Goal: Task Accomplishment & Management: Manage account settings

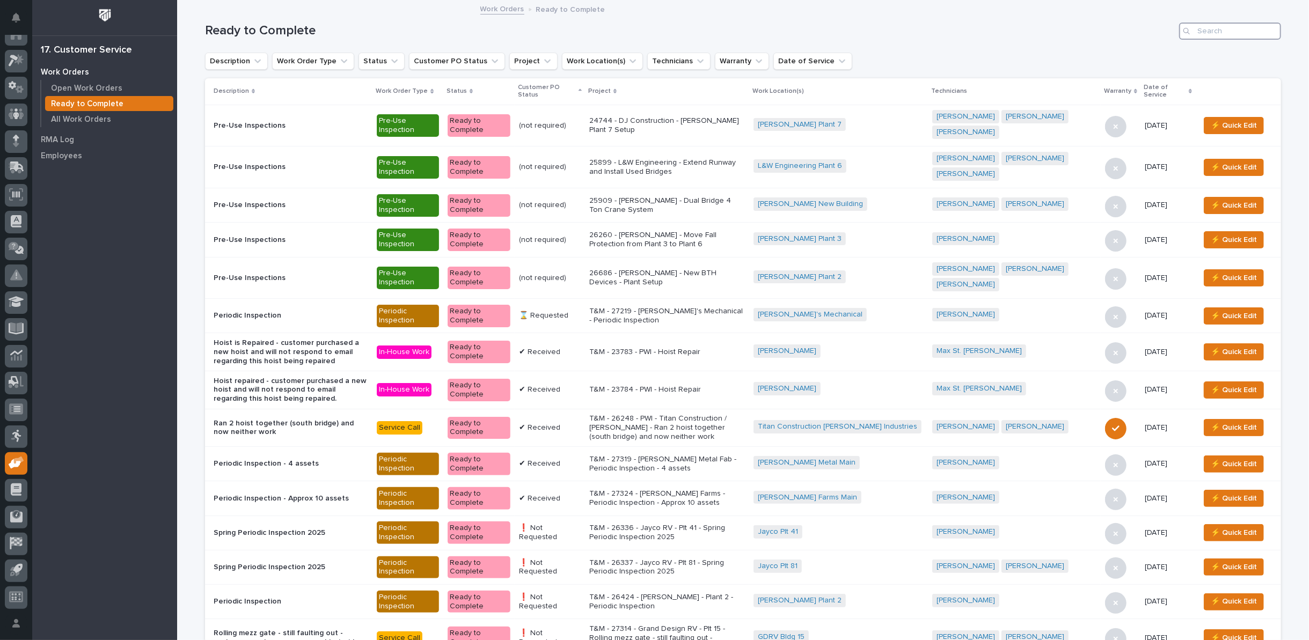
click at [1218, 32] on input "Search" at bounding box center [1230, 31] width 102 height 17
click at [114, 84] on p "Open Work Orders" at bounding box center [86, 89] width 71 height 10
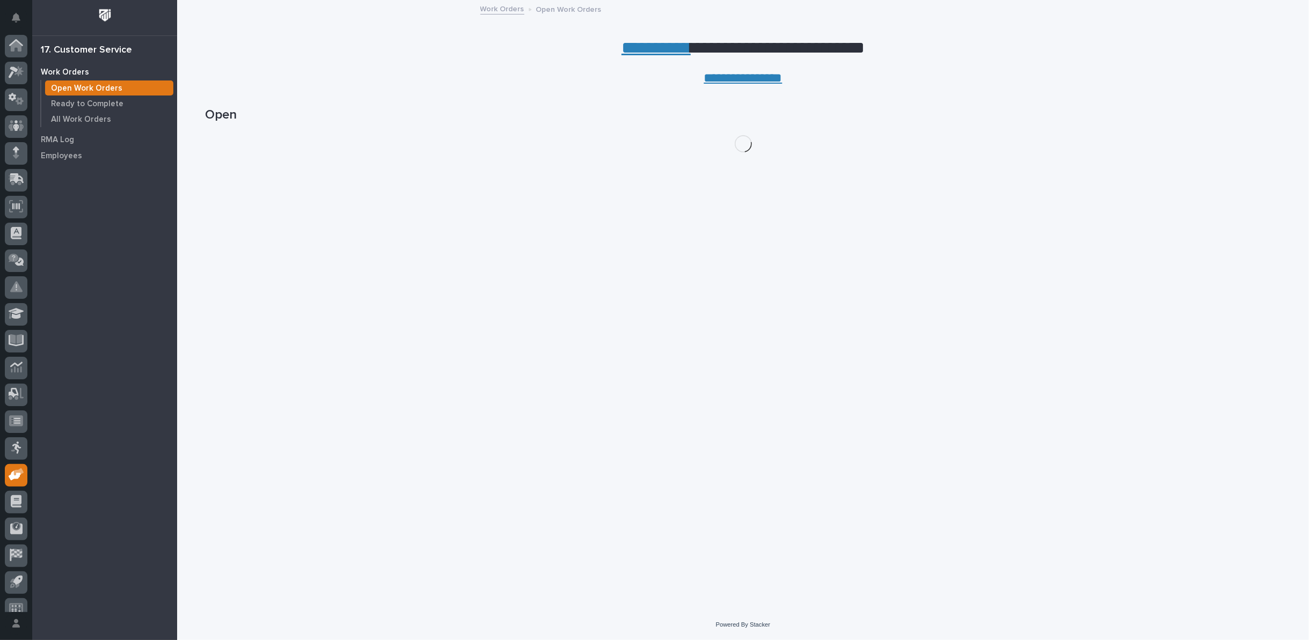
scroll to position [12, 0]
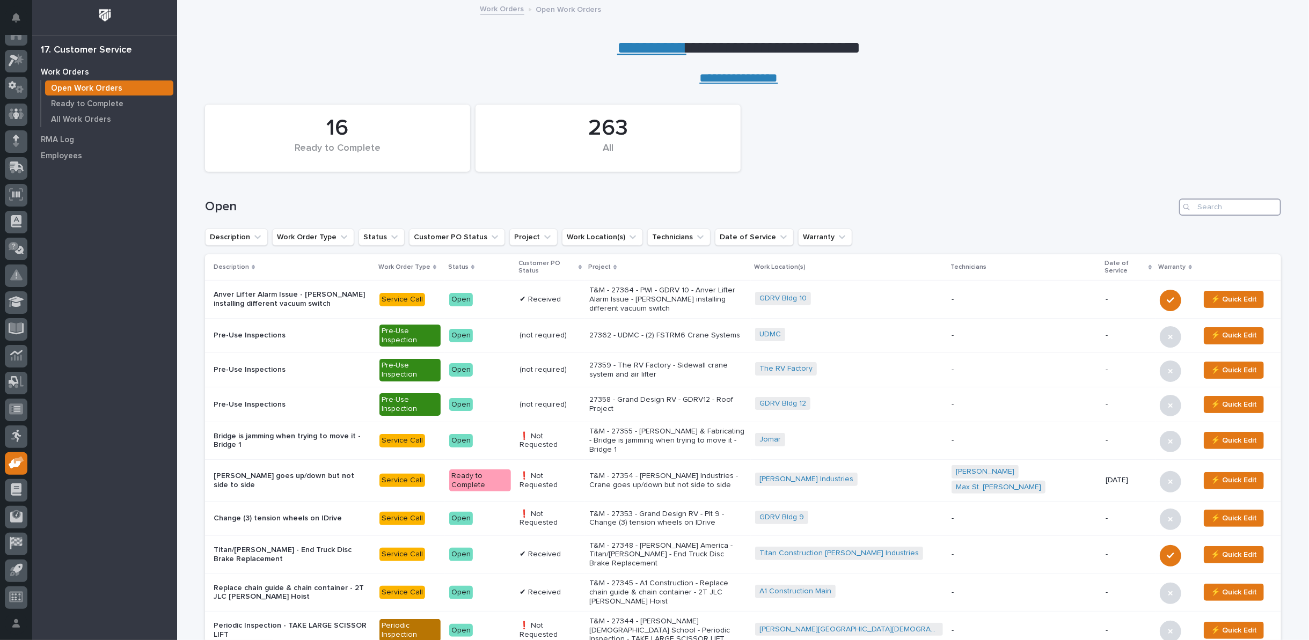
click at [1221, 206] on input "Search" at bounding box center [1230, 207] width 102 height 17
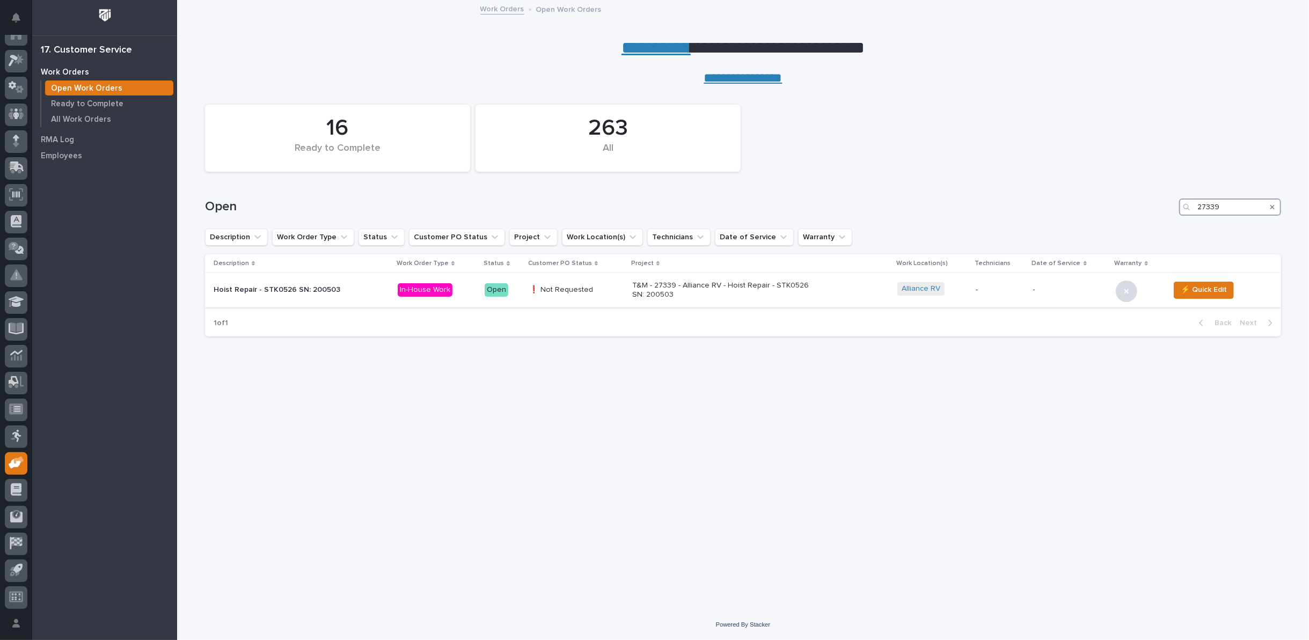
type input "27339"
click at [654, 284] on p "T&M - 27339 - Alliance RV - Hoist Repair - STK0526 SN: 200503" at bounding box center [726, 290] width 188 height 18
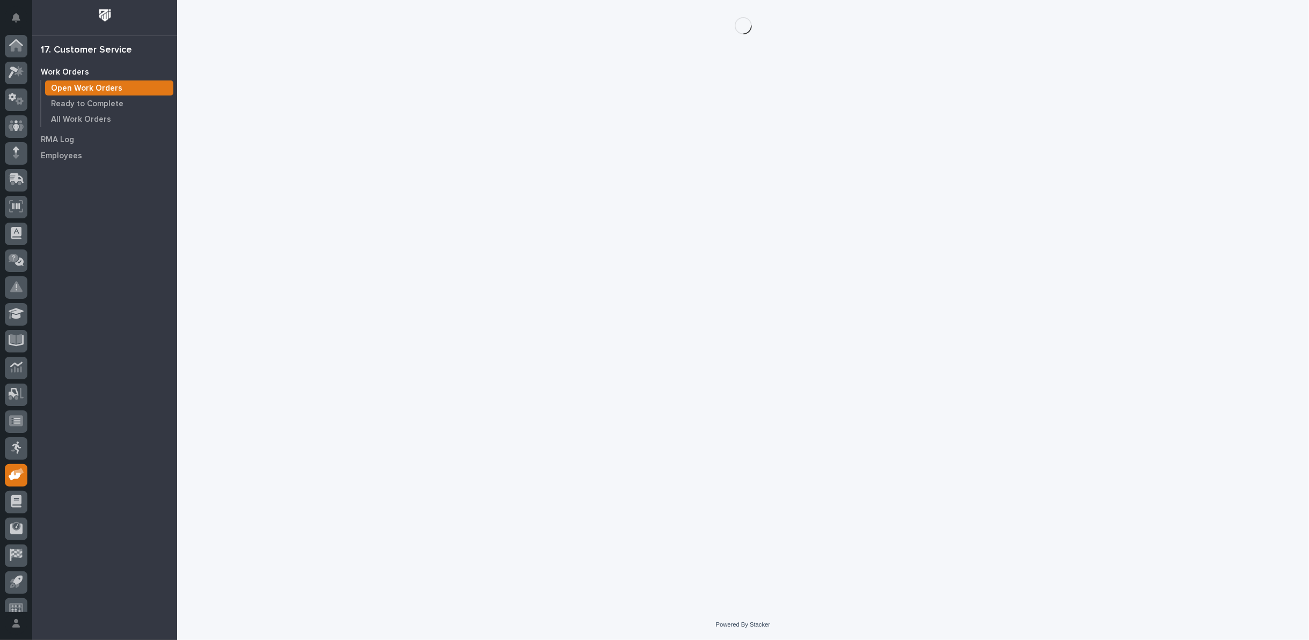
scroll to position [12, 0]
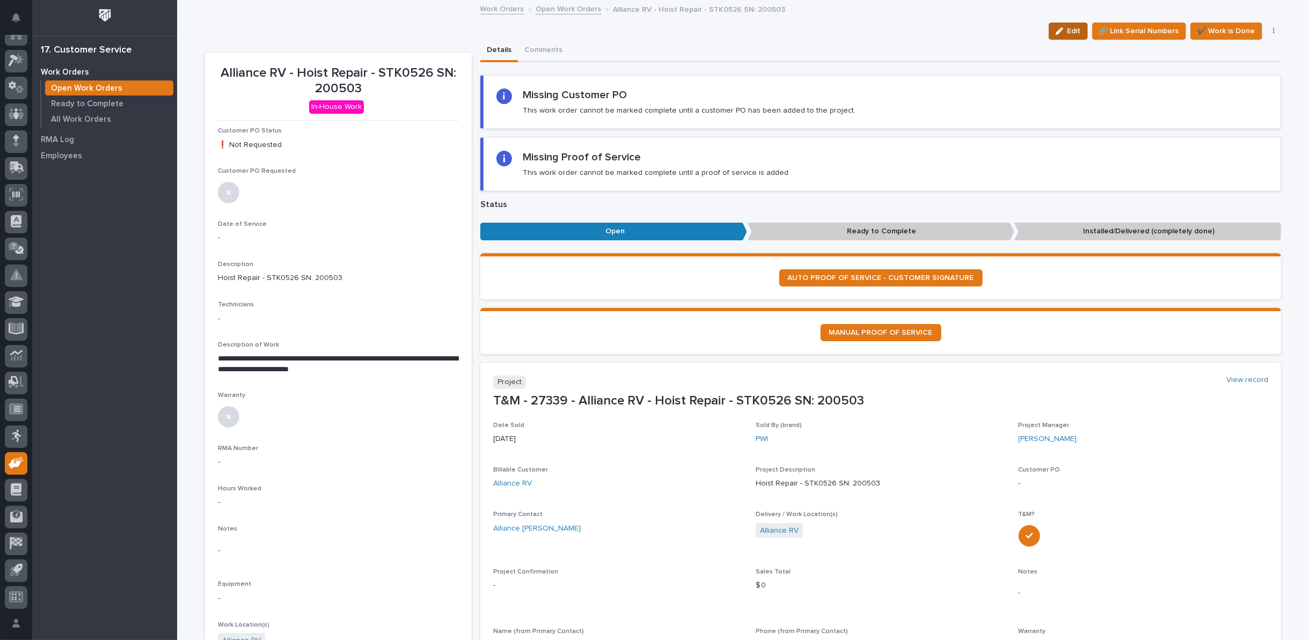
click at [1056, 27] on icon "button" at bounding box center [1060, 31] width 8 height 8
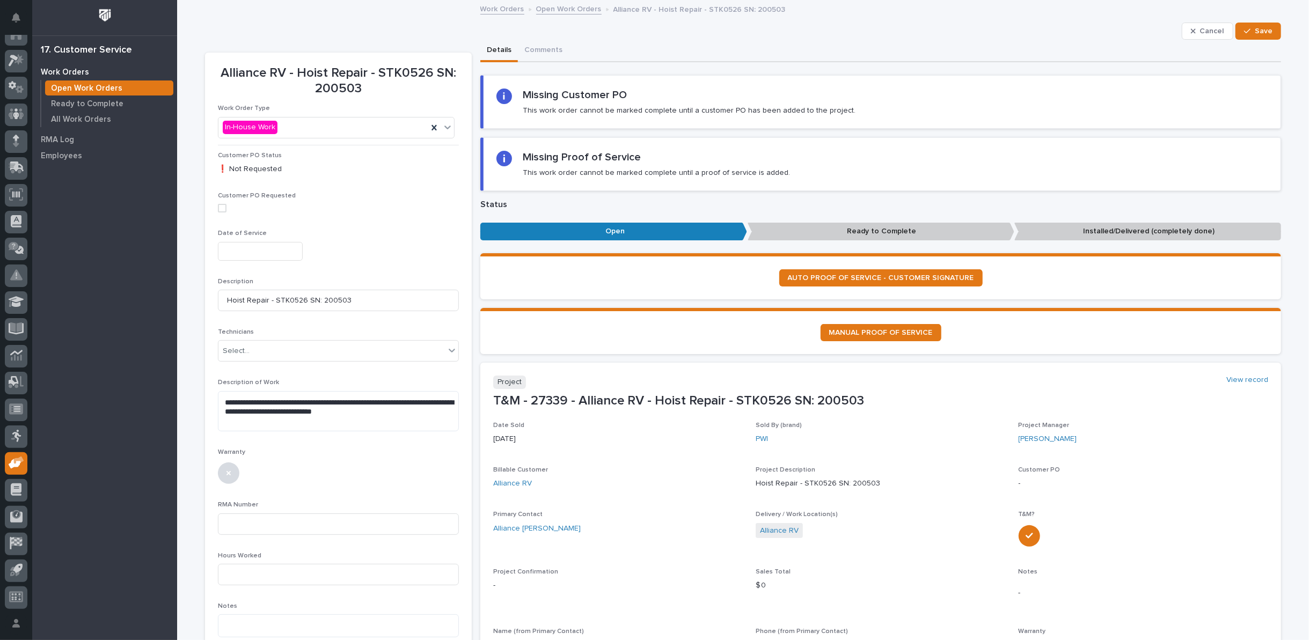
click at [275, 251] on input "text" at bounding box center [260, 251] width 85 height 19
click at [267, 143] on div "9" at bounding box center [267, 145] width 14 height 14
type input "**********"
click at [234, 349] on div "Select..." at bounding box center [236, 351] width 27 height 11
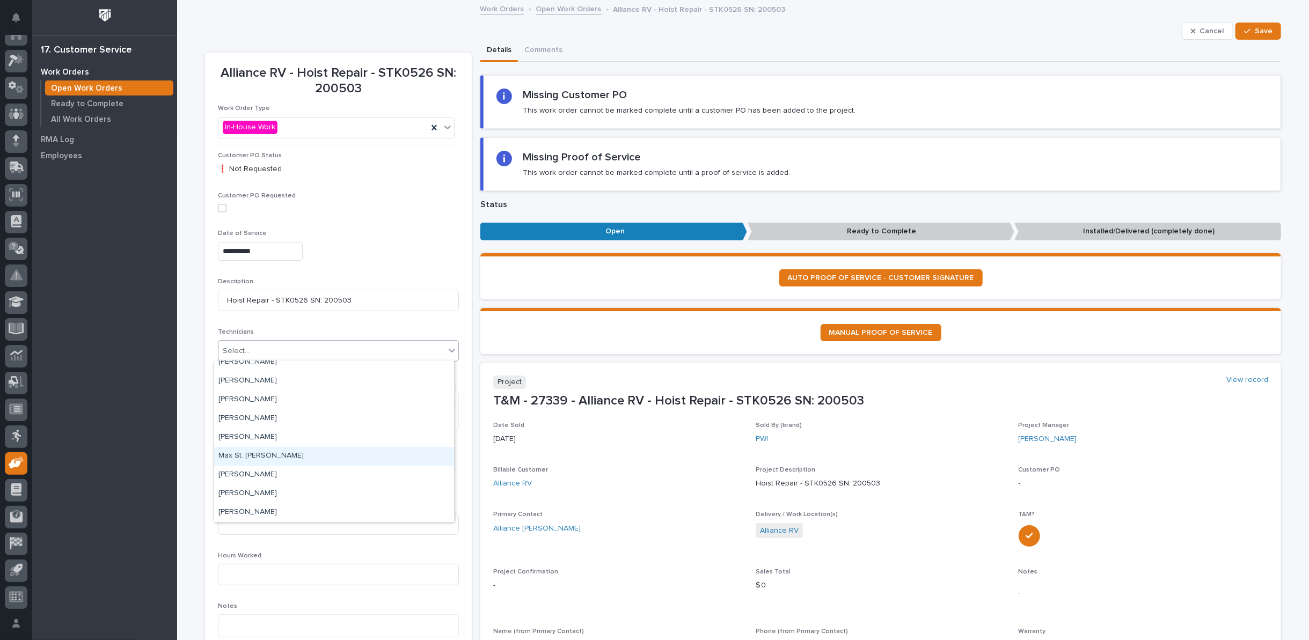
click at [256, 452] on div "Max St. Julien" at bounding box center [334, 456] width 240 height 19
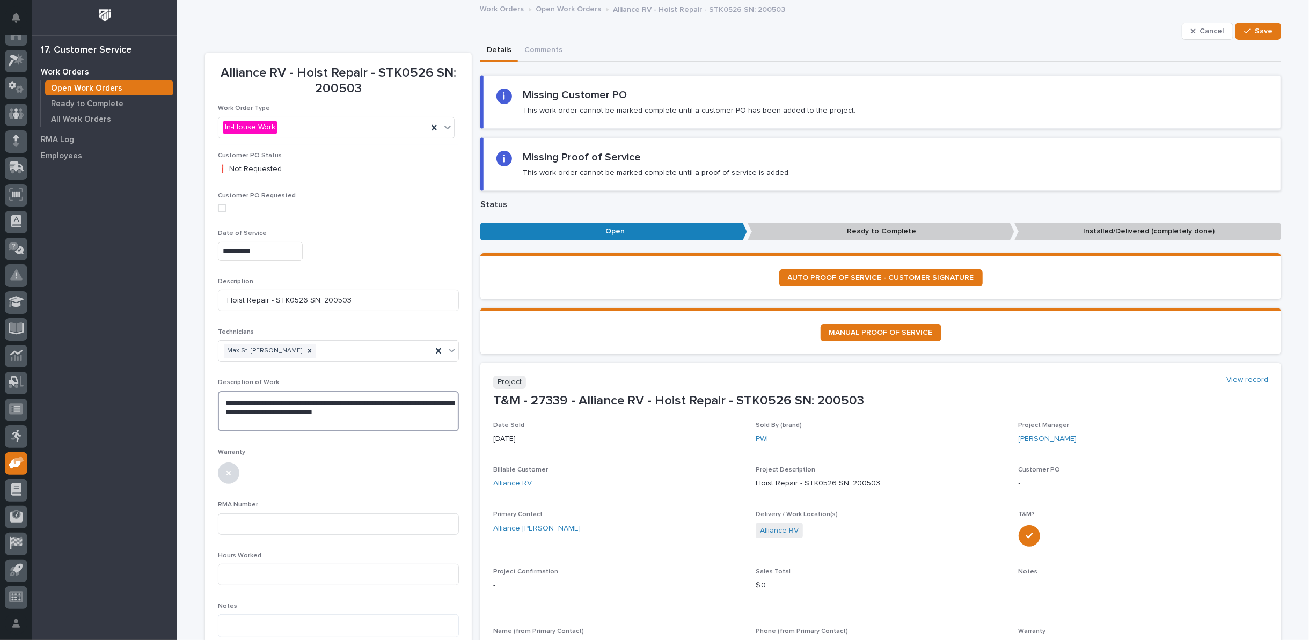
click at [400, 415] on textarea "**********" at bounding box center [338, 411] width 241 height 40
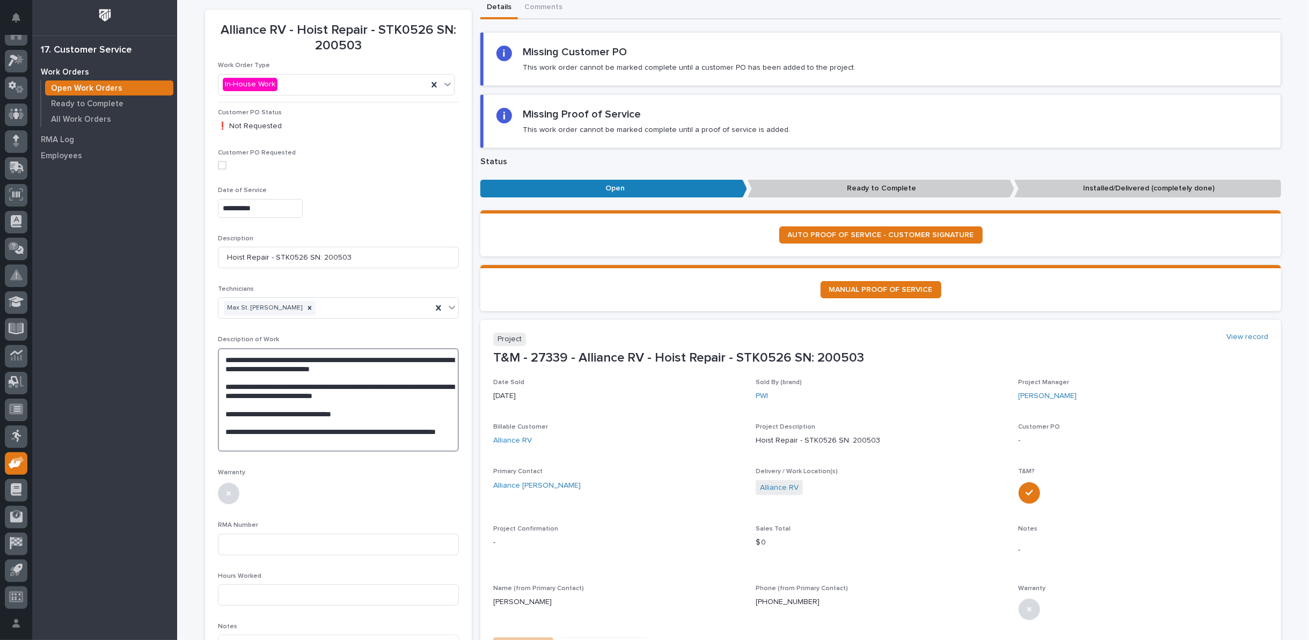
scroll to position [60, 0]
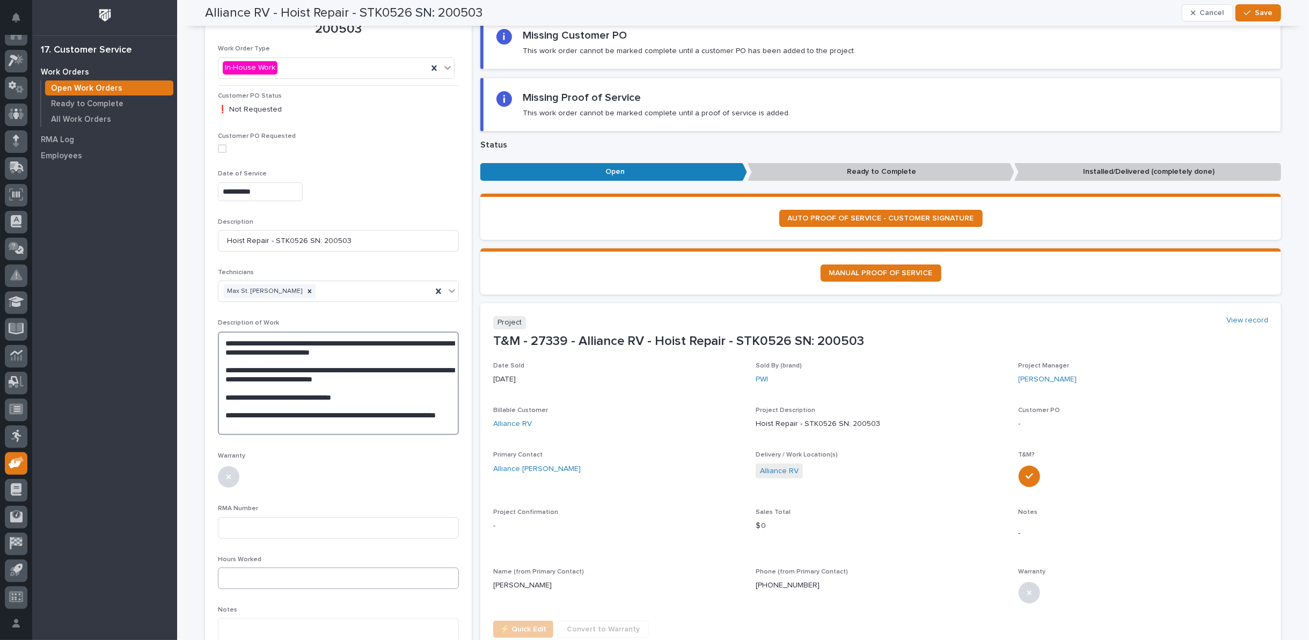
type textarea "**********"
click at [276, 568] on input at bounding box center [338, 578] width 241 height 21
type input "3"
click at [1254, 7] on button "Save" at bounding box center [1259, 12] width 46 height 17
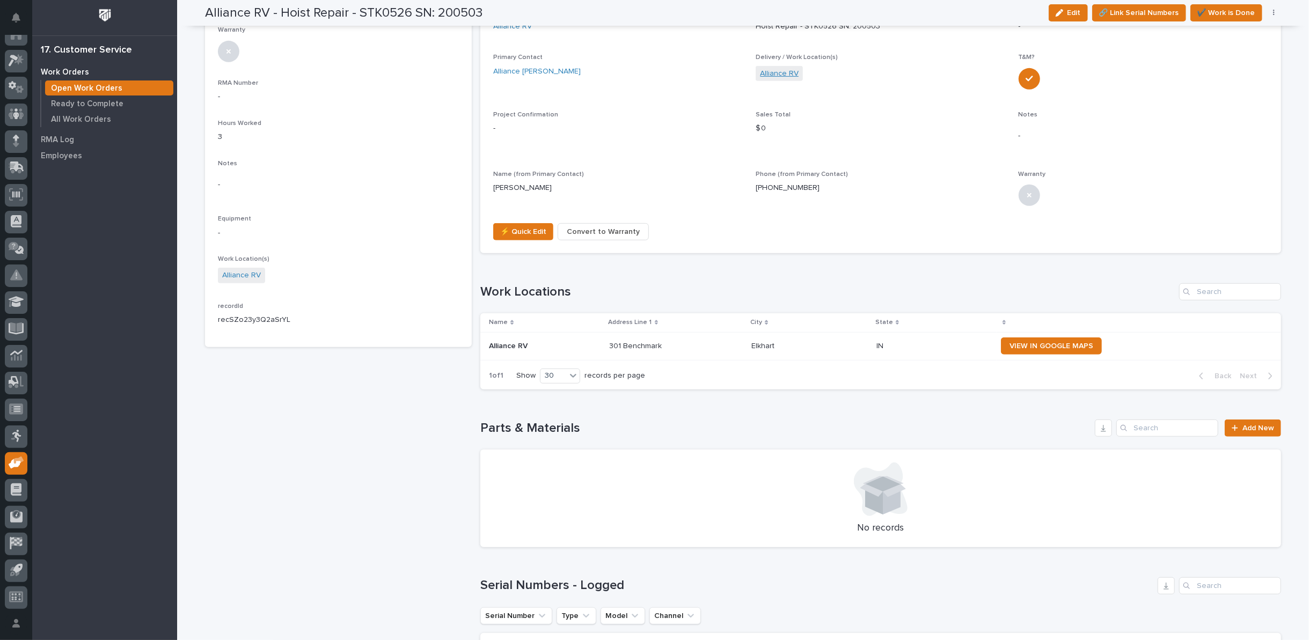
scroll to position [477, 0]
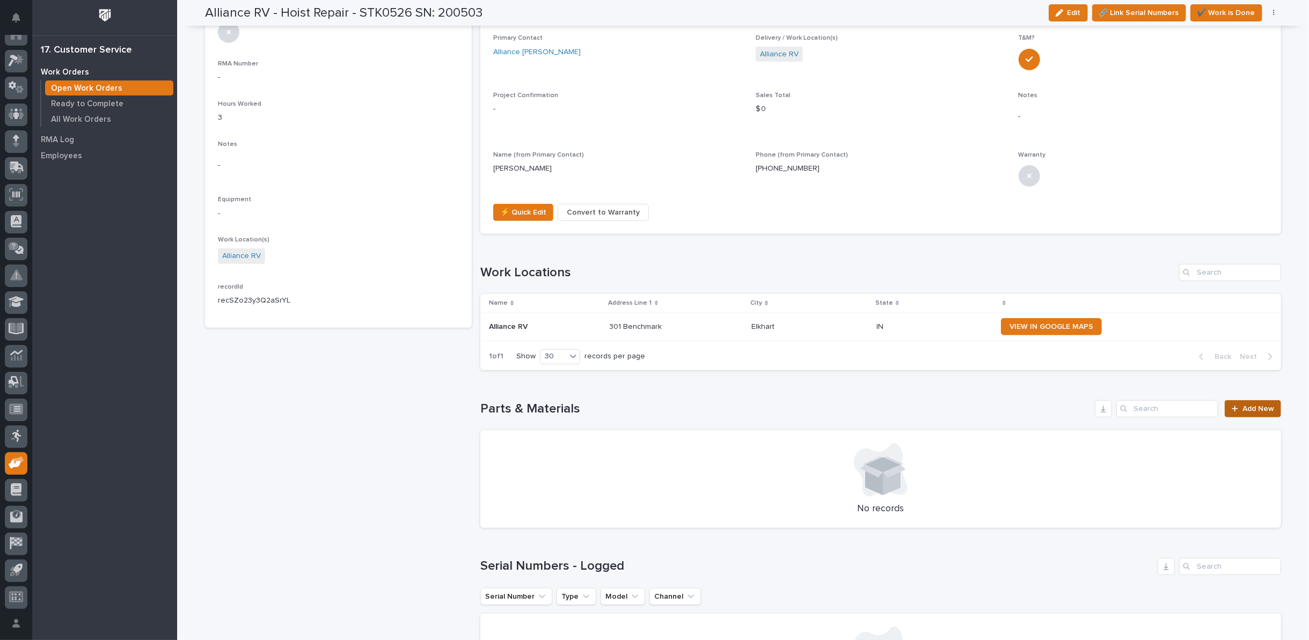
click at [1238, 402] on link "Add New" at bounding box center [1253, 408] width 56 height 17
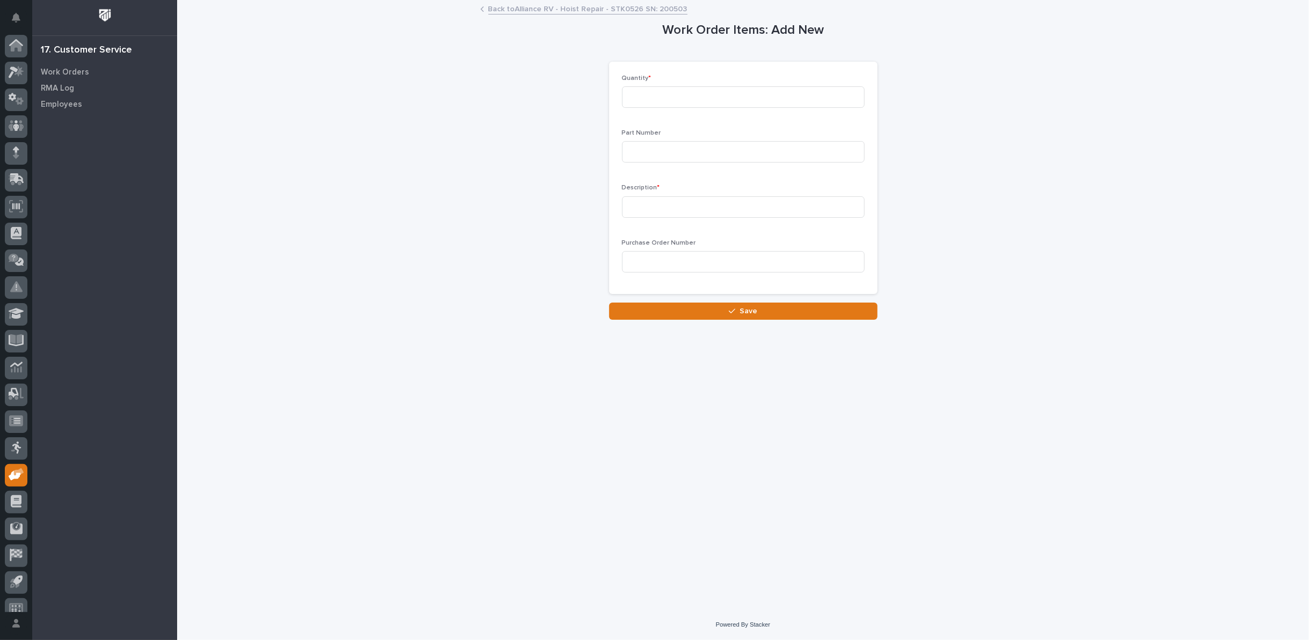
scroll to position [12, 0]
click at [735, 97] on input at bounding box center [743, 96] width 243 height 21
type input "1"
type input "600-40004"
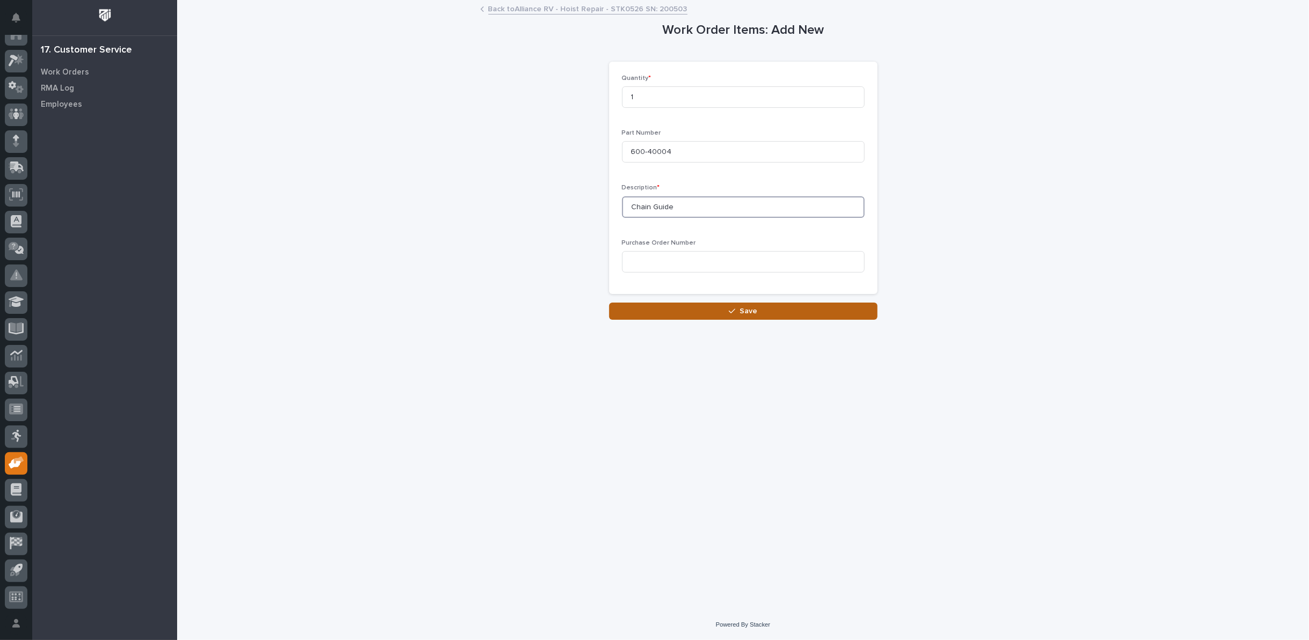
type input "Chain Guide"
click at [745, 308] on span "Save" at bounding box center [749, 311] width 18 height 10
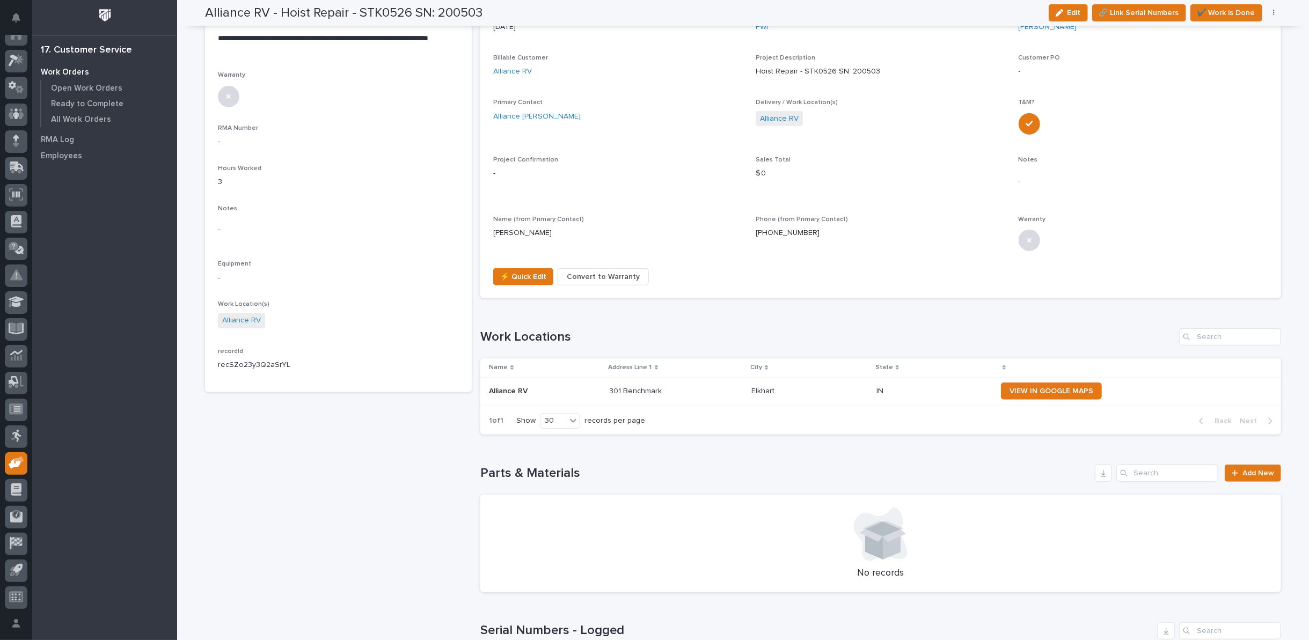
scroll to position [417, 0]
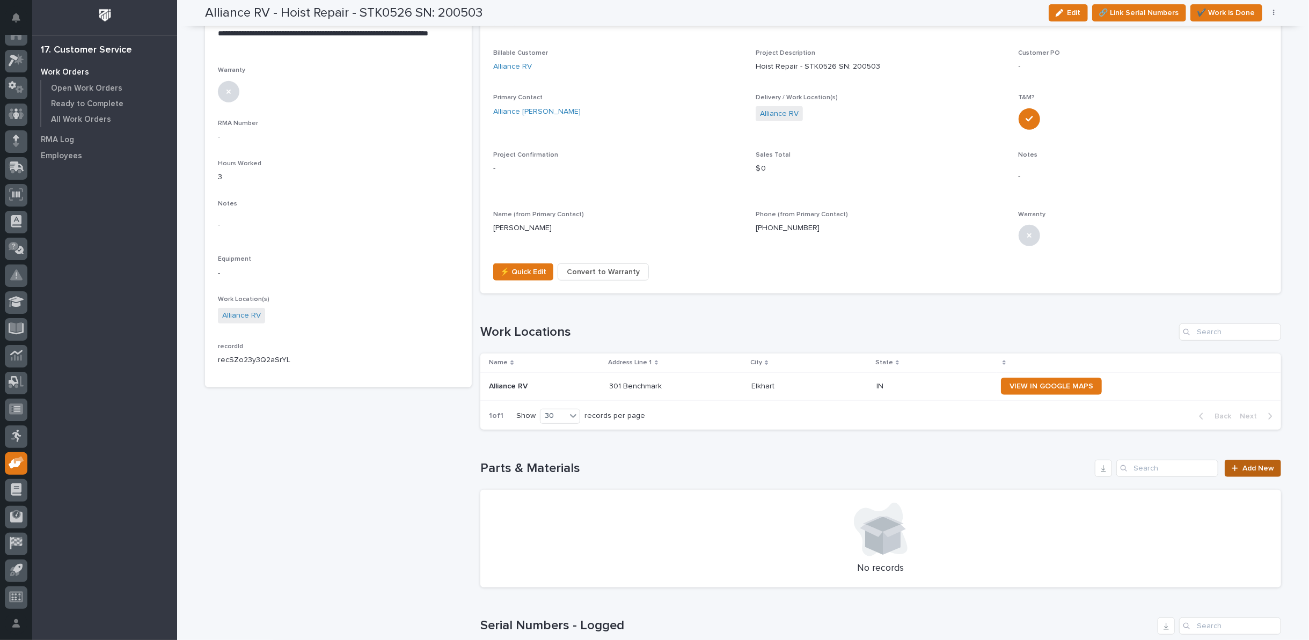
click at [1264, 465] on span "Add New" at bounding box center [1259, 469] width 32 height 8
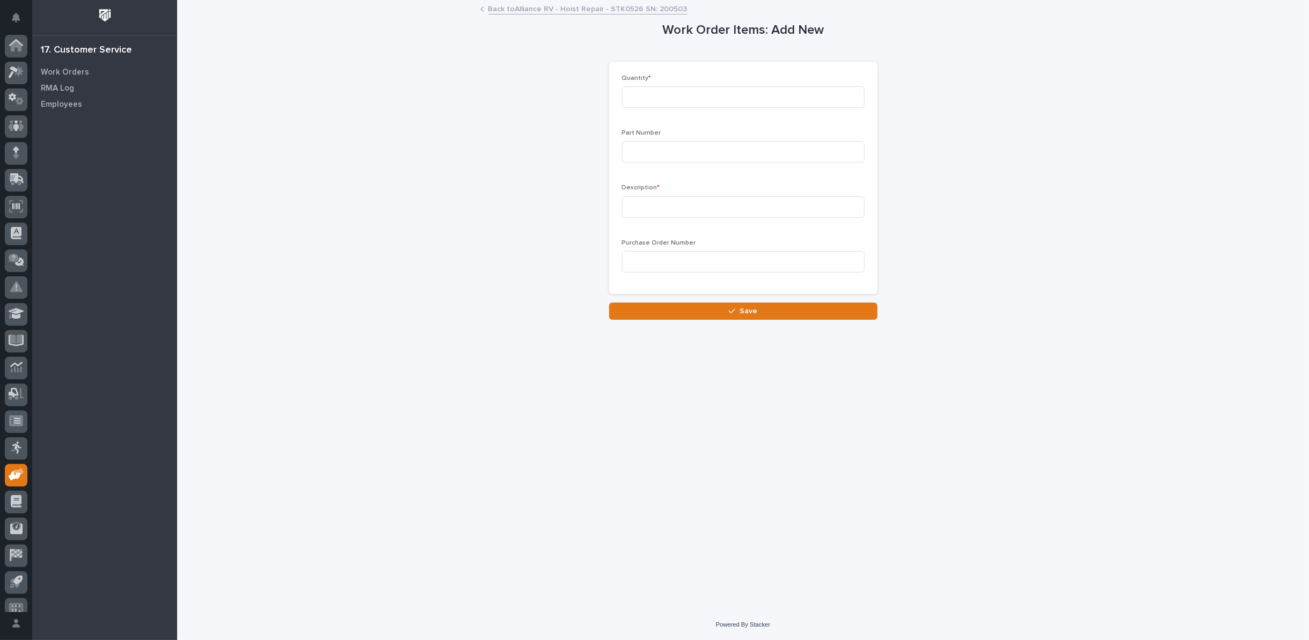
scroll to position [12, 0]
click at [759, 95] on input at bounding box center [743, 96] width 243 height 21
type input "1"
type input "600-50012"
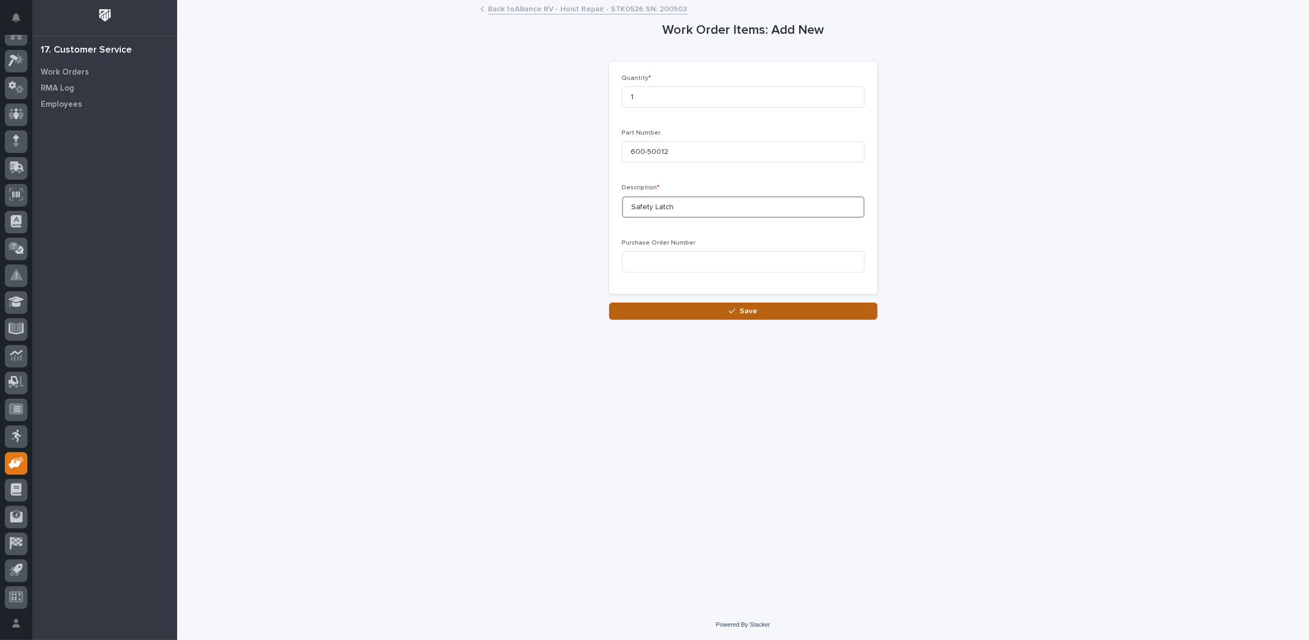
type input "Safety Latch"
click at [706, 315] on button "Save" at bounding box center [743, 311] width 268 height 17
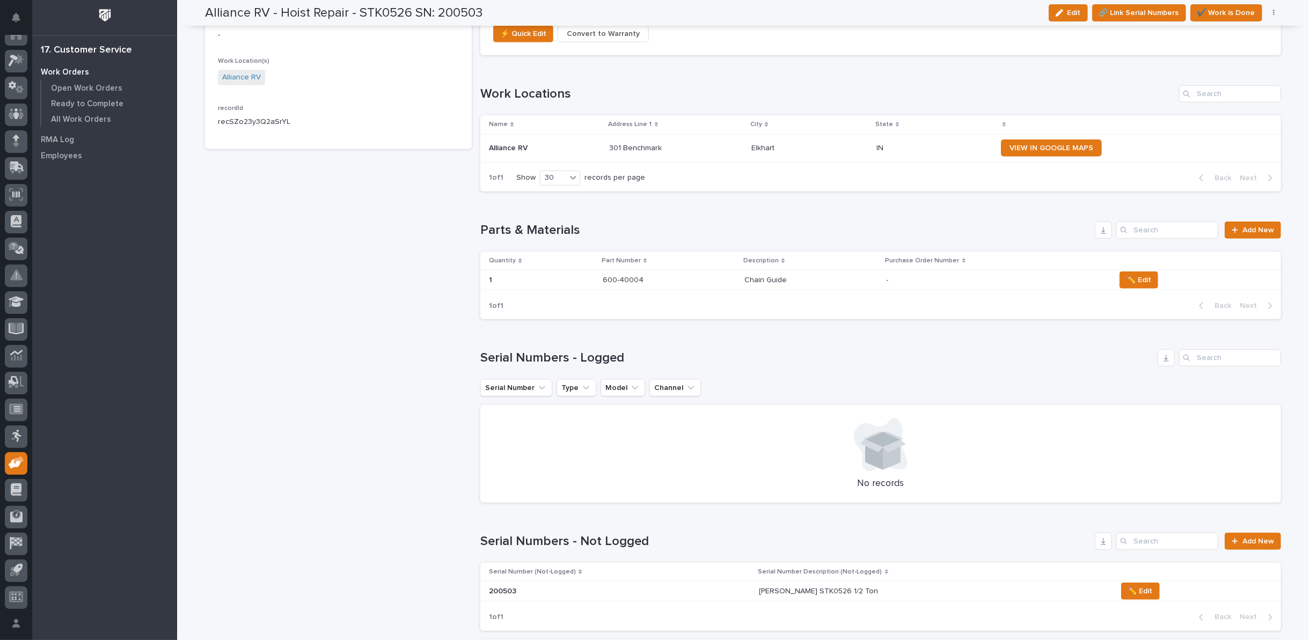
scroll to position [656, 0]
click at [1243, 227] on span "Add New" at bounding box center [1259, 230] width 32 height 8
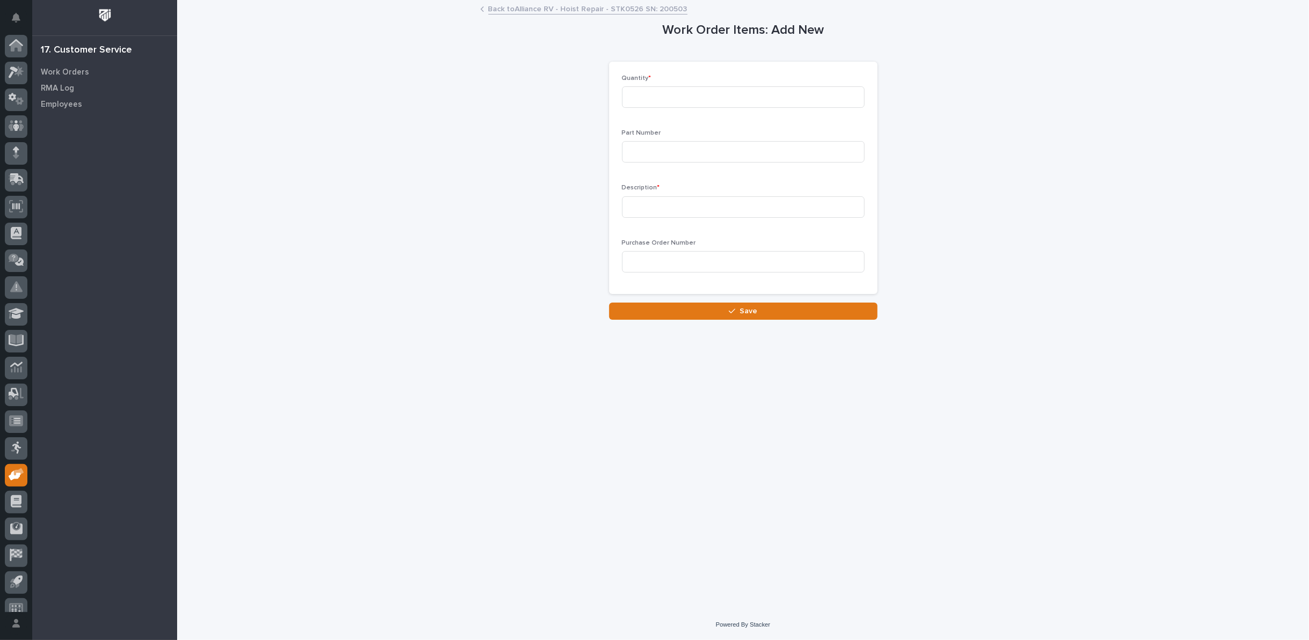
scroll to position [12, 0]
click at [715, 94] on input at bounding box center [743, 96] width 243 height 21
type input "22"
type input "SLC80-05"
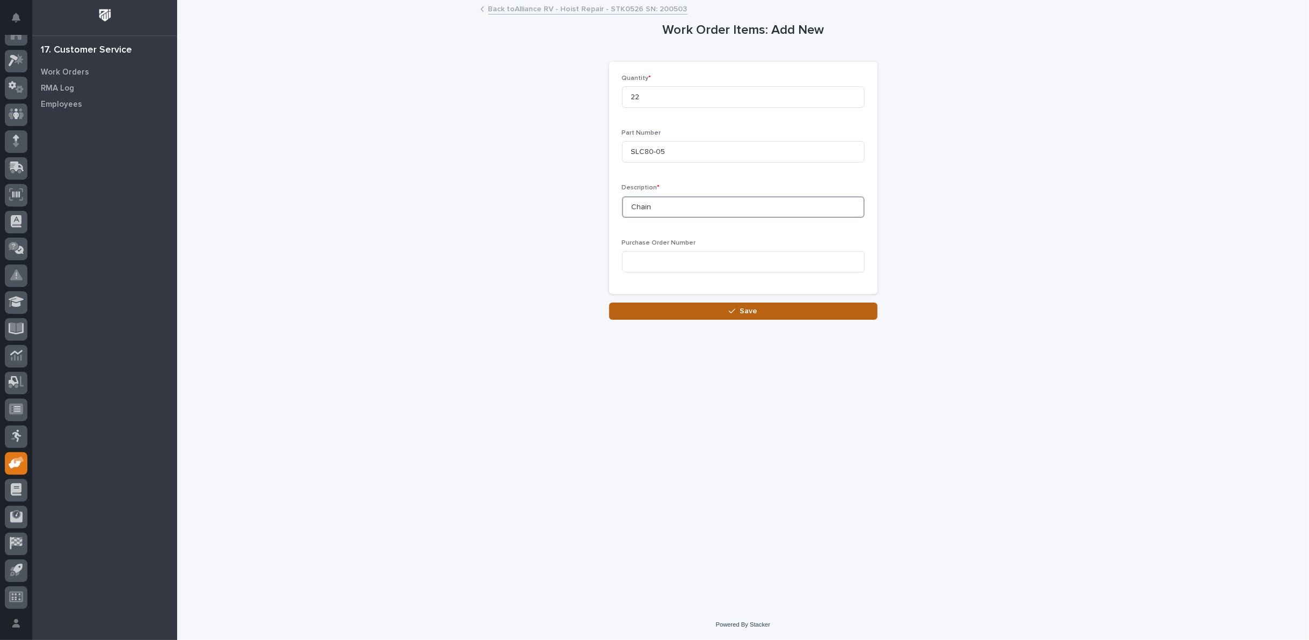
type input "Chain"
click at [733, 313] on icon "button" at bounding box center [732, 312] width 6 height 8
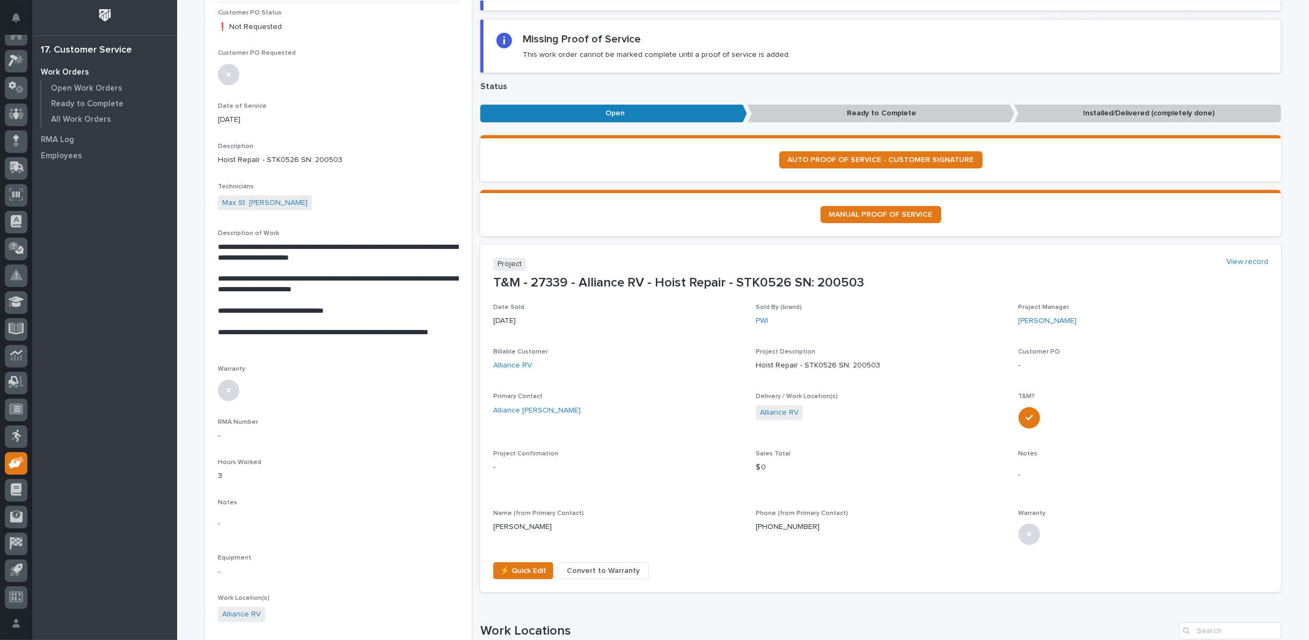
scroll to position [179, 0]
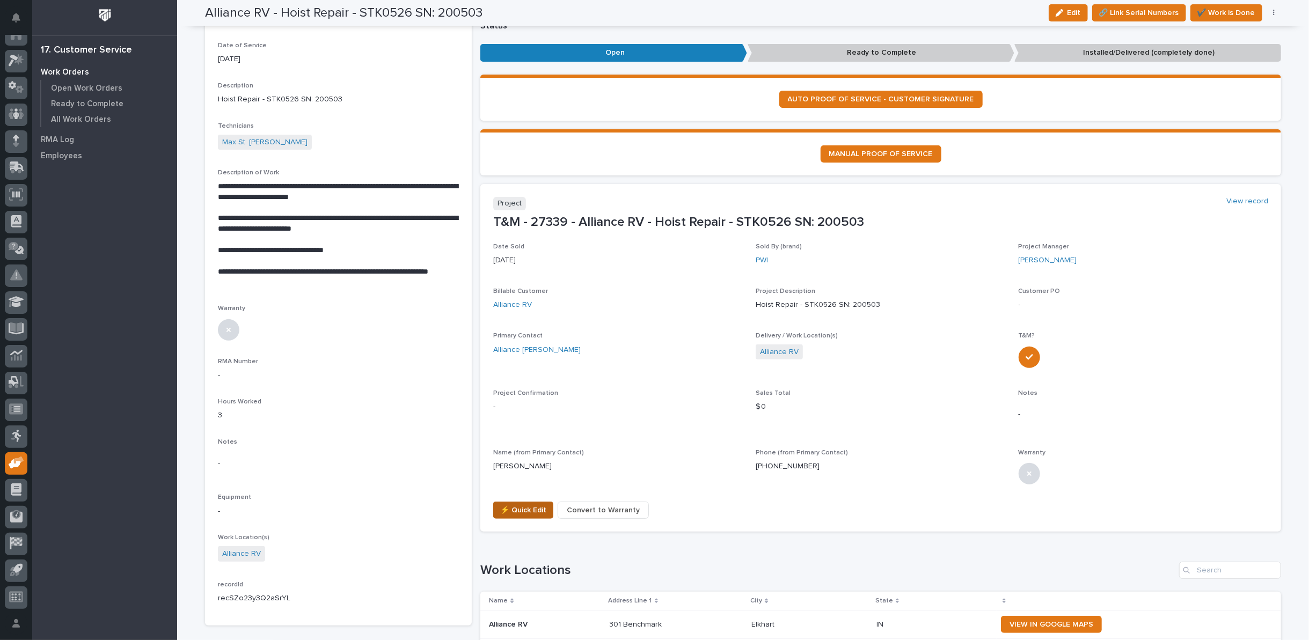
click at [526, 510] on span "⚡ Quick Edit" at bounding box center [523, 510] width 46 height 13
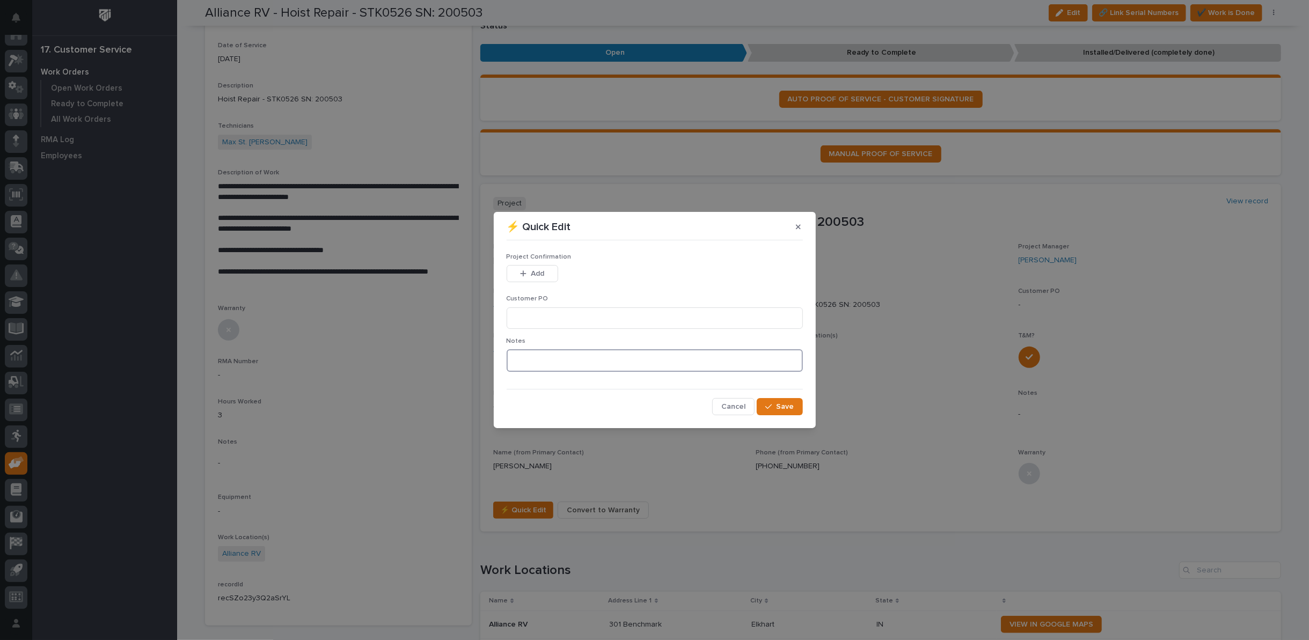
click at [554, 363] on textarea at bounding box center [655, 360] width 296 height 23
type textarea "*********"
click at [562, 316] on input at bounding box center [655, 318] width 296 height 21
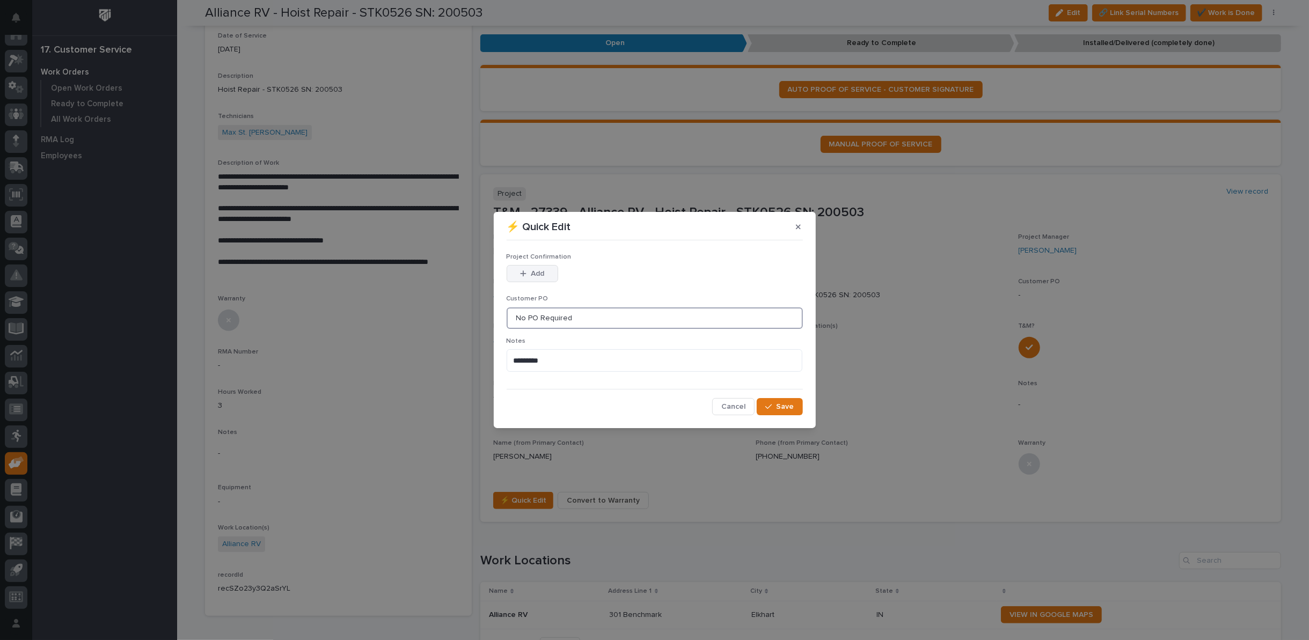
type input "No PO Required"
click at [535, 271] on span "Add" at bounding box center [537, 274] width 13 height 10
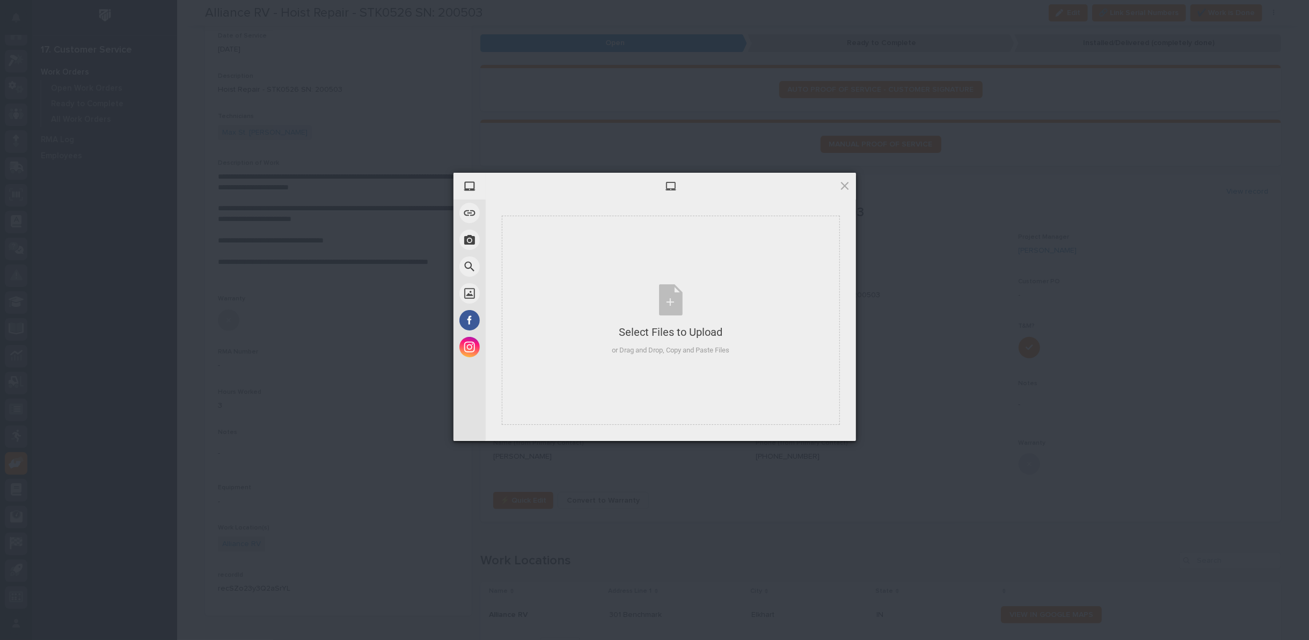
drag, startPoint x: 800, startPoint y: 486, endPoint x: 793, endPoint y: 481, distance: 8.5
click at [799, 485] on div "My Device Link (URL) Take Photo Web Search Unsplash Facebook Instagram Select F…" at bounding box center [654, 320] width 1309 height 640
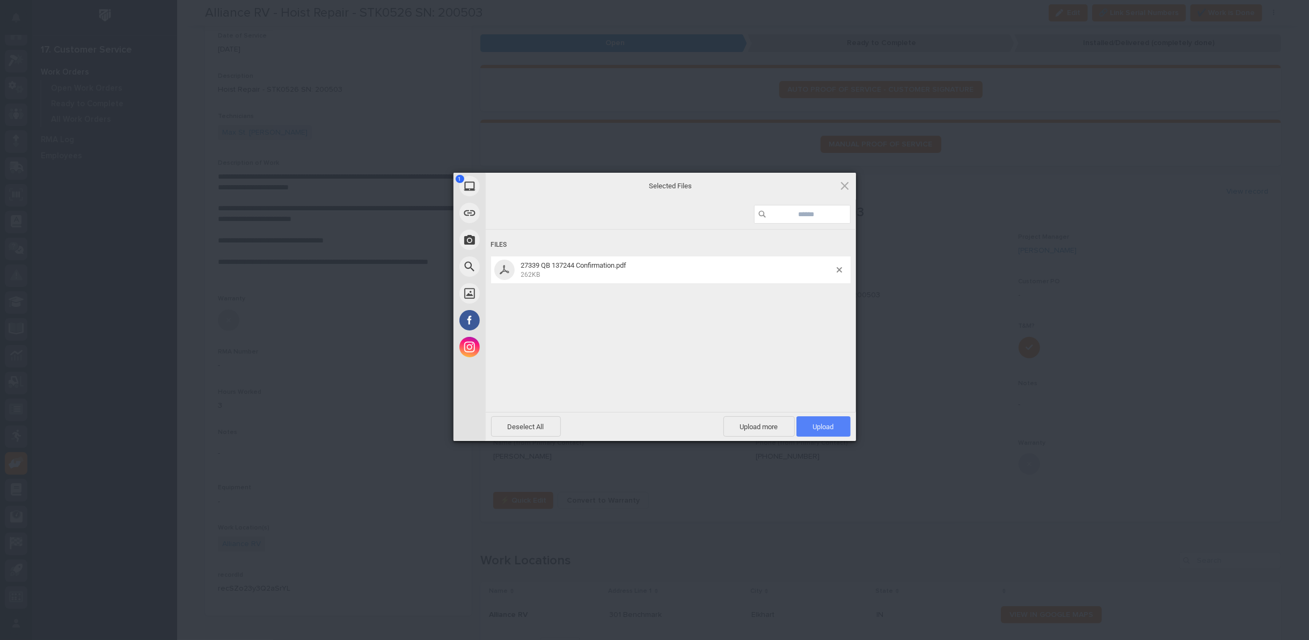
click at [820, 424] on span "Upload 1" at bounding box center [823, 427] width 21 height 8
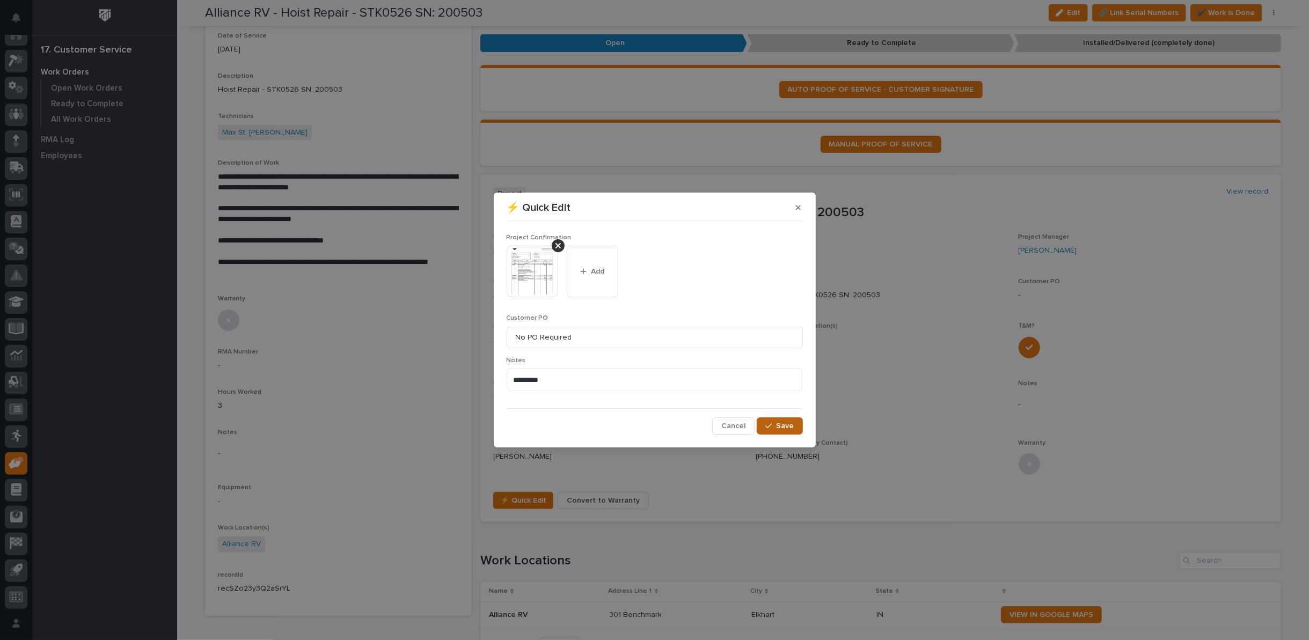
click at [785, 429] on span "Save" at bounding box center [786, 426] width 18 height 10
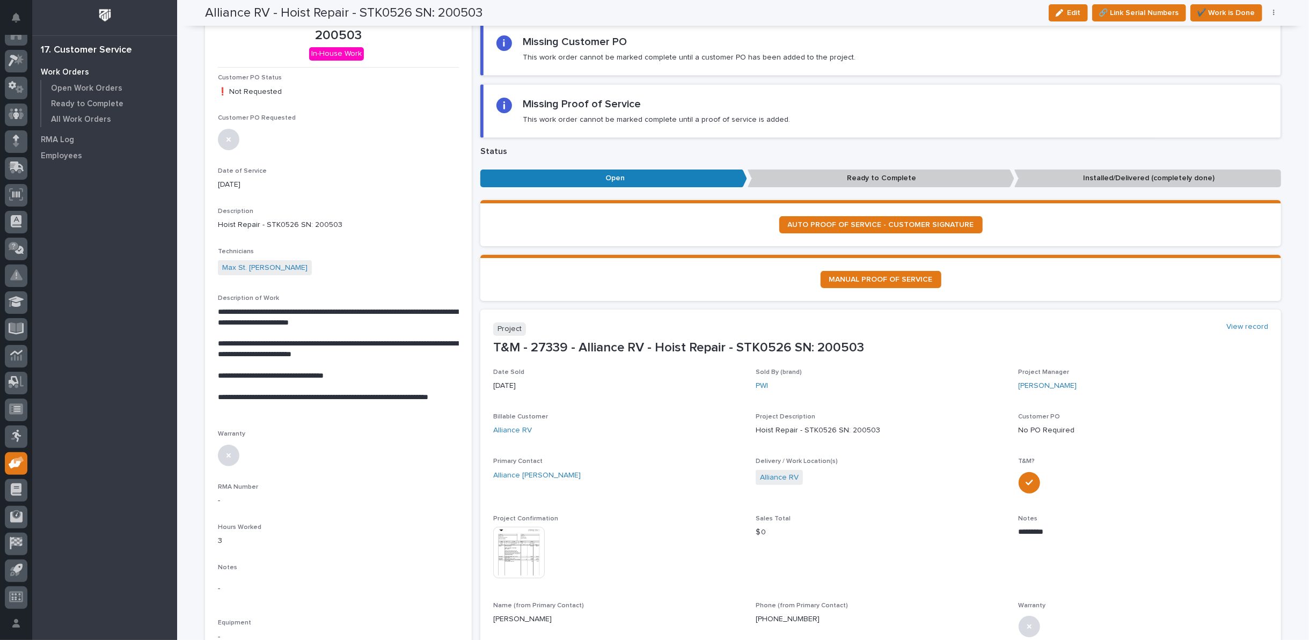
scroll to position [0, 0]
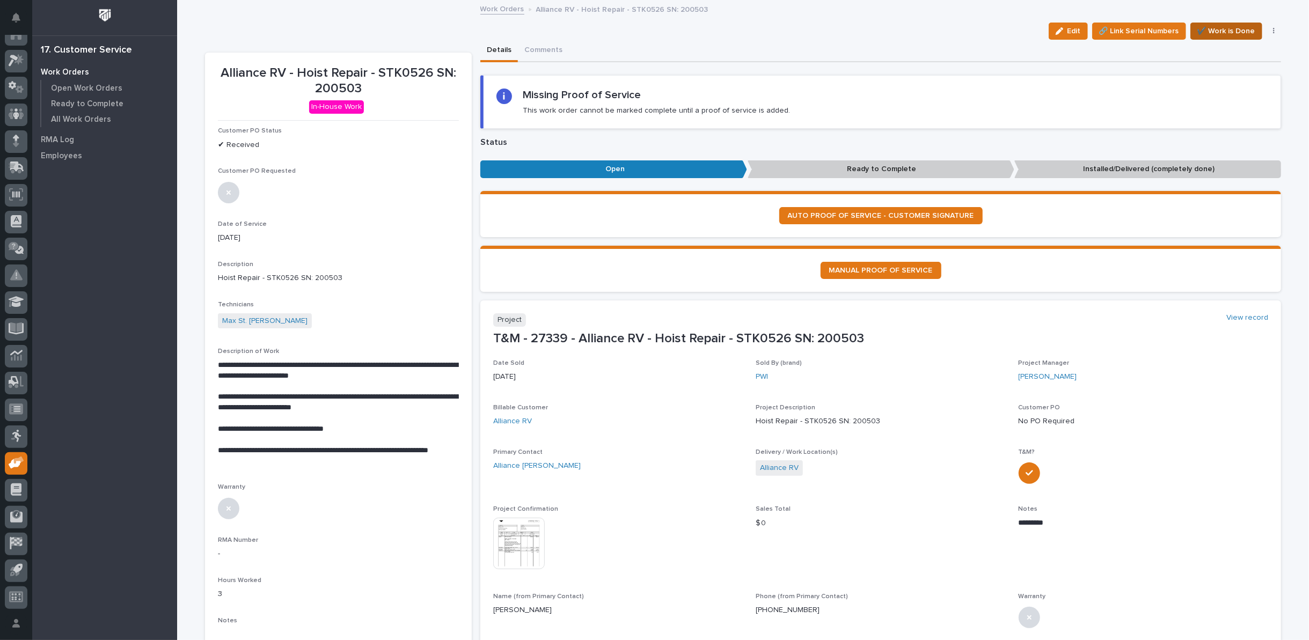
click at [1213, 25] on span "✔️ Work is Done" at bounding box center [1227, 31] width 58 height 13
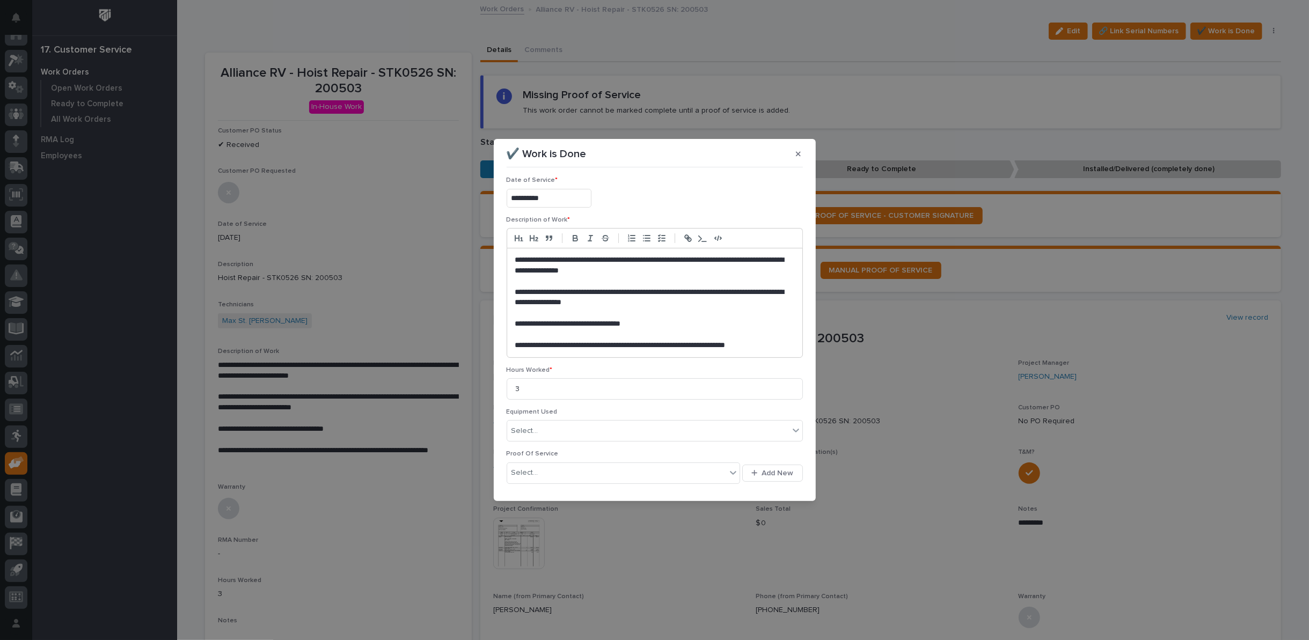
scroll to position [82, 0]
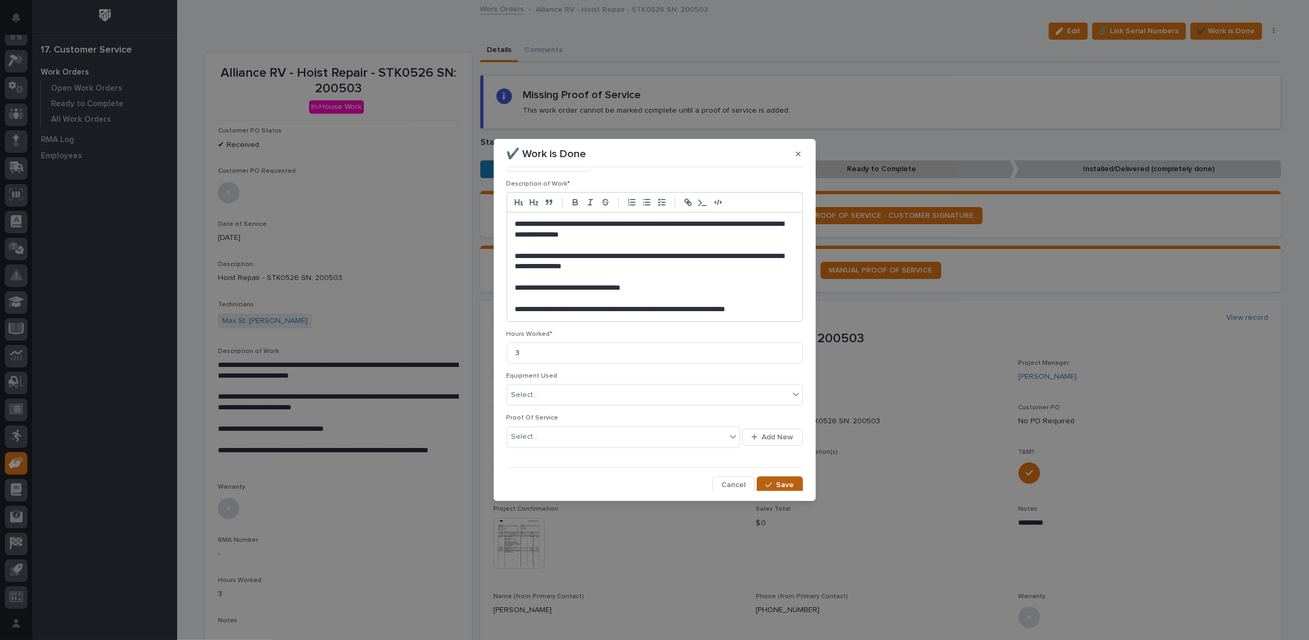
click at [777, 481] on span "Save" at bounding box center [786, 485] width 18 height 10
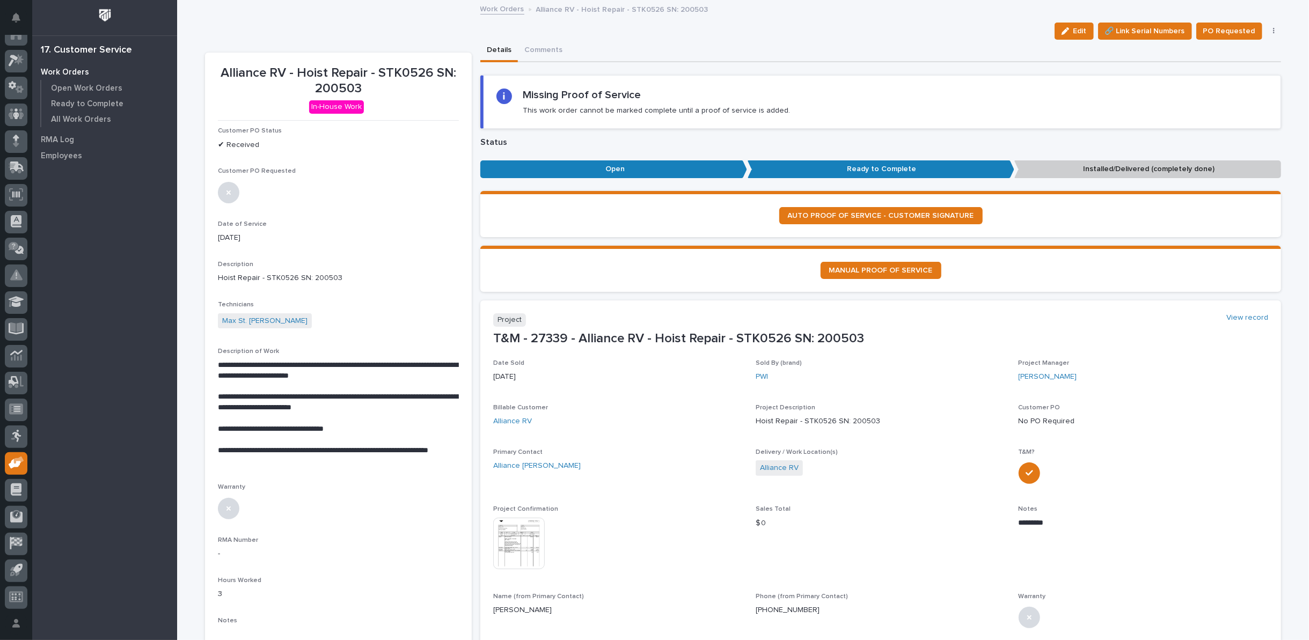
click at [1270, 30] on button "button" at bounding box center [1274, 31] width 15 height 8
click at [1237, 85] on span "Regenerate PDF" at bounding box center [1240, 87] width 57 height 13
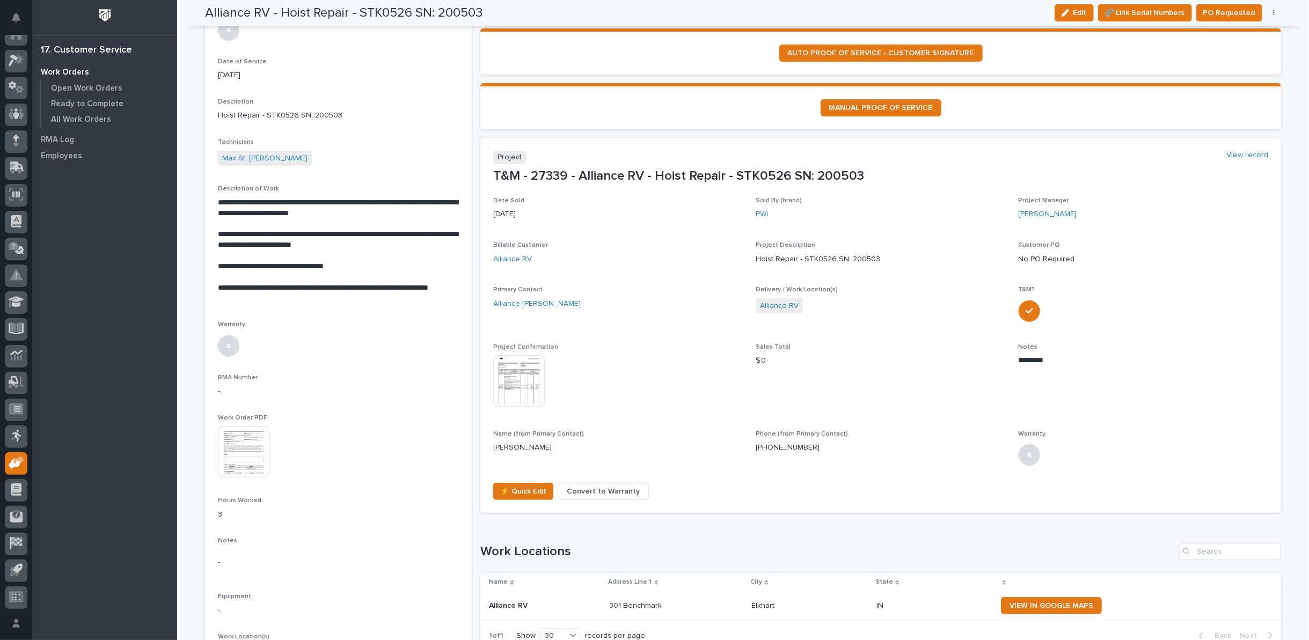
scroll to position [148, 0]
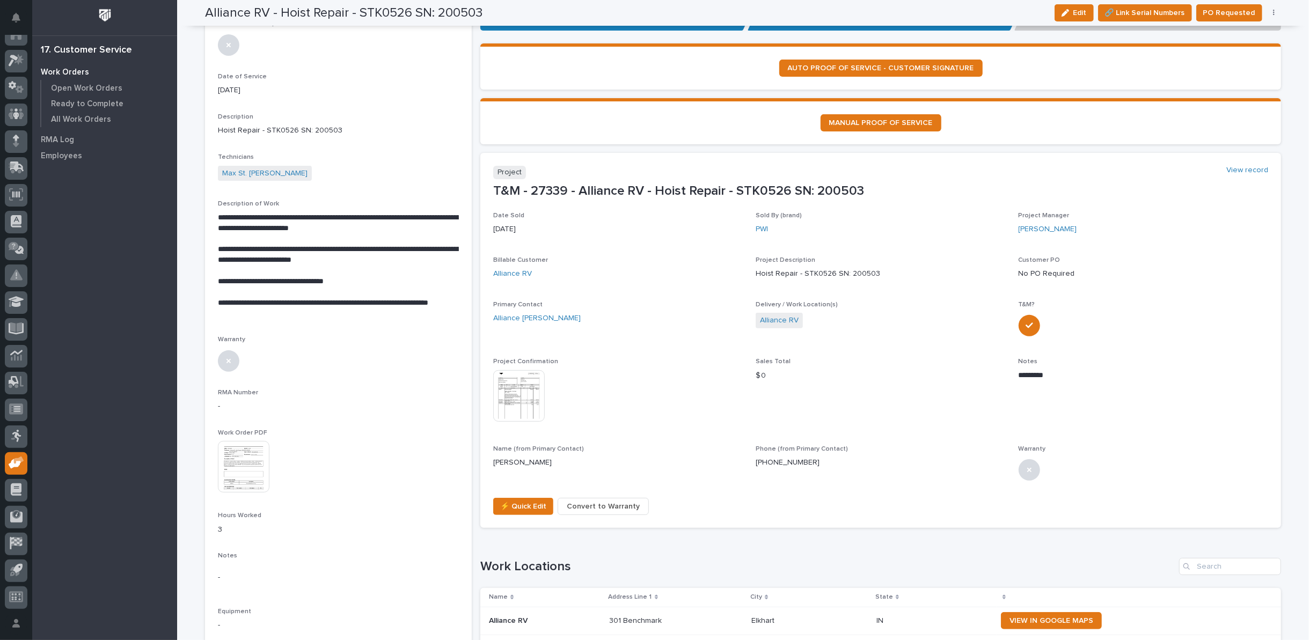
click at [248, 468] on img at bounding box center [244, 467] width 52 height 52
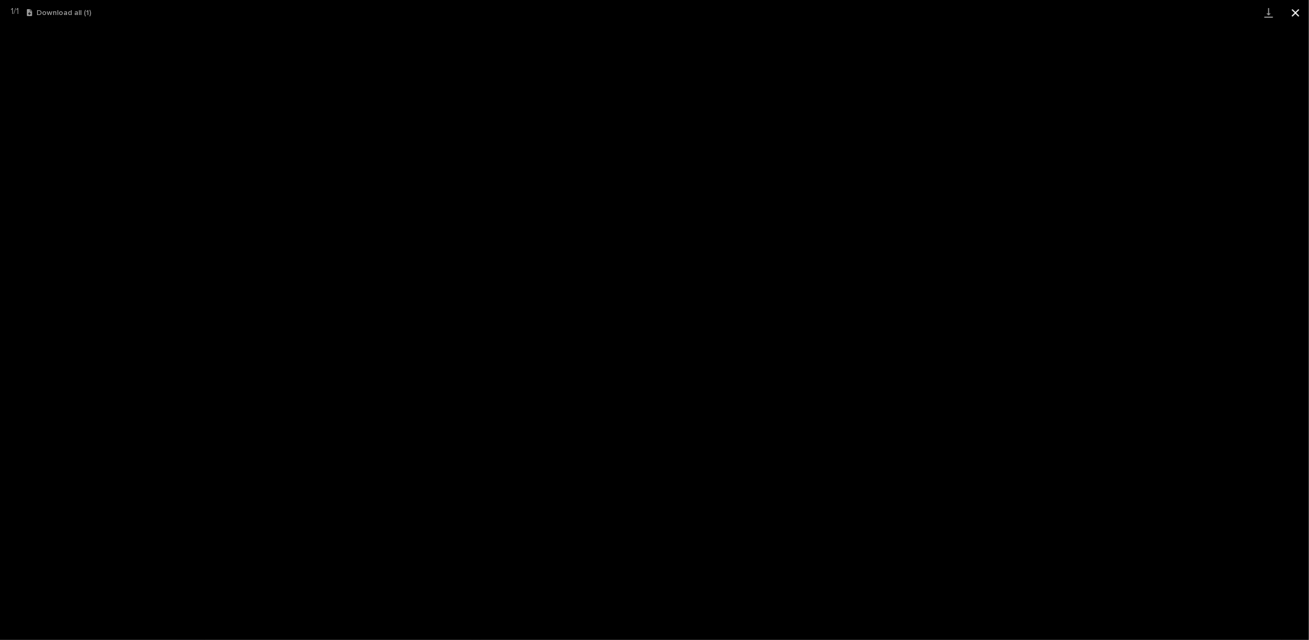
click at [1295, 12] on button "Close gallery" at bounding box center [1295, 12] width 27 height 25
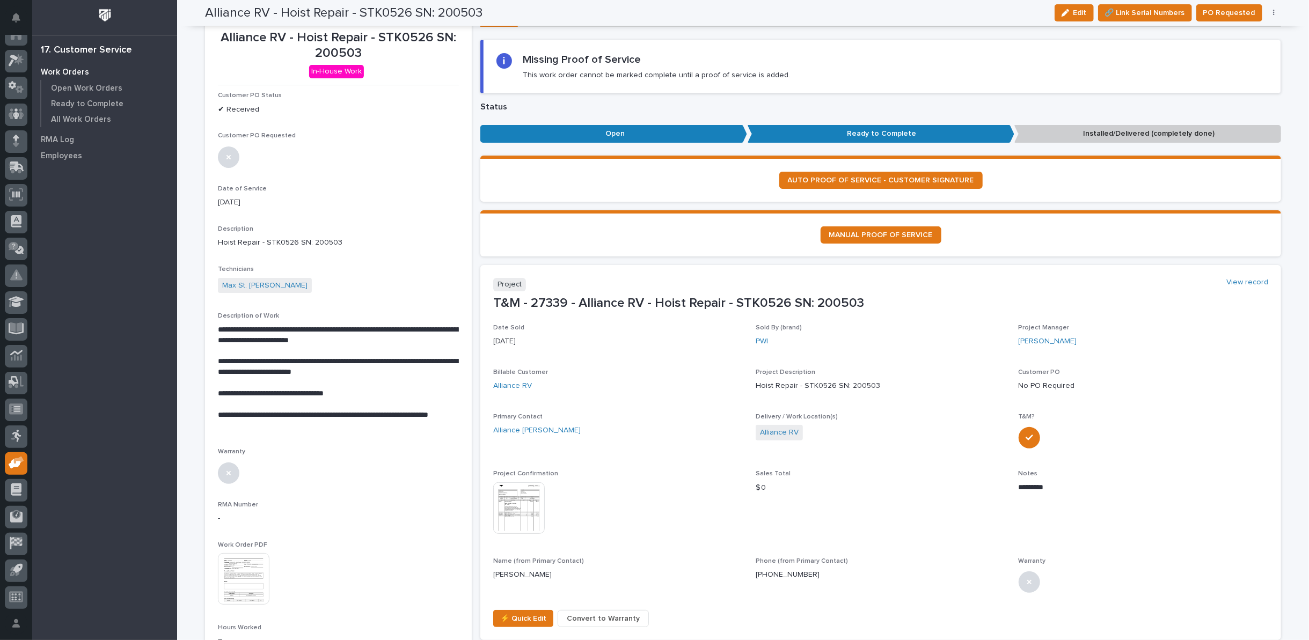
scroll to position [0, 0]
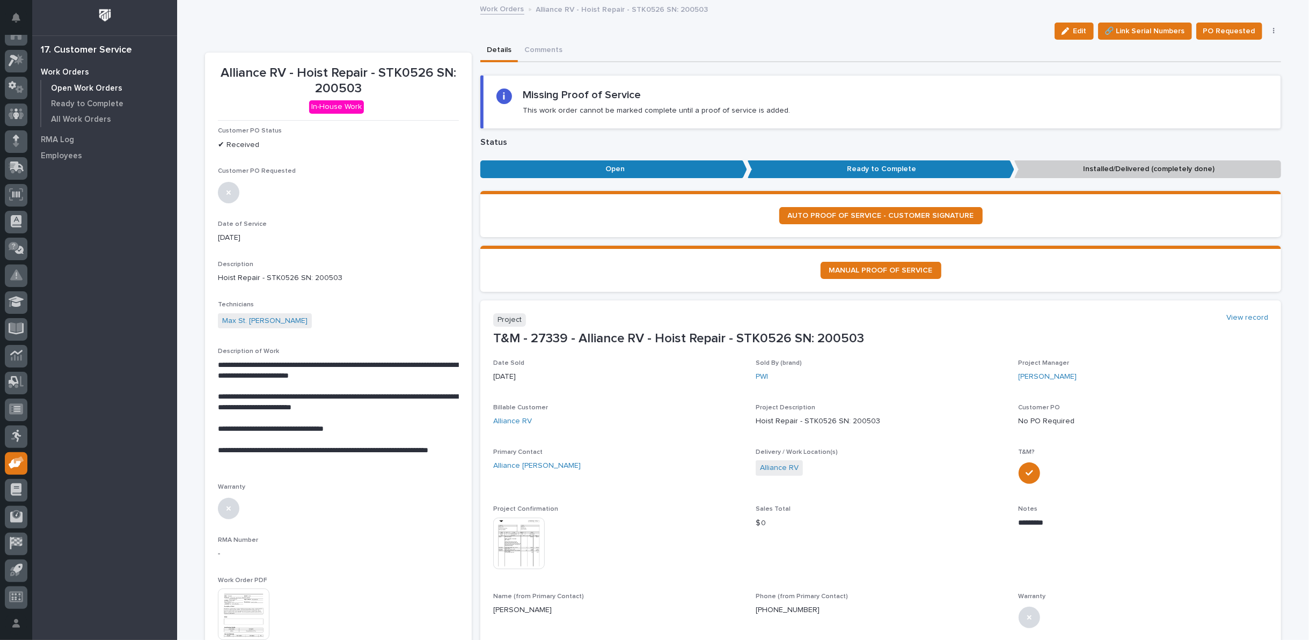
click at [103, 86] on p "Open Work Orders" at bounding box center [86, 89] width 71 height 10
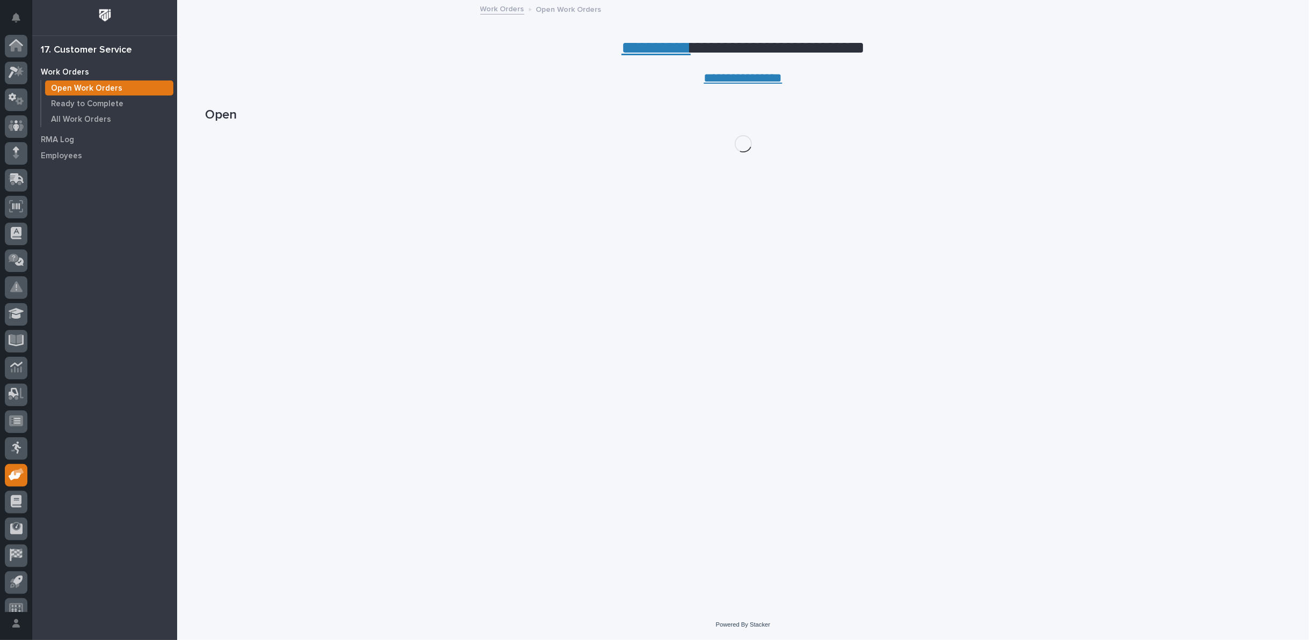
scroll to position [12, 0]
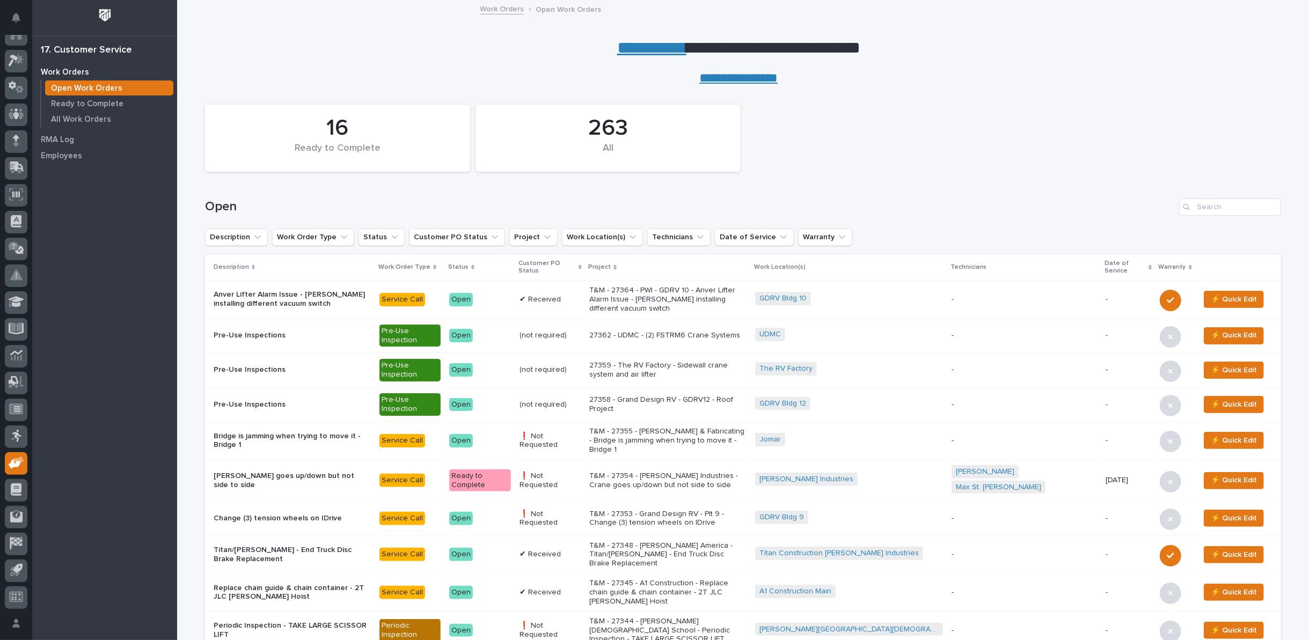
click at [637, 46] on link "**********" at bounding box center [651, 47] width 69 height 17
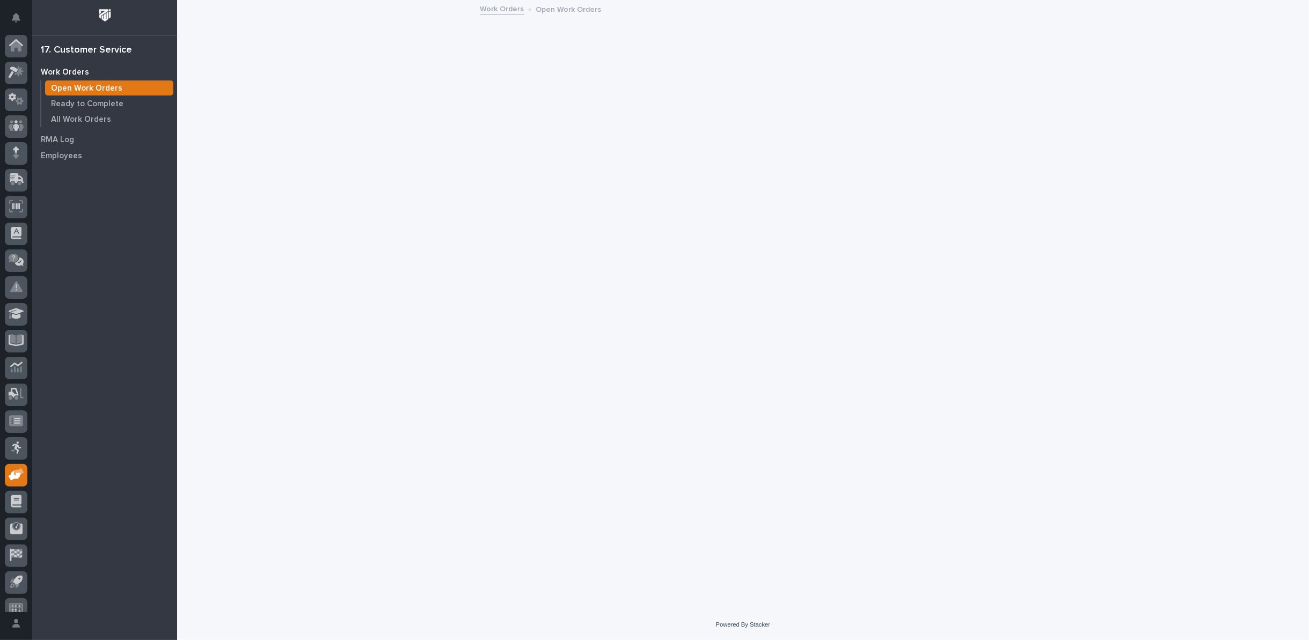
scroll to position [12, 0]
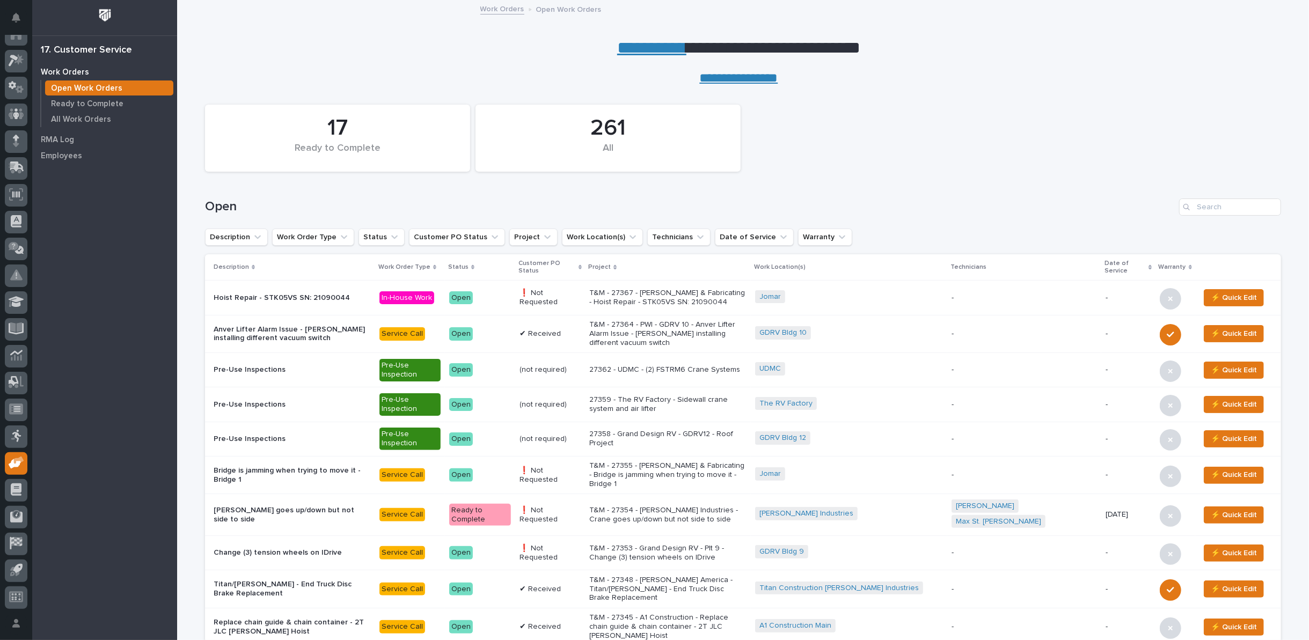
click at [721, 506] on p "T&M - 27354 - Lyons Industries - Crane goes up/down but not side to side" at bounding box center [667, 515] width 157 height 18
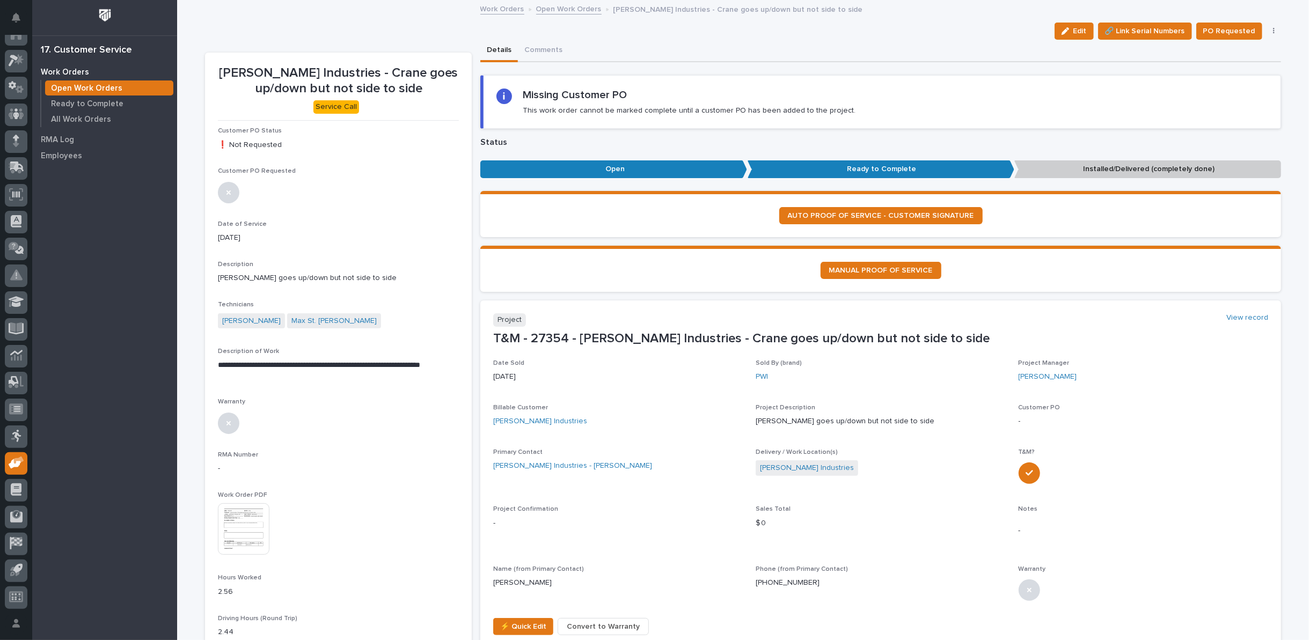
scroll to position [119, 0]
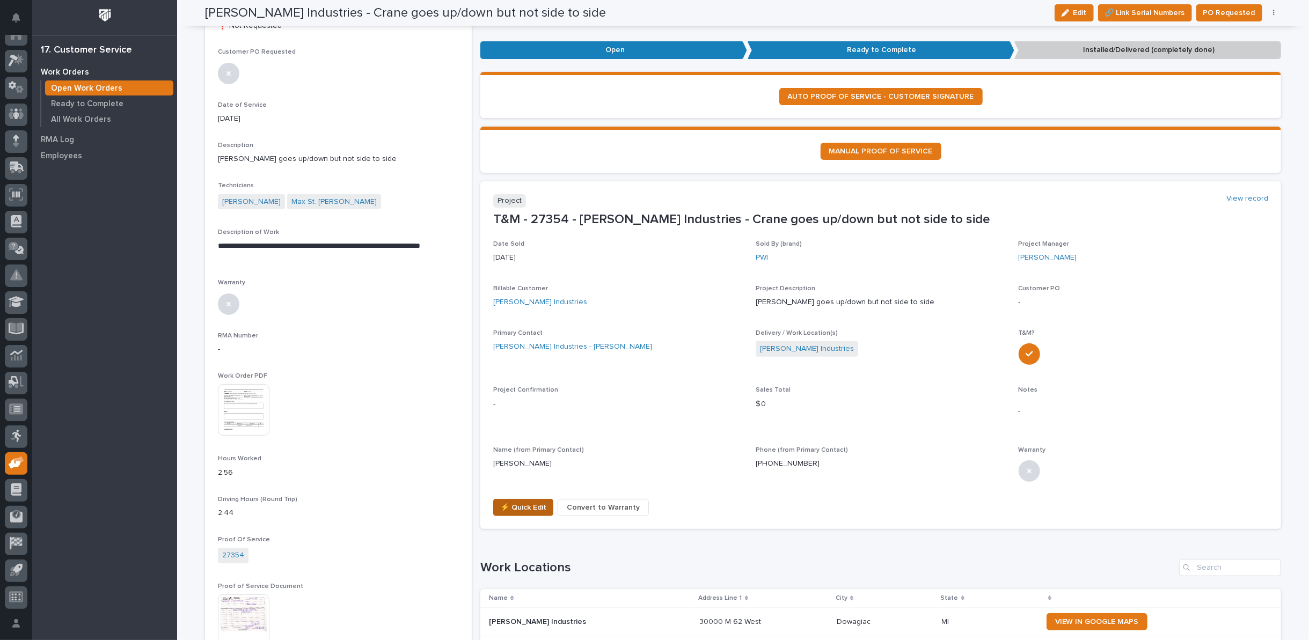
click at [506, 503] on span "⚡ Quick Edit" at bounding box center [523, 507] width 46 height 13
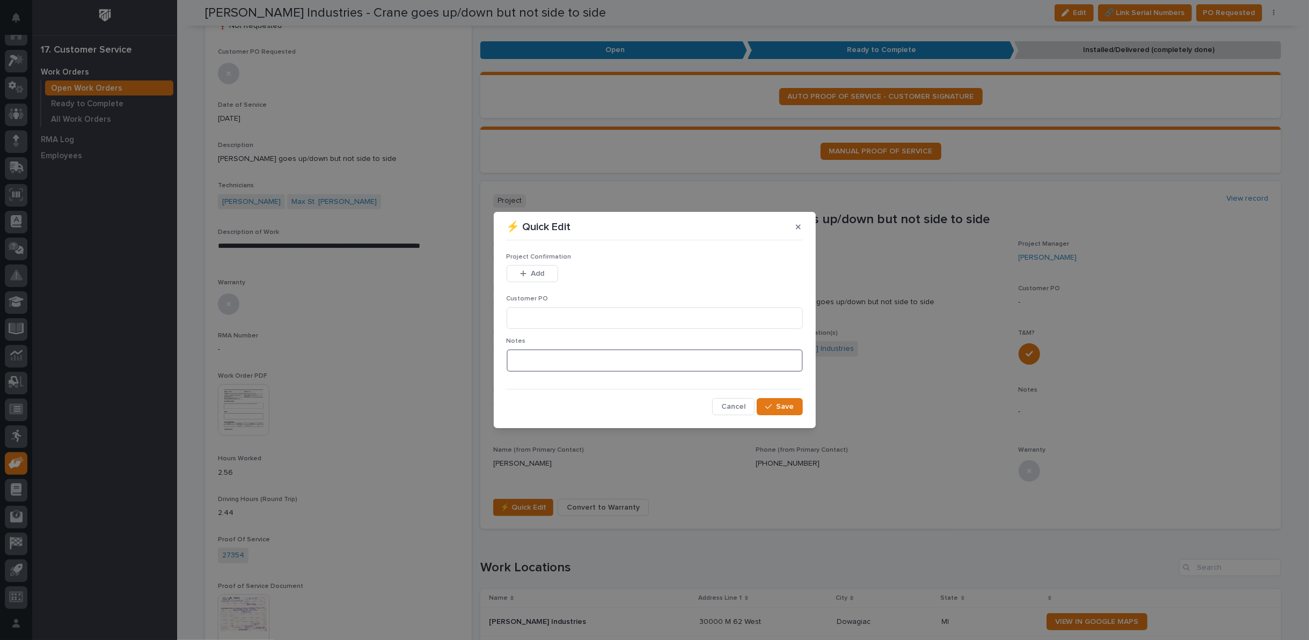
click at [531, 362] on textarea at bounding box center [655, 360] width 296 height 23
type textarea "*********"
click at [546, 318] on input at bounding box center [655, 318] width 296 height 21
click at [795, 405] on button "Save" at bounding box center [780, 406] width 46 height 17
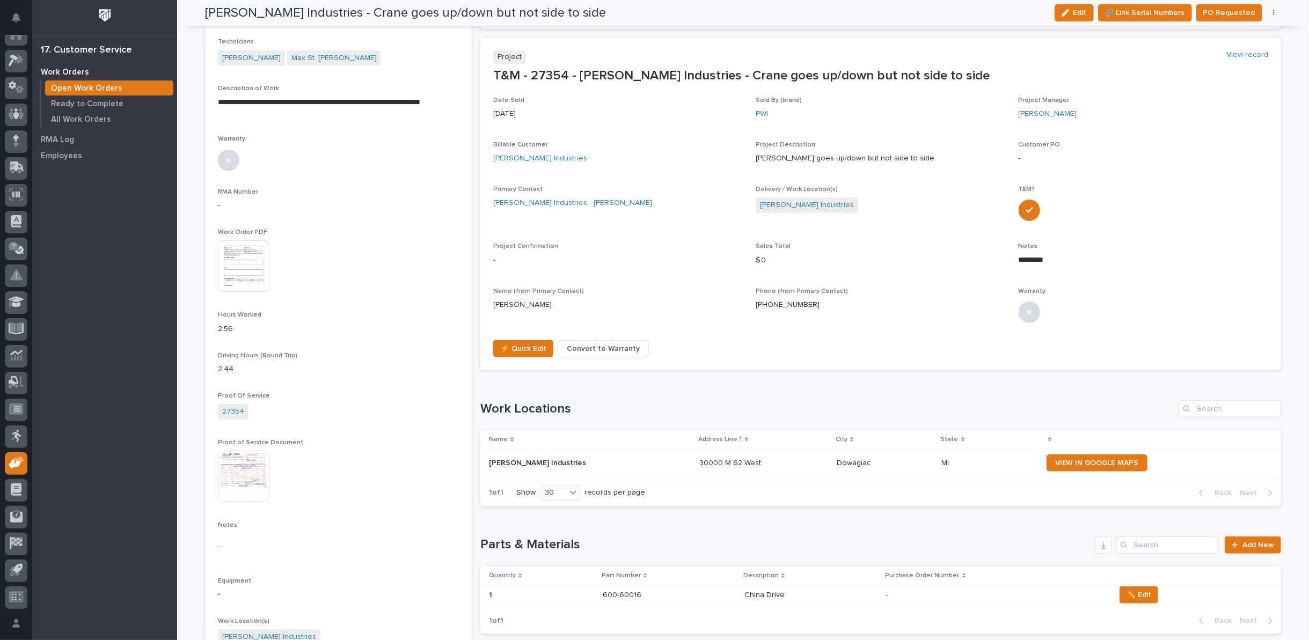
scroll to position [290, 0]
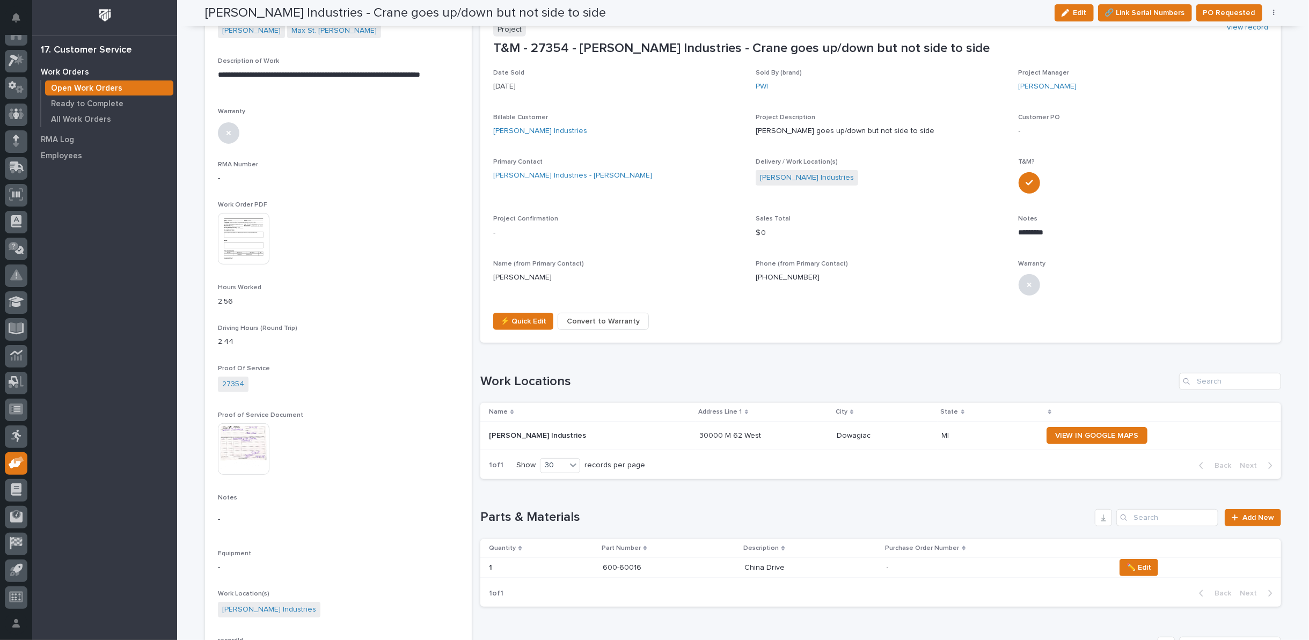
click at [604, 567] on p "600-60016" at bounding box center [623, 566] width 41 height 11
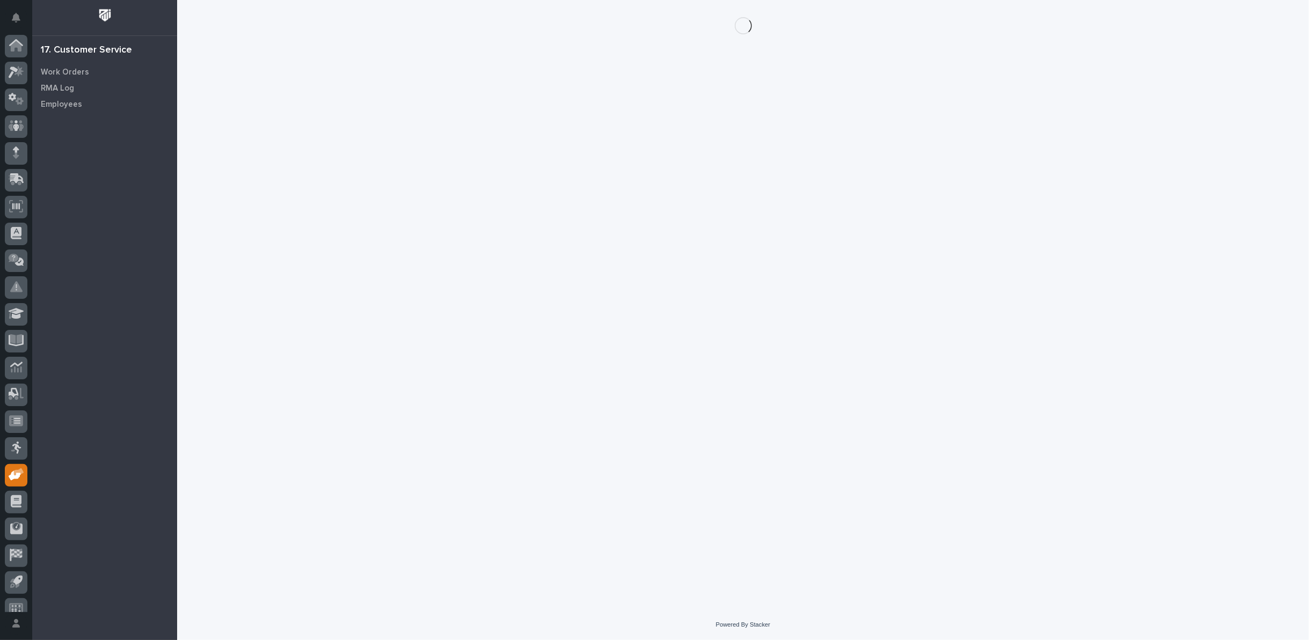
scroll to position [12, 0]
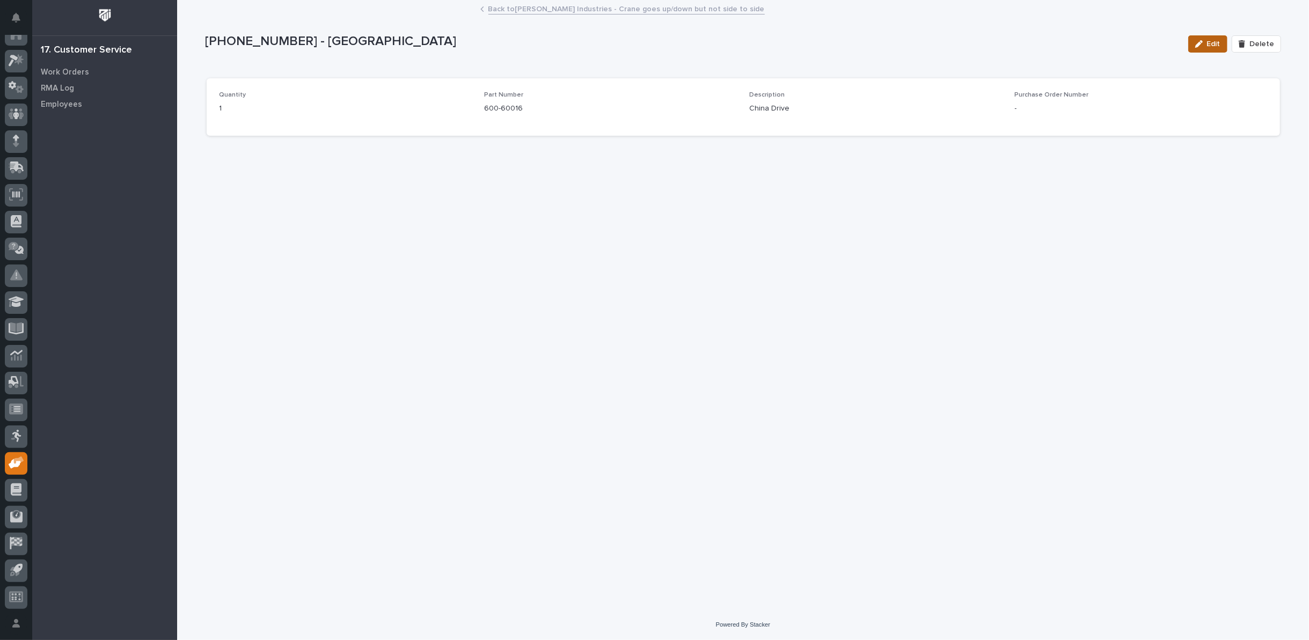
click at [1204, 38] on button "Edit" at bounding box center [1207, 43] width 39 height 17
drag, startPoint x: 811, startPoint y: 116, endPoint x: 720, endPoint y: 116, distance: 91.3
click at [728, 116] on div "Quantity * 1 Part Number 600-60016 Description * China Drive Purchase Order Num…" at bounding box center [744, 112] width 1048 height 42
type input "Starke Frequency Inverter Drive"
click at [1252, 39] on button "Save" at bounding box center [1259, 43] width 46 height 17
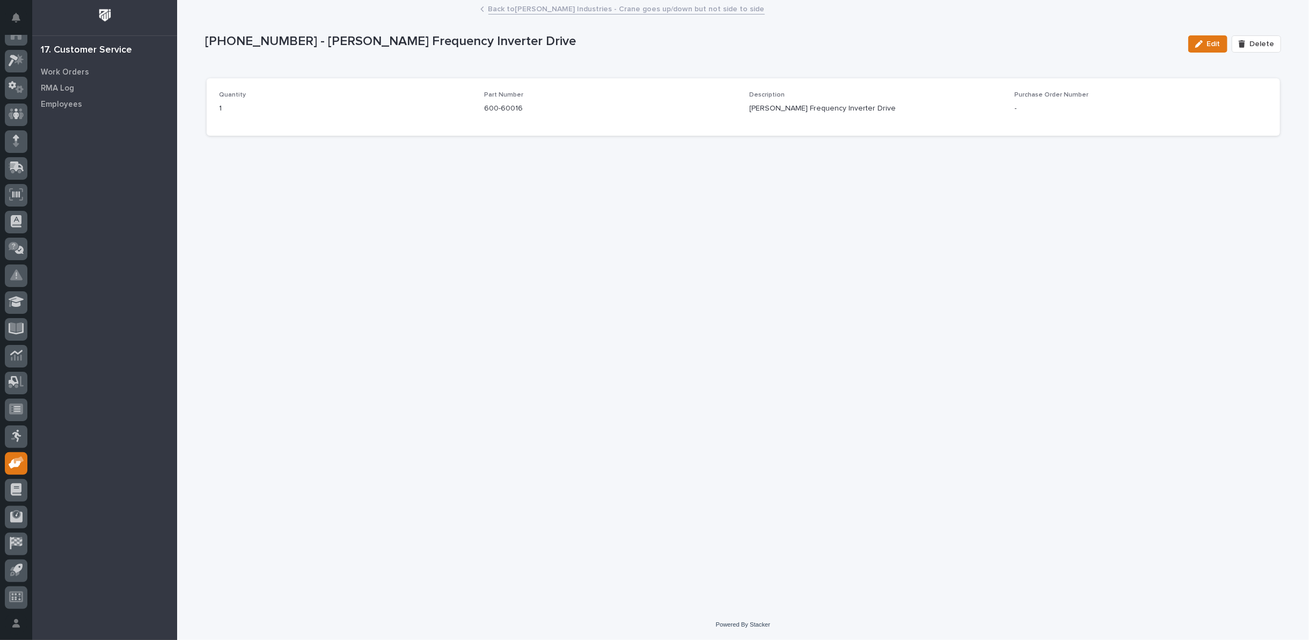
click at [510, 8] on link "Back to Lyons Industries - Crane goes up/down but not side to side" at bounding box center [626, 8] width 276 height 12
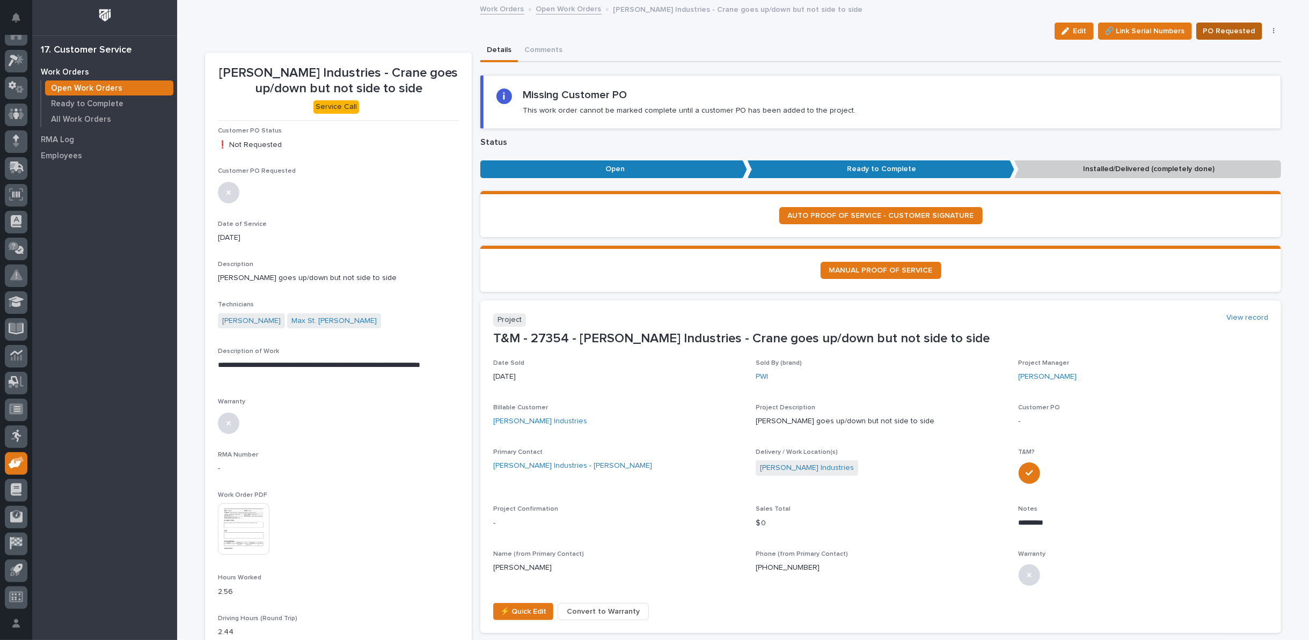
click at [1223, 27] on span "PO Requested" at bounding box center [1229, 31] width 52 height 13
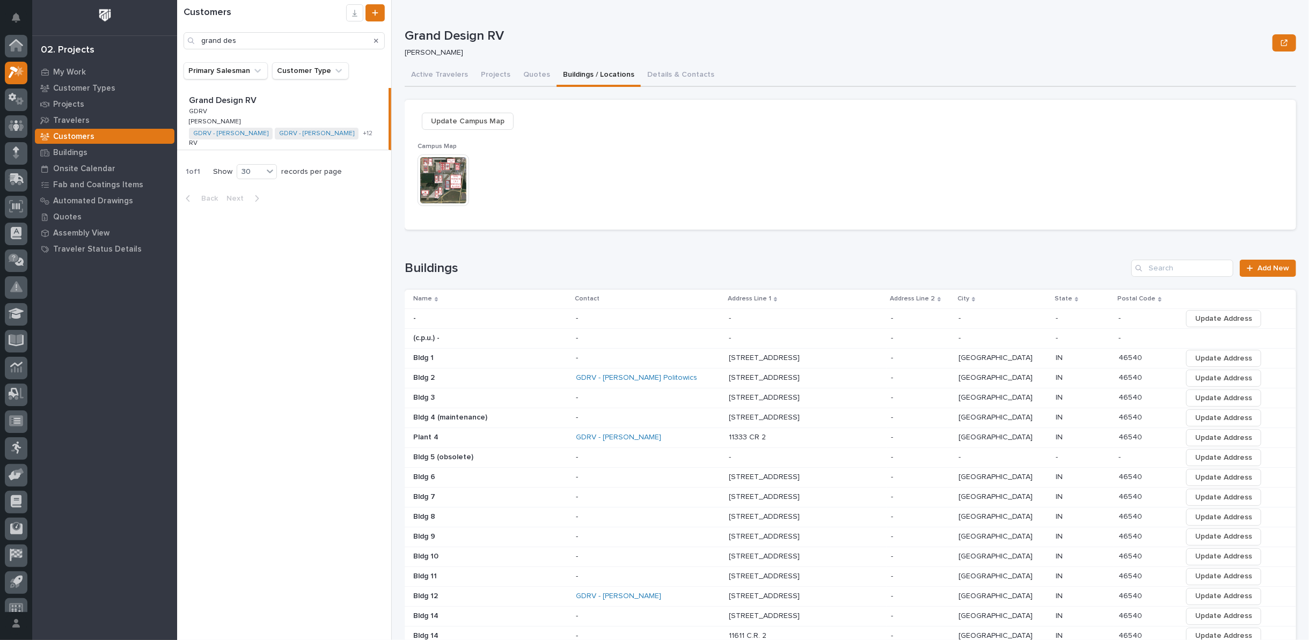
scroll to position [12, 0]
click at [79, 106] on p "Projects" at bounding box center [68, 105] width 31 height 10
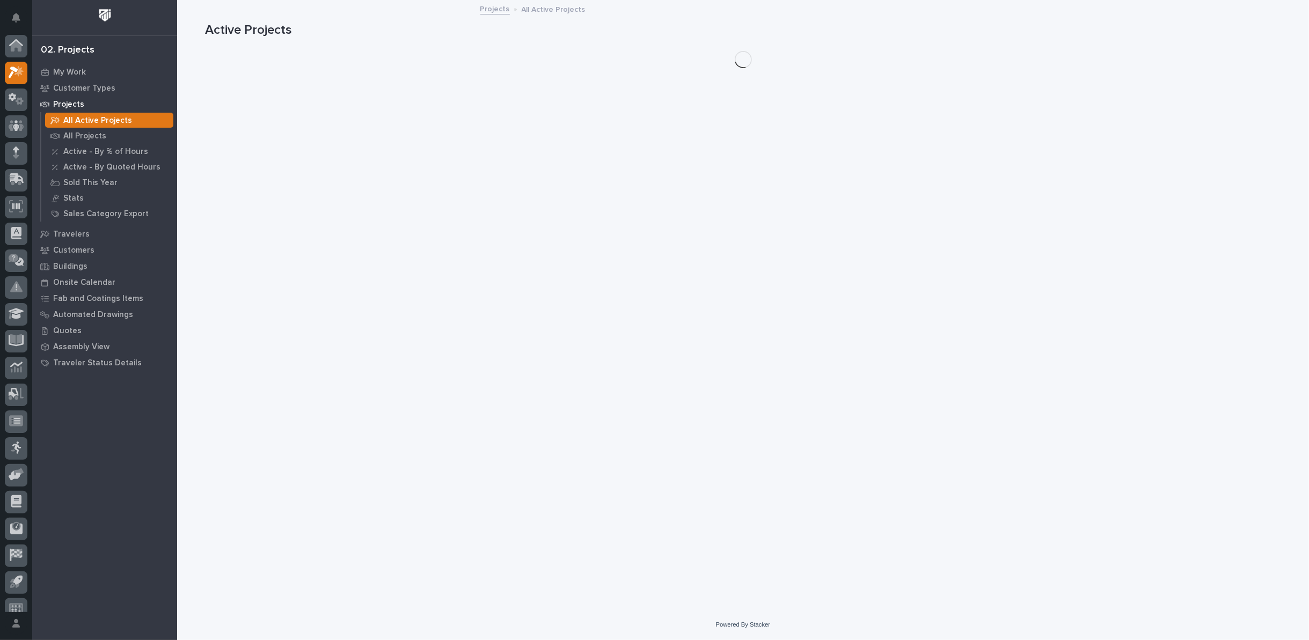
scroll to position [12, 0]
click at [76, 134] on p "All Projects" at bounding box center [84, 137] width 43 height 10
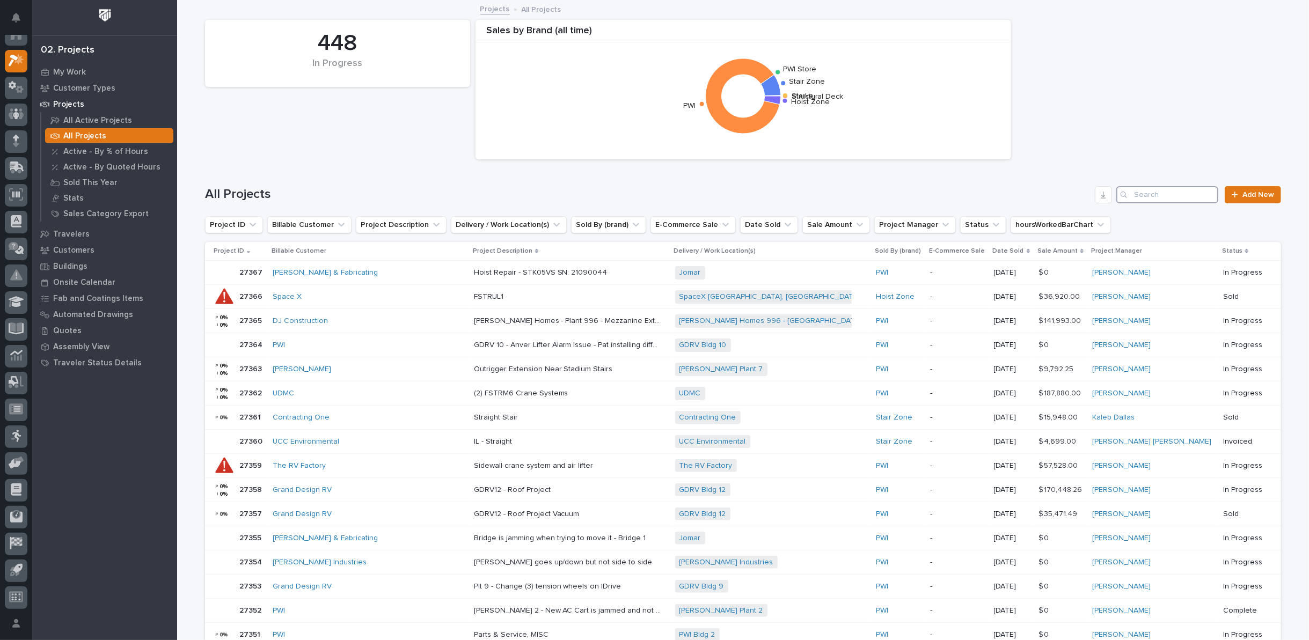
click at [1159, 196] on input "Search" at bounding box center [1167, 194] width 102 height 17
type input "26183"
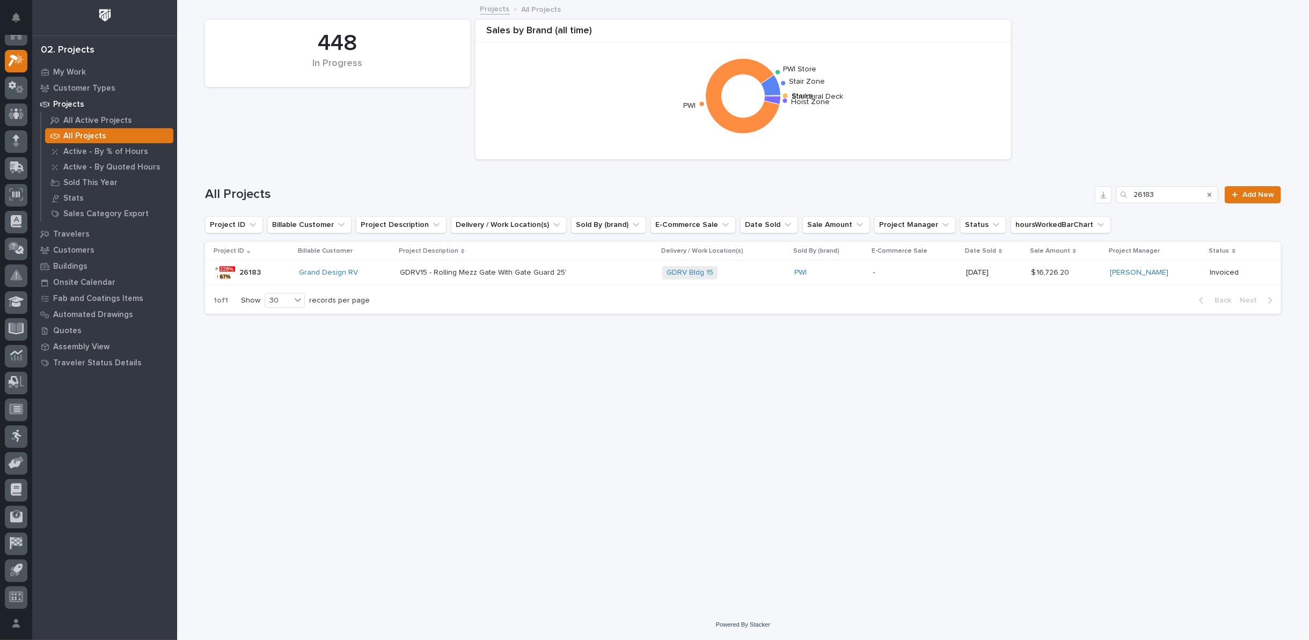
click at [485, 274] on p "GDRV15 - Rolling Mezz Gate With Gate Guard 25'" at bounding box center [484, 271] width 169 height 11
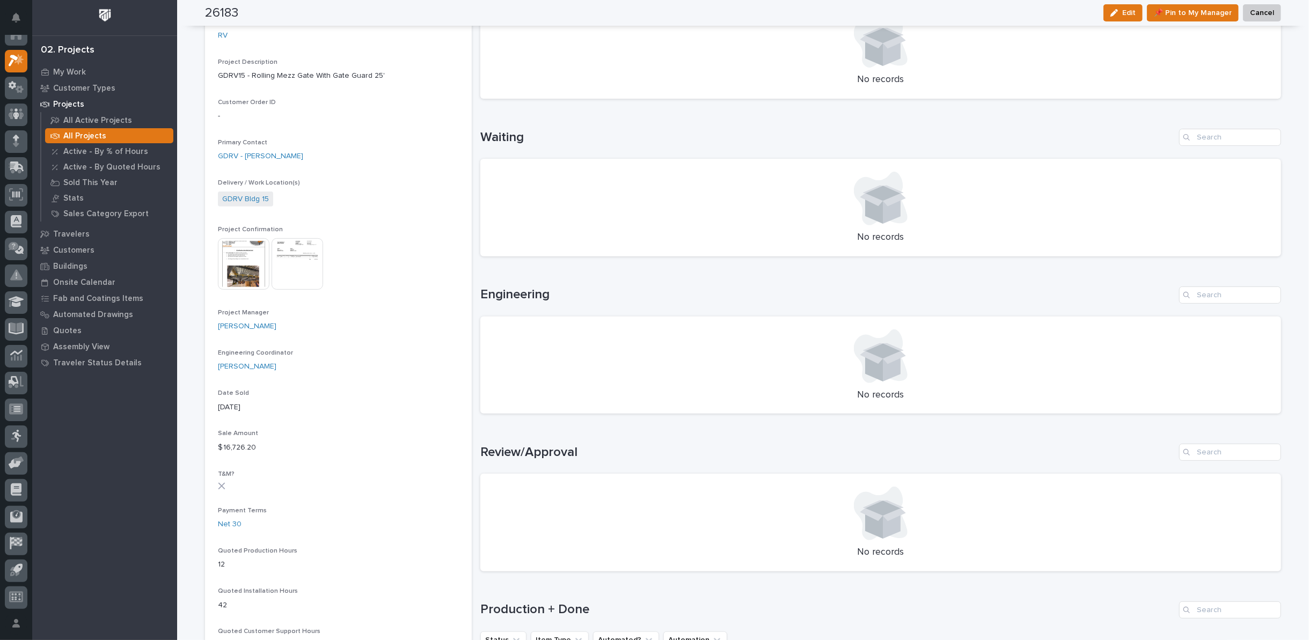
scroll to position [179, 0]
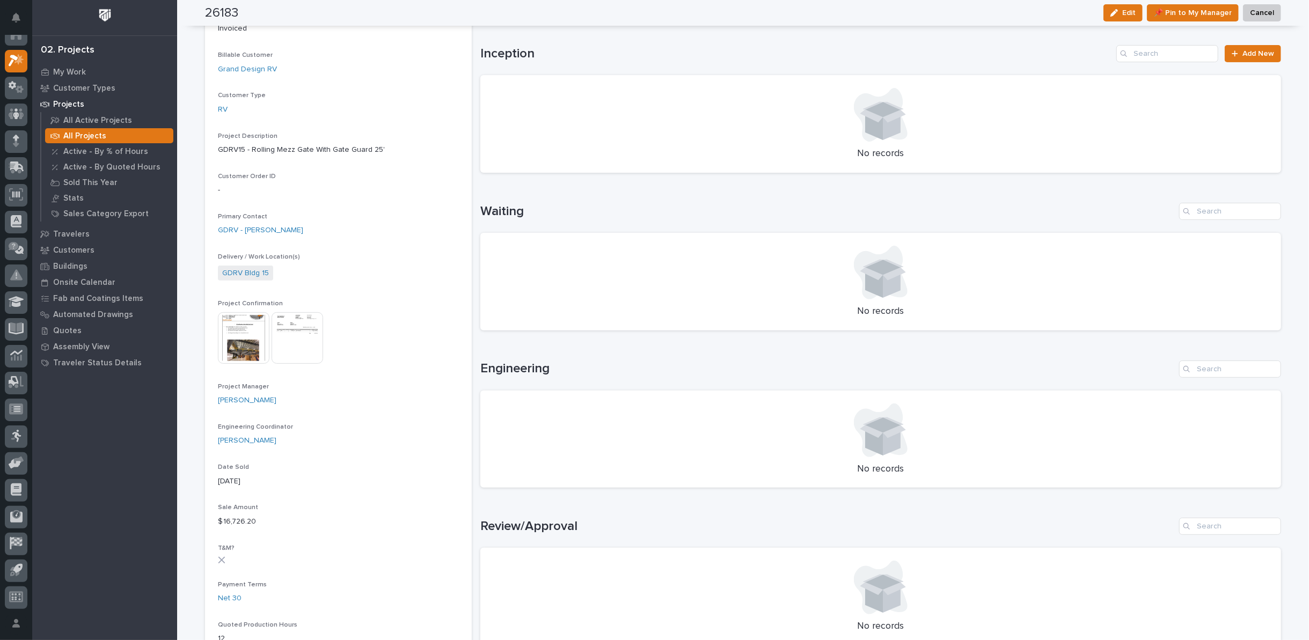
click at [235, 338] on img at bounding box center [244, 338] width 52 height 52
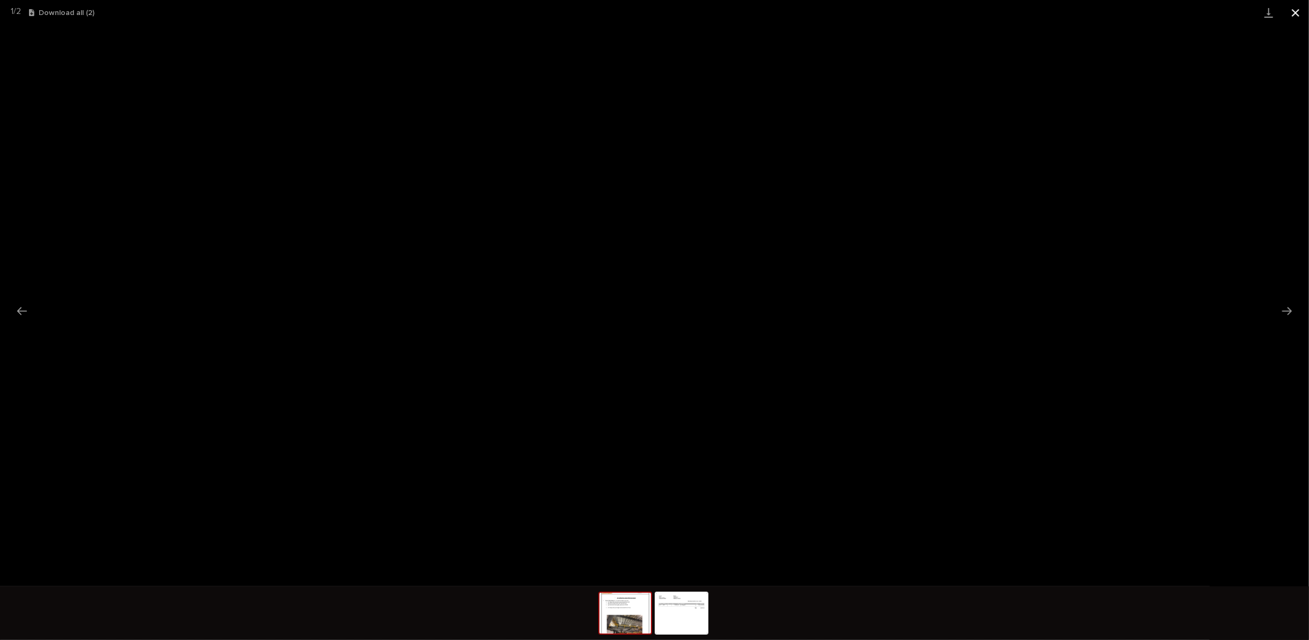
click at [1294, 14] on button "Close gallery" at bounding box center [1295, 12] width 27 height 25
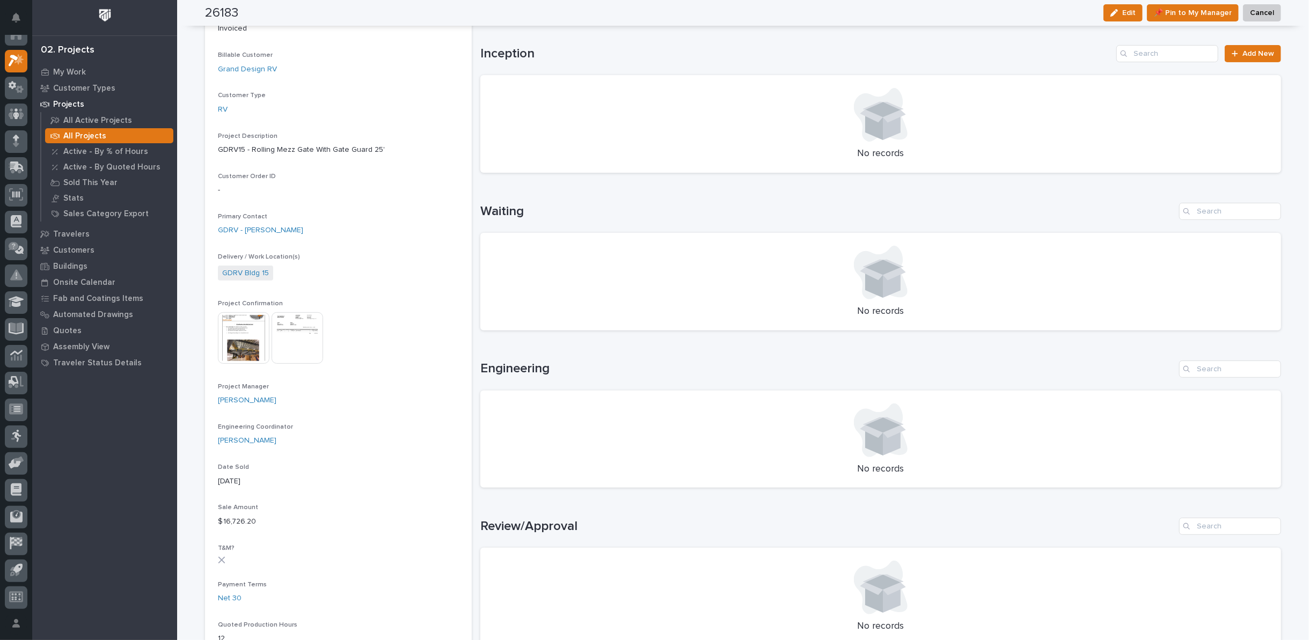
scroll to position [0, 0]
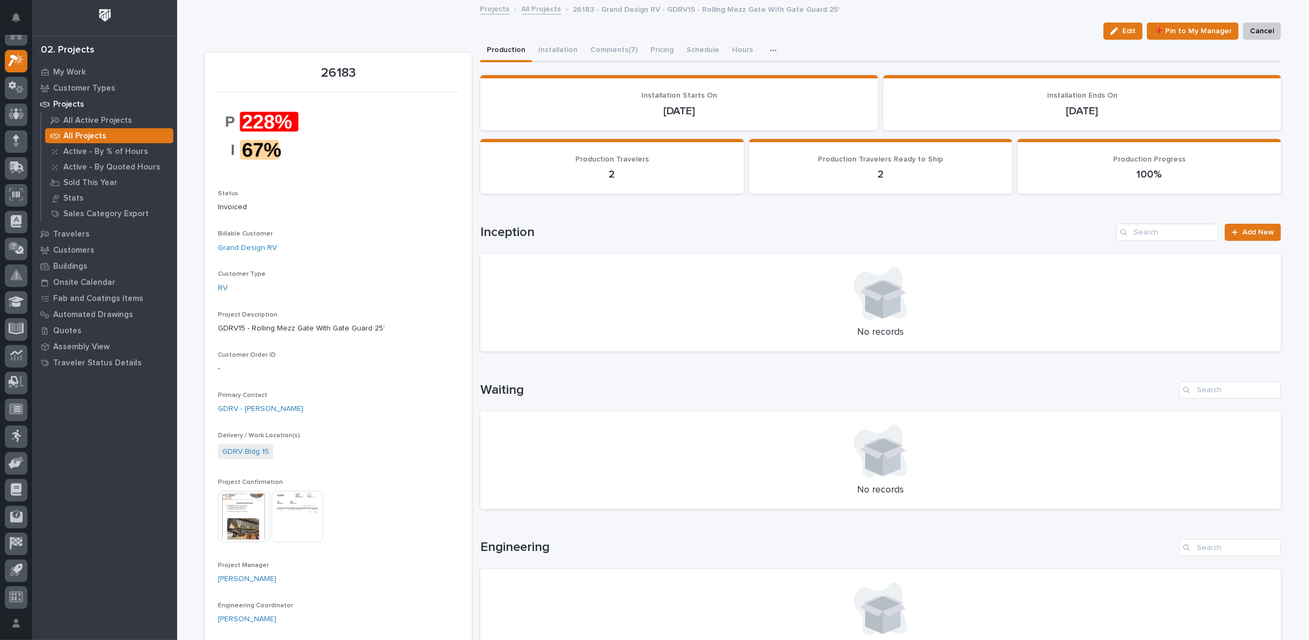
click at [541, 10] on link "All Projects" at bounding box center [542, 8] width 40 height 12
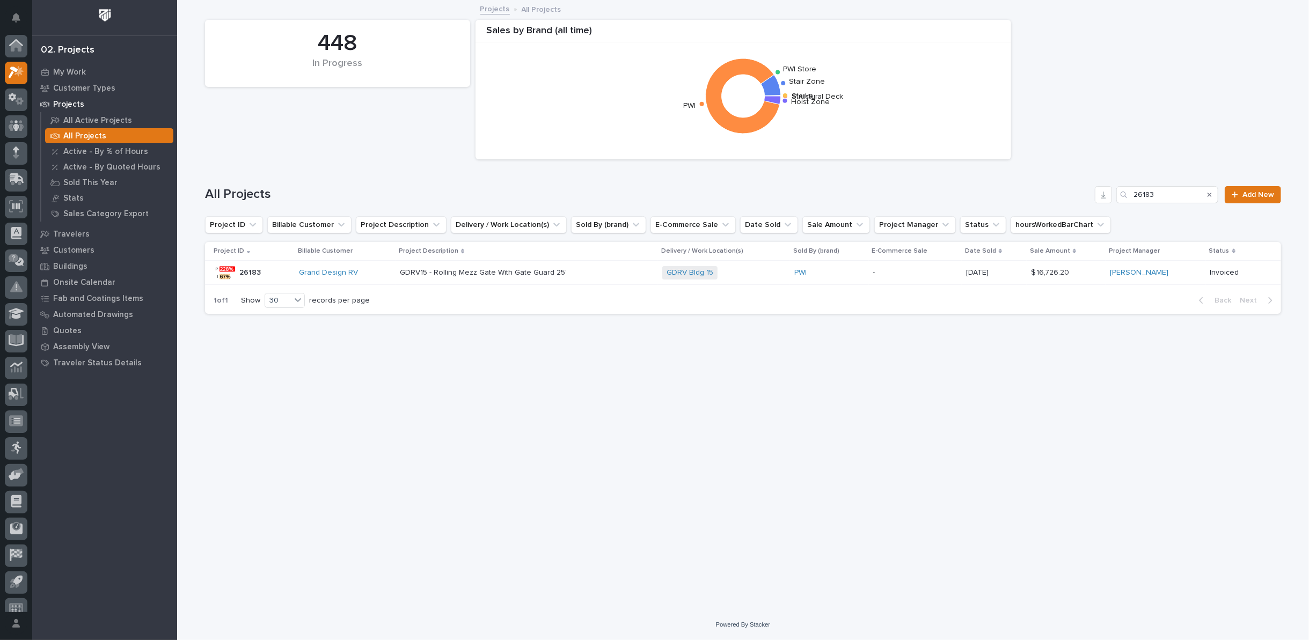
scroll to position [12, 0]
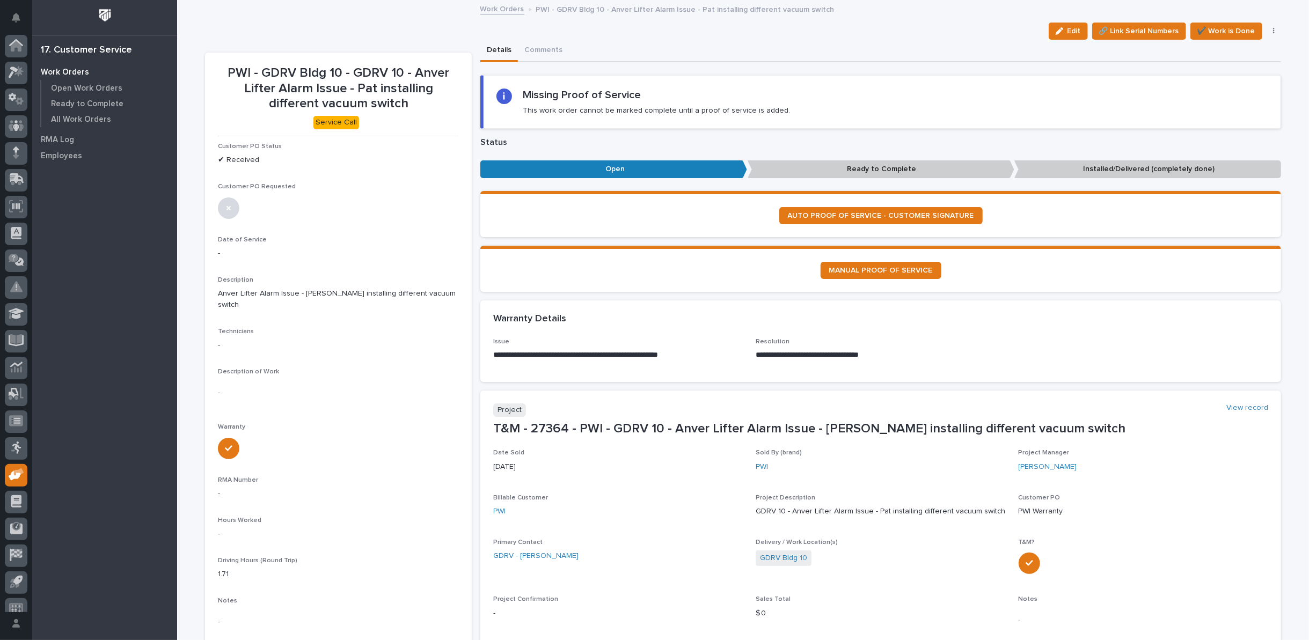
scroll to position [12, 0]
click at [499, 7] on link "Work Orders" at bounding box center [502, 8] width 44 height 12
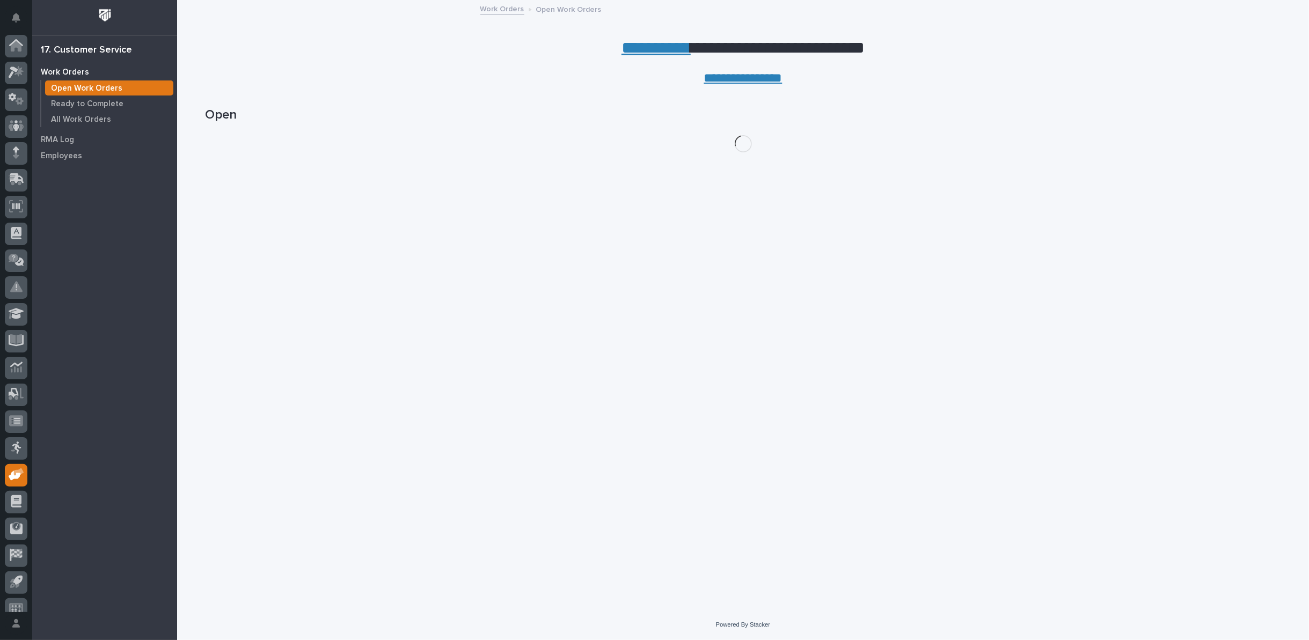
scroll to position [12, 0]
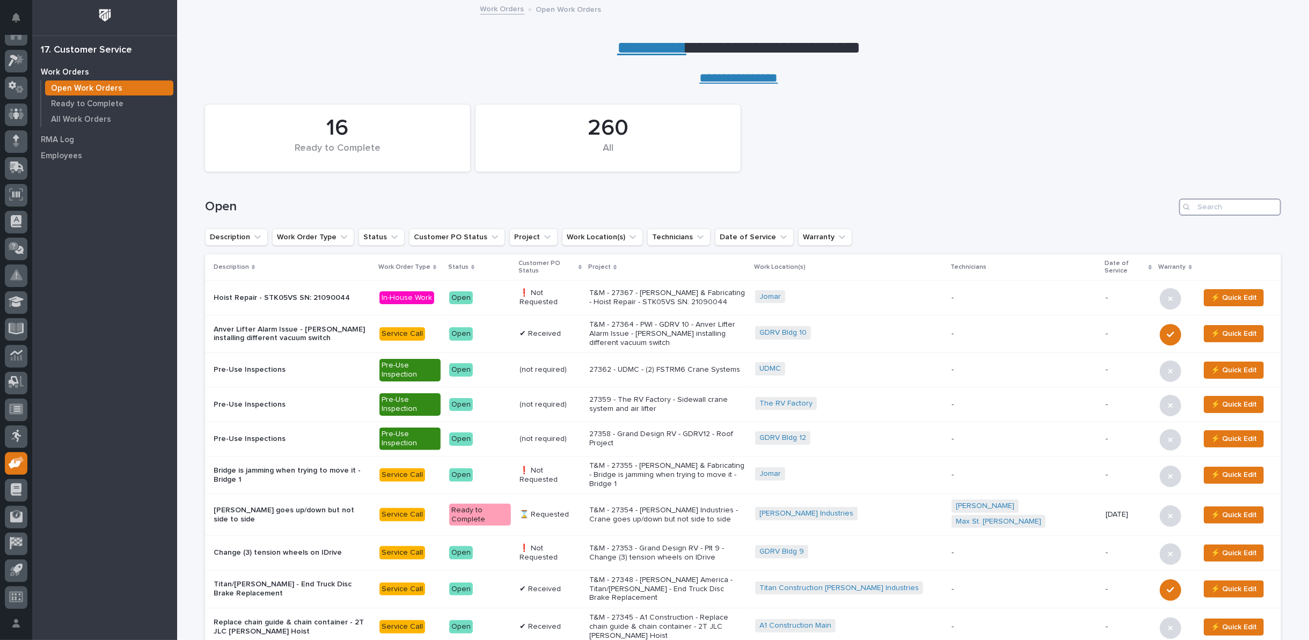
click at [1201, 203] on input "Search" at bounding box center [1230, 207] width 102 height 17
type input "27314"
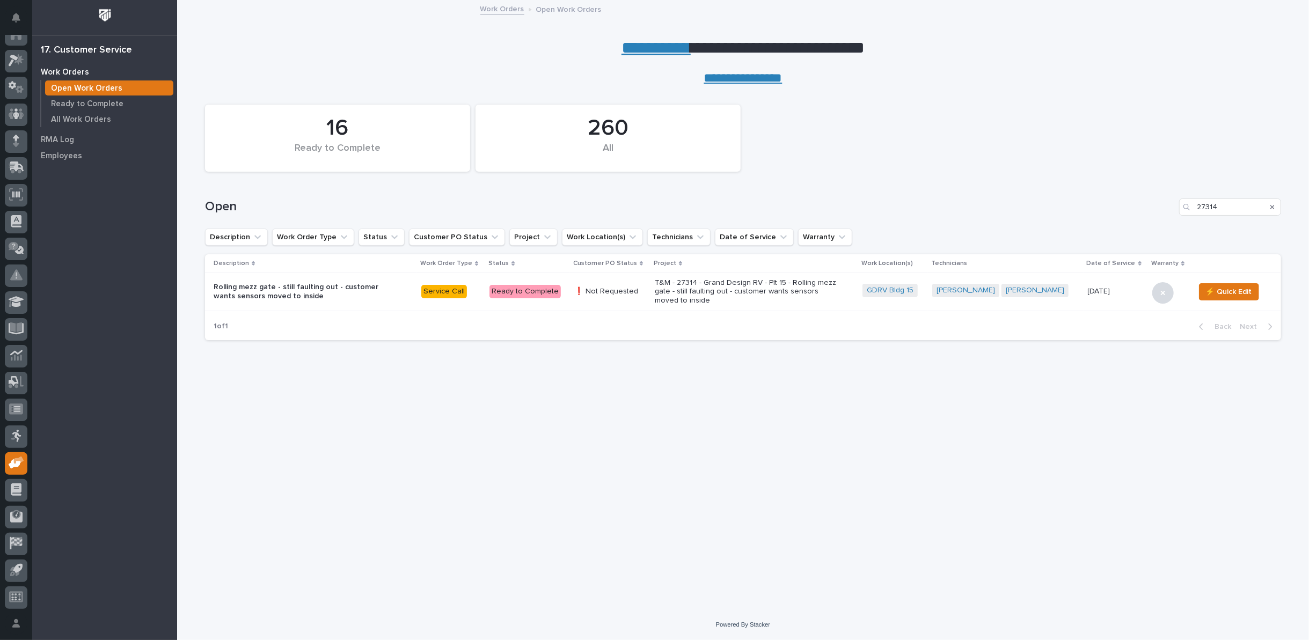
click at [783, 290] on p "T&M - 27314 - Grand Design RV - Plt 15 - Rolling mezz gate - still faulting out…" at bounding box center [749, 292] width 188 height 27
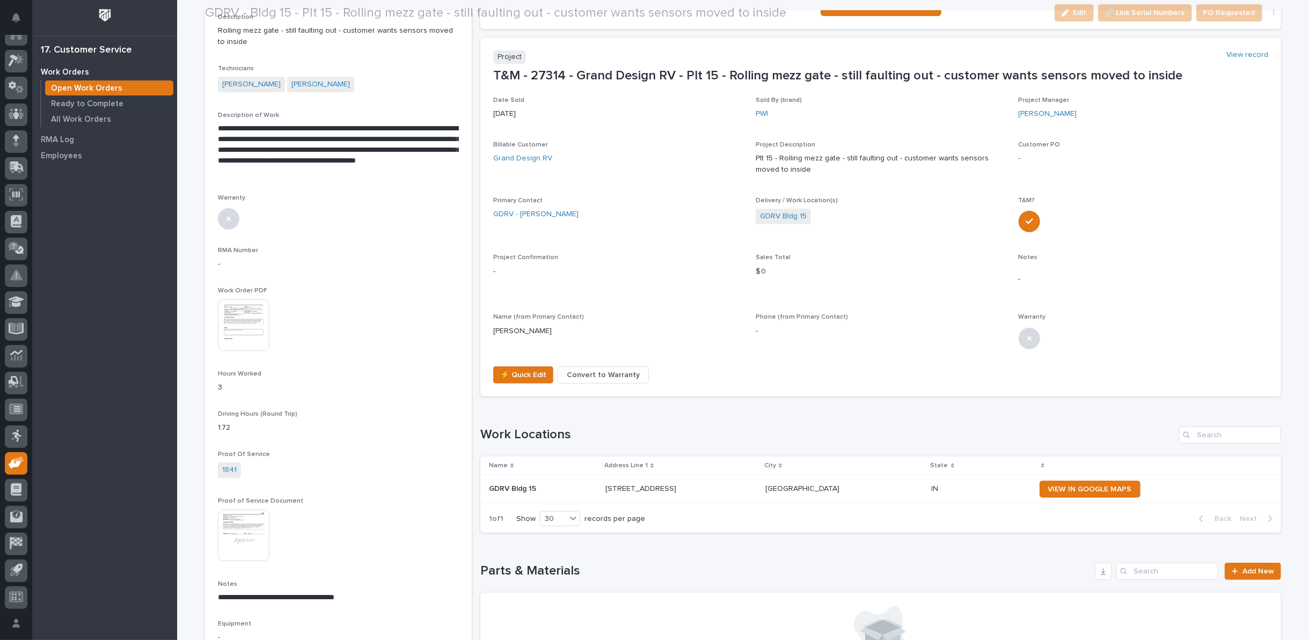
scroll to position [298, 0]
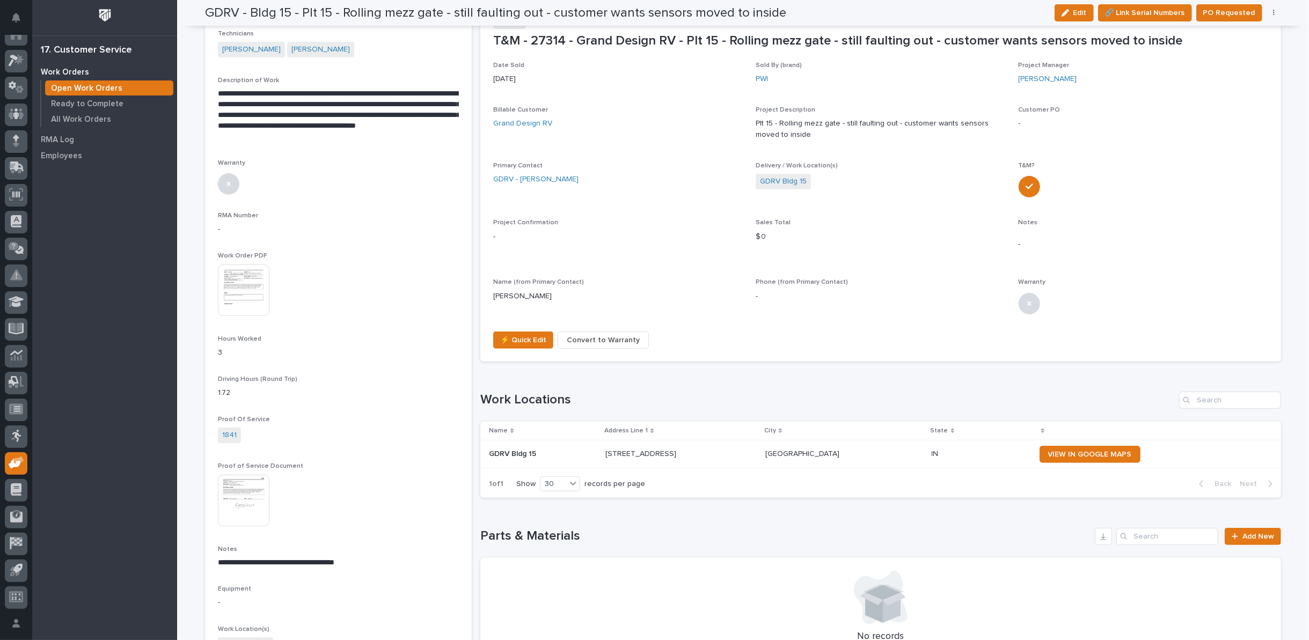
click at [577, 341] on span "Convert to Warranty" at bounding box center [603, 340] width 73 height 13
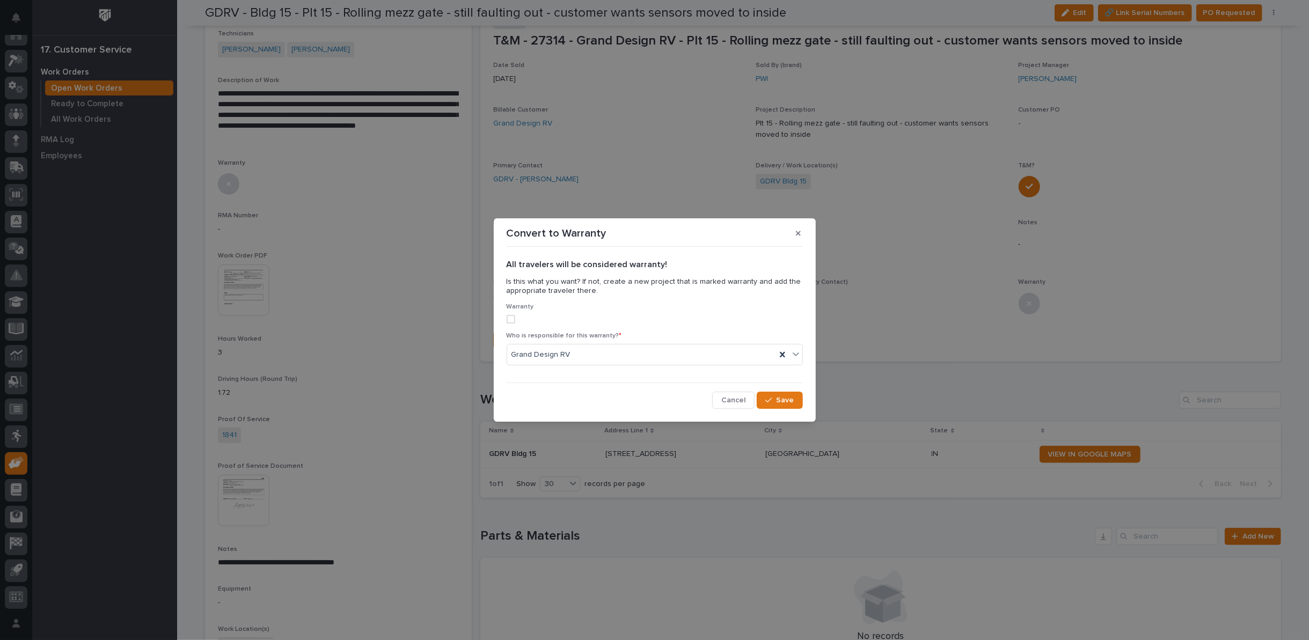
click at [509, 318] on span at bounding box center [511, 319] width 9 height 9
click at [782, 354] on icon at bounding box center [782, 354] width 5 height 5
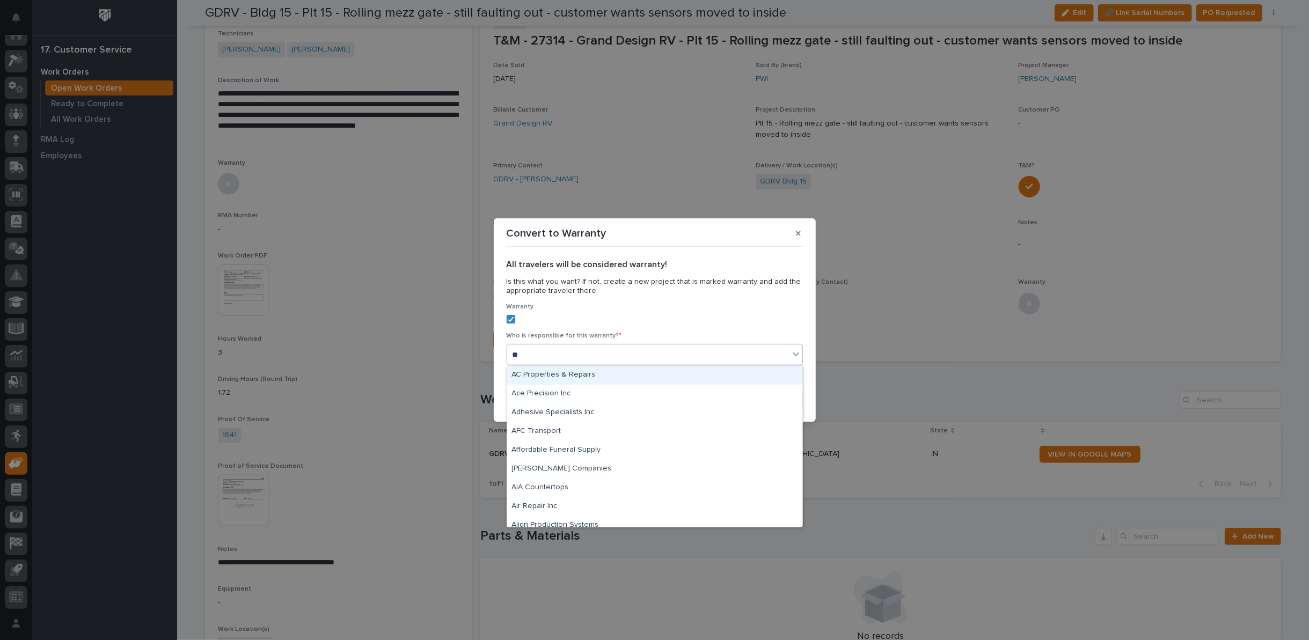
type input "***"
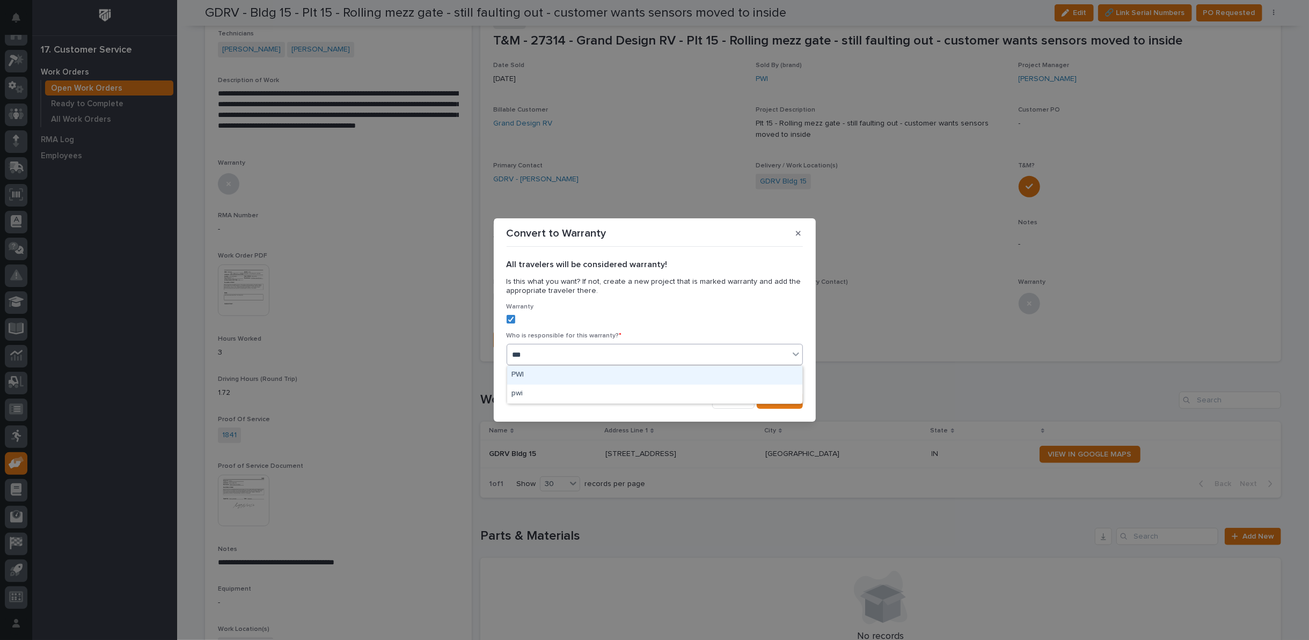
click at [744, 374] on div "PWI" at bounding box center [654, 375] width 295 height 19
click at [772, 399] on icon "button" at bounding box center [768, 400] width 6 height 5
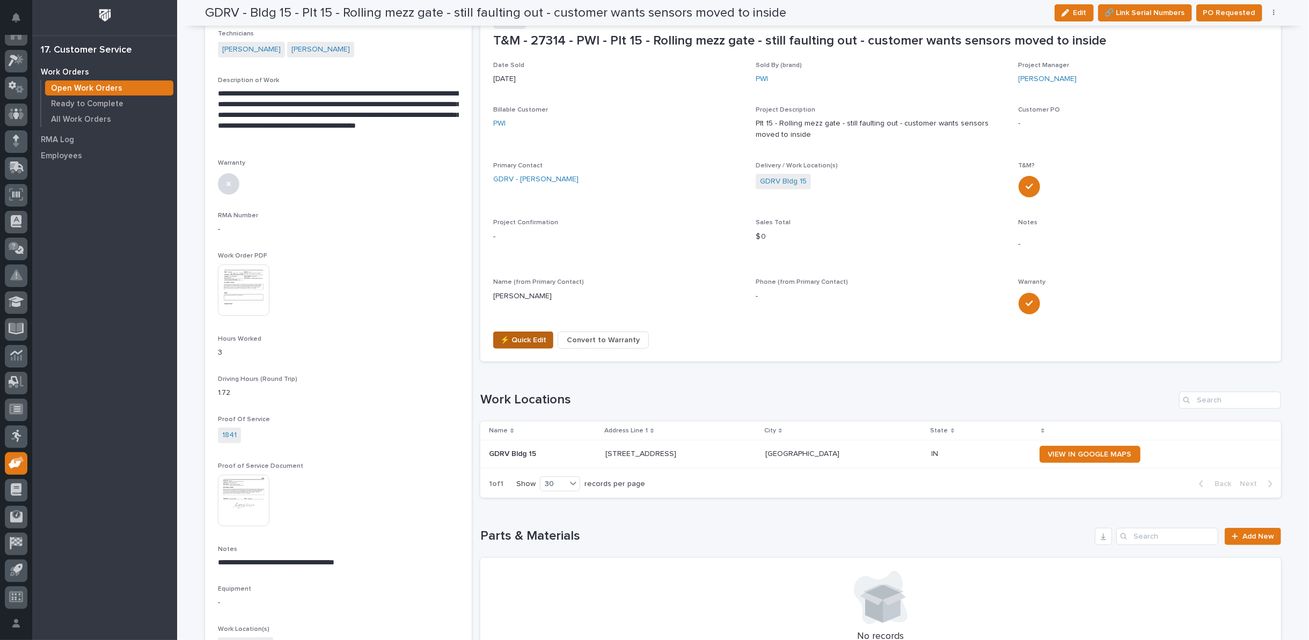
click at [518, 340] on span "⚡ Quick Edit" at bounding box center [523, 340] width 46 height 13
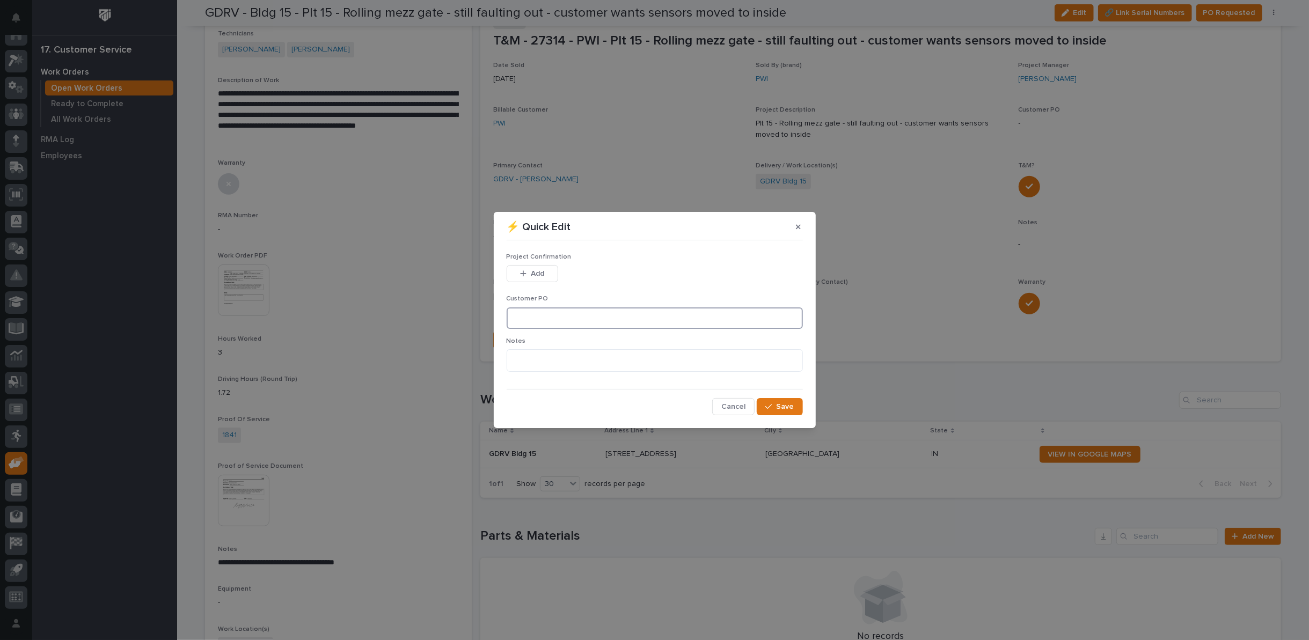
click at [535, 315] on input at bounding box center [655, 318] width 296 height 21
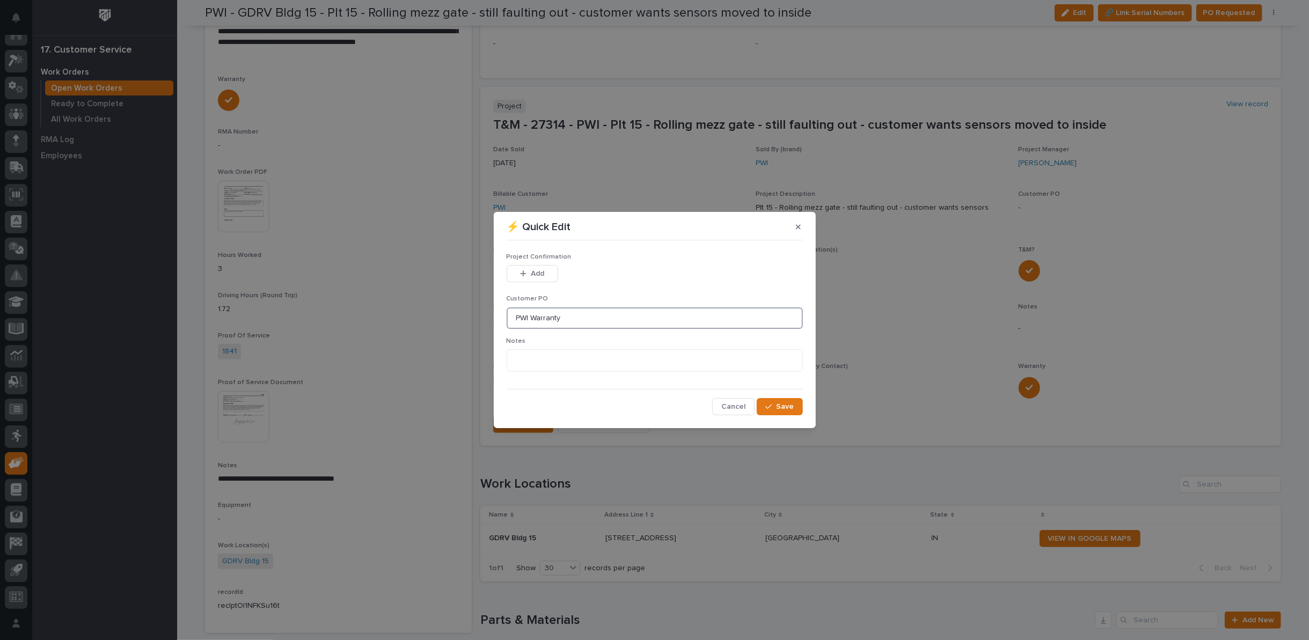
scroll to position [382, 0]
type input "PWI Warranty"
click at [783, 407] on span "Save" at bounding box center [786, 407] width 18 height 10
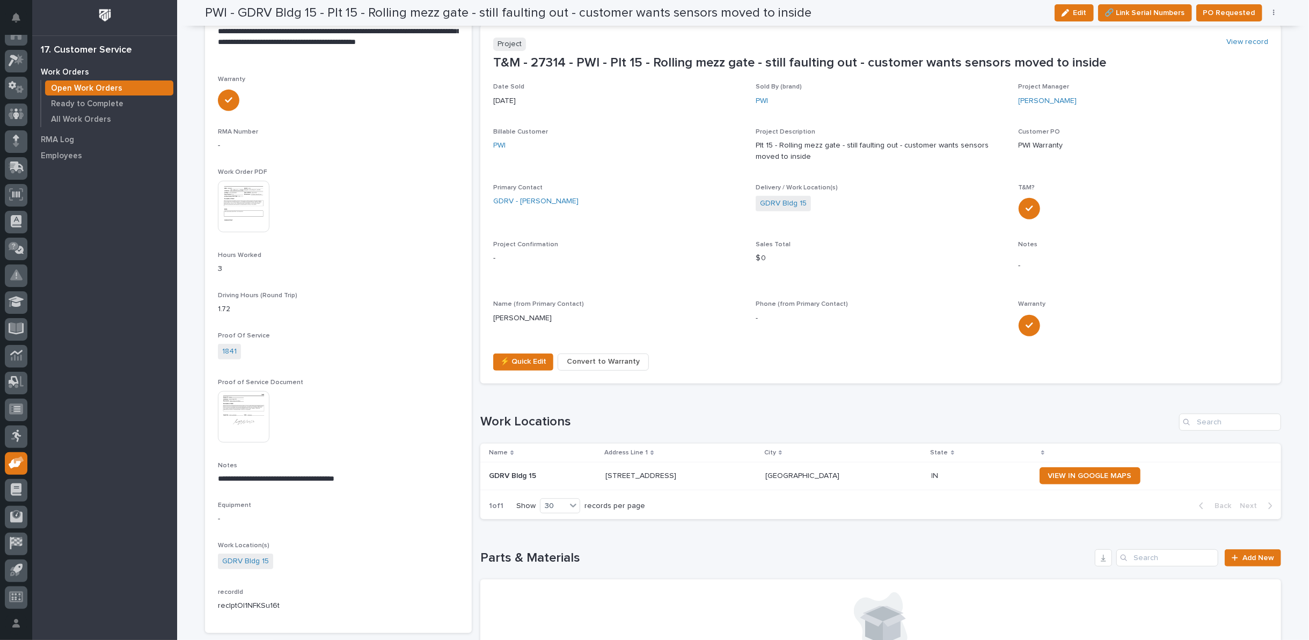
scroll to position [351, 0]
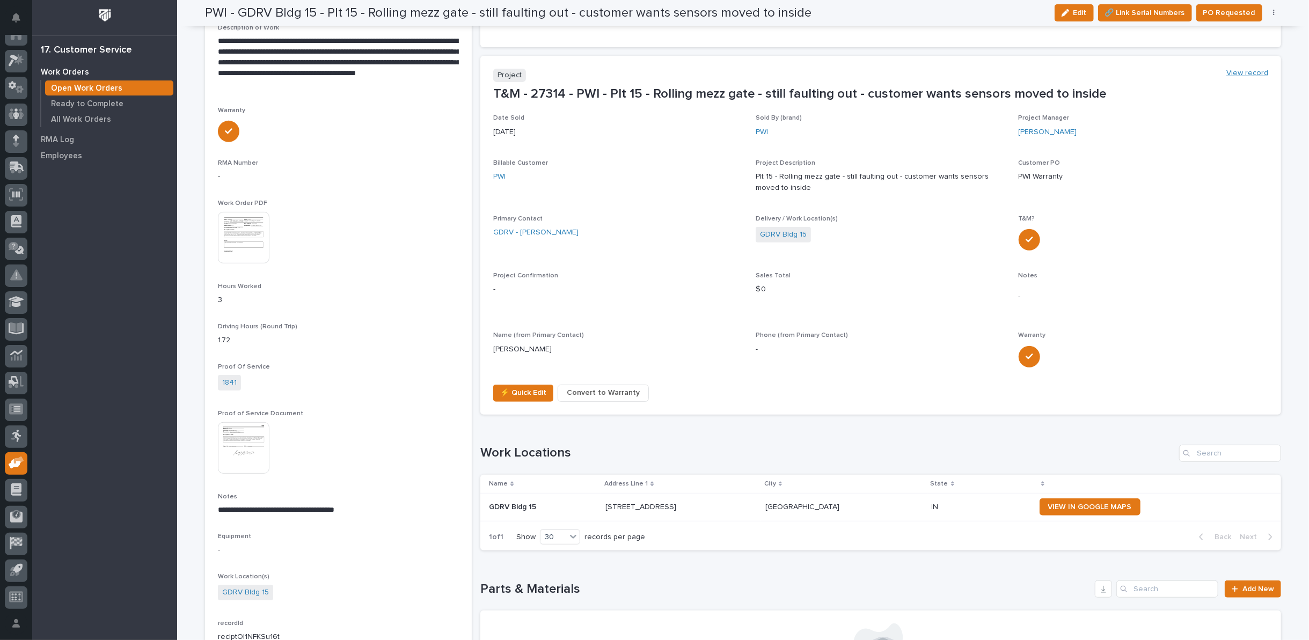
click at [1245, 69] on link "View record" at bounding box center [1248, 73] width 42 height 9
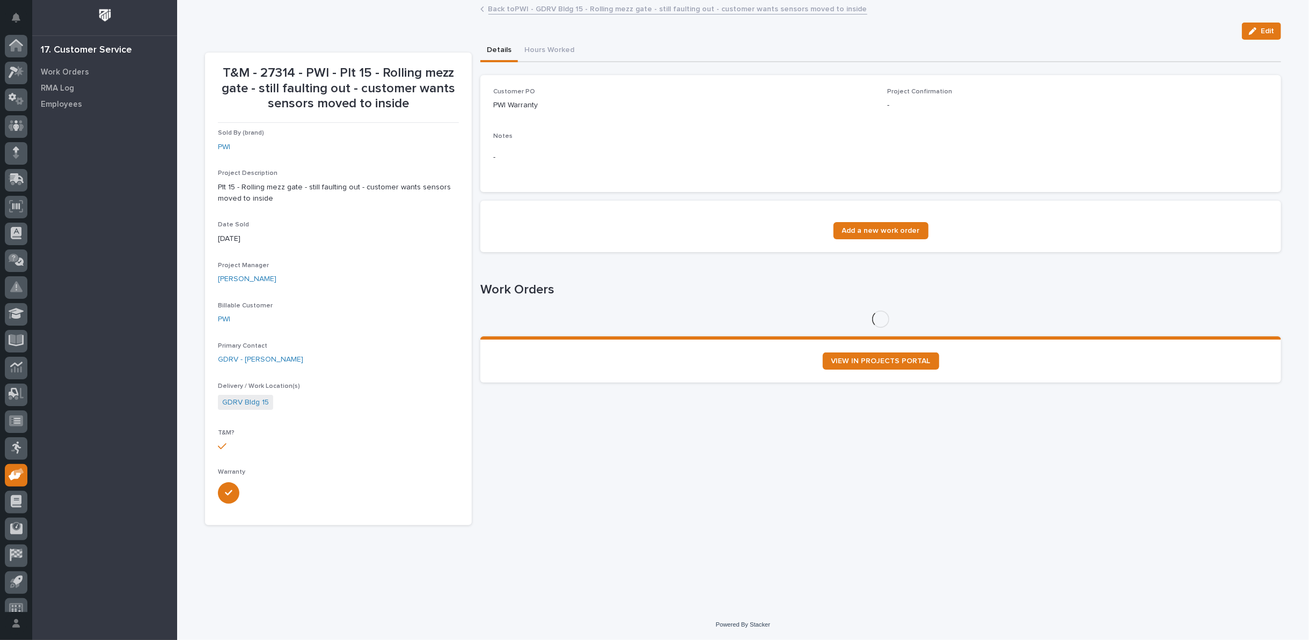
scroll to position [12, 0]
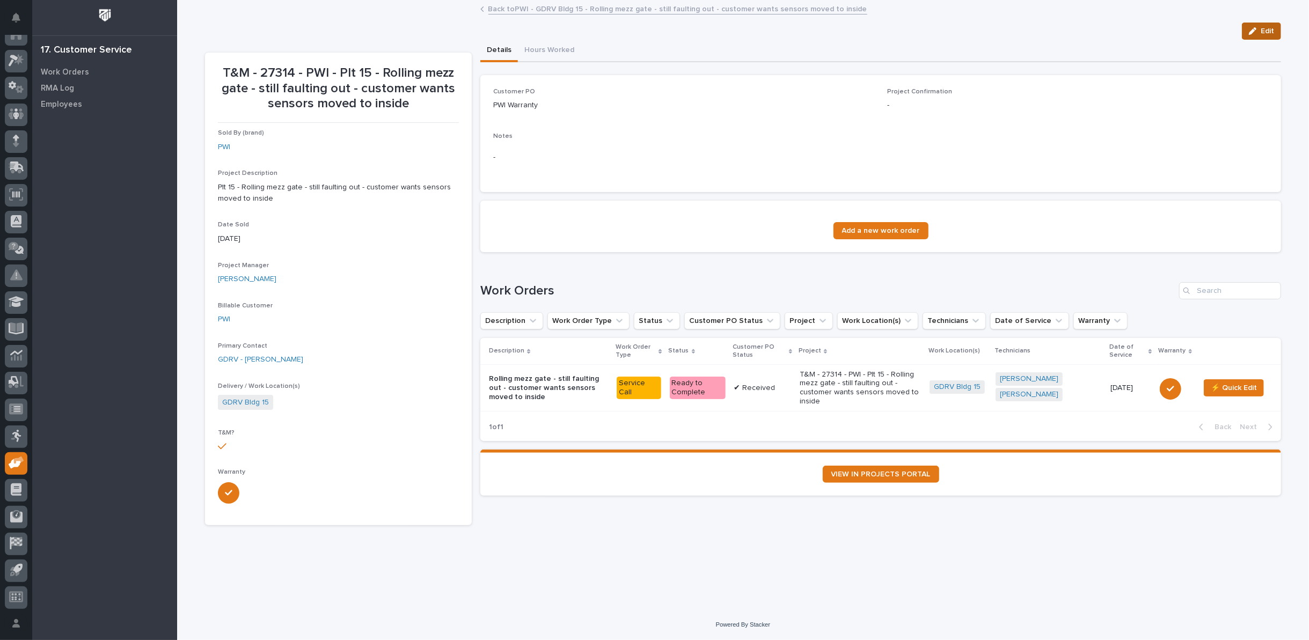
drag, startPoint x: 1268, startPoint y: 30, endPoint x: 522, endPoint y: 77, distance: 747.1
click at [1268, 30] on span "Edit" at bounding box center [1267, 31] width 13 height 10
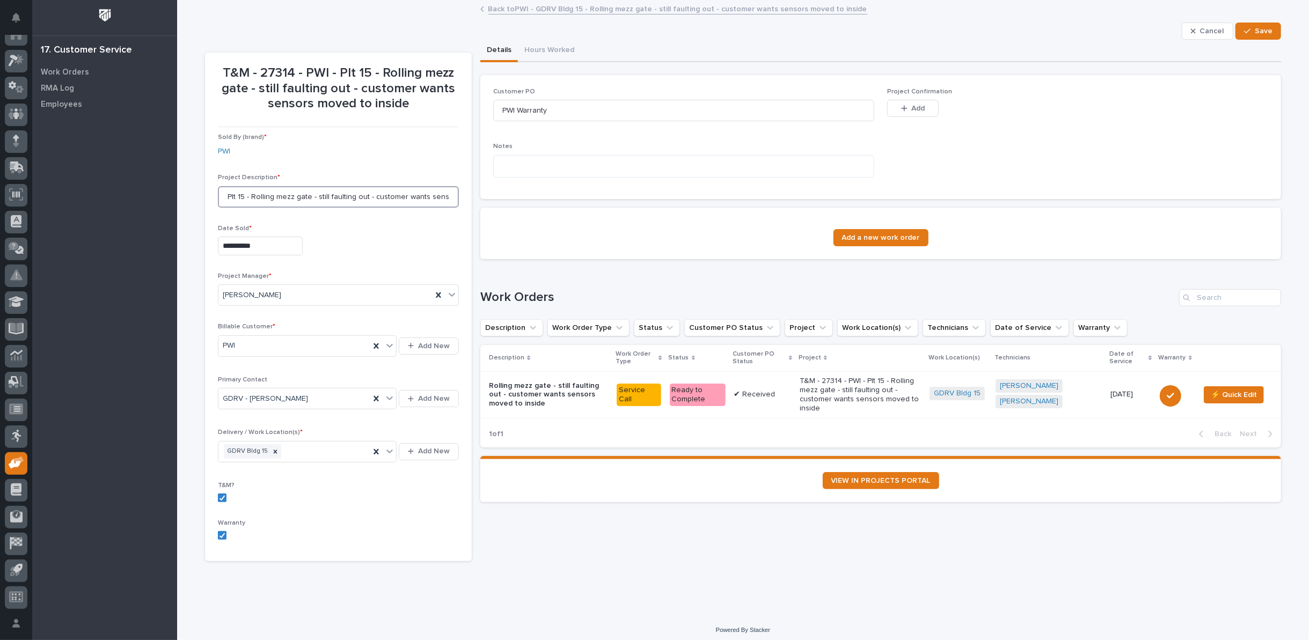
drag, startPoint x: 230, startPoint y: 195, endPoint x: 211, endPoint y: 194, distance: 19.3
click at [211, 194] on section "**********" at bounding box center [338, 307] width 267 height 509
type input "GDRV 15 - Rolling mezz gate - still faulting out - customer wants sensors moved…"
click at [1245, 27] on icon "button" at bounding box center [1247, 31] width 6 height 8
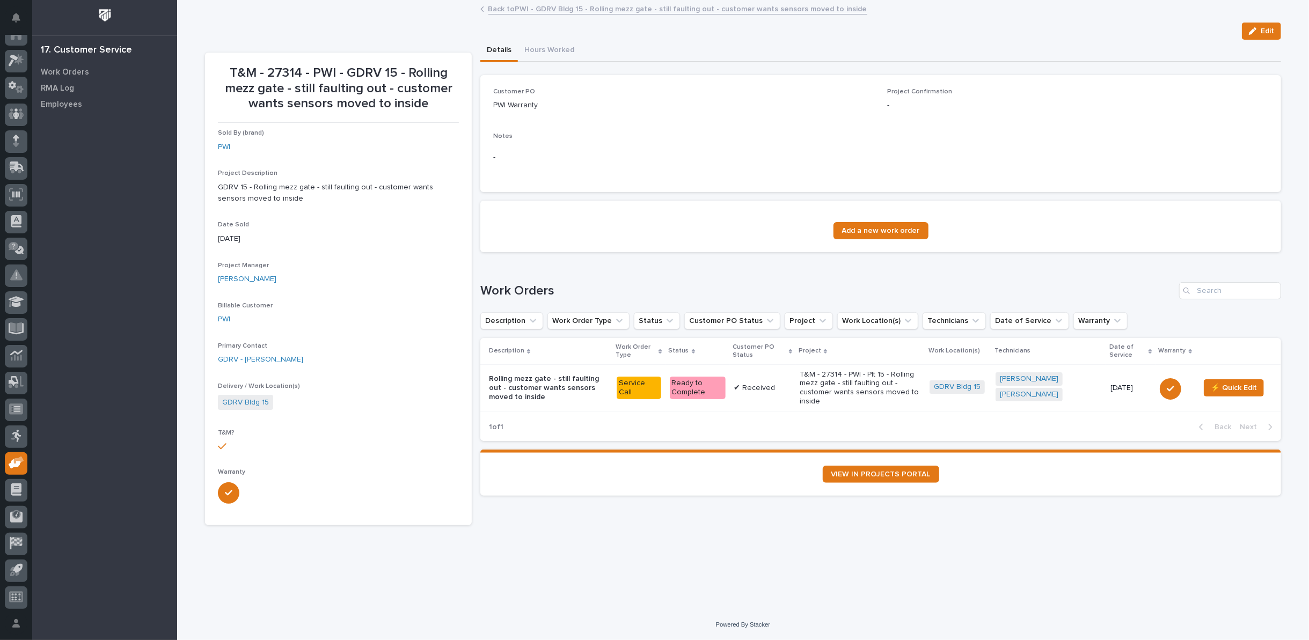
click at [520, 6] on link "Back to PWI - GDRV Bldg 15 - Rolling mezz gate - still faulting out - customer …" at bounding box center [677, 8] width 379 height 12
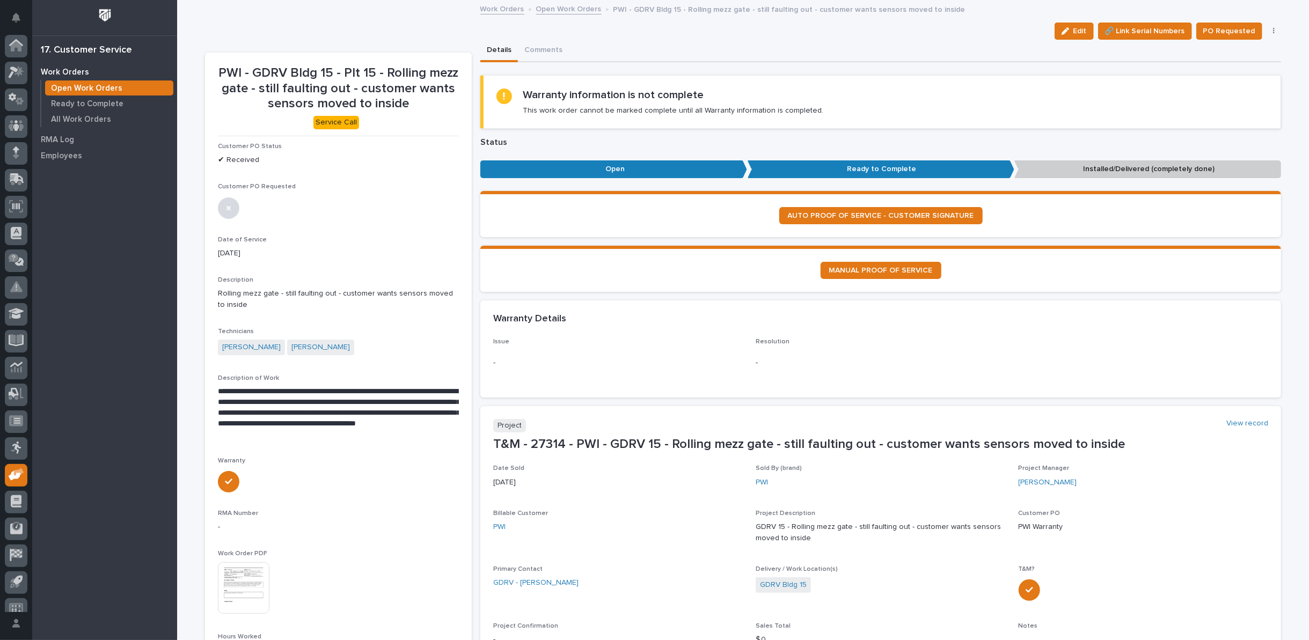
scroll to position [12, 0]
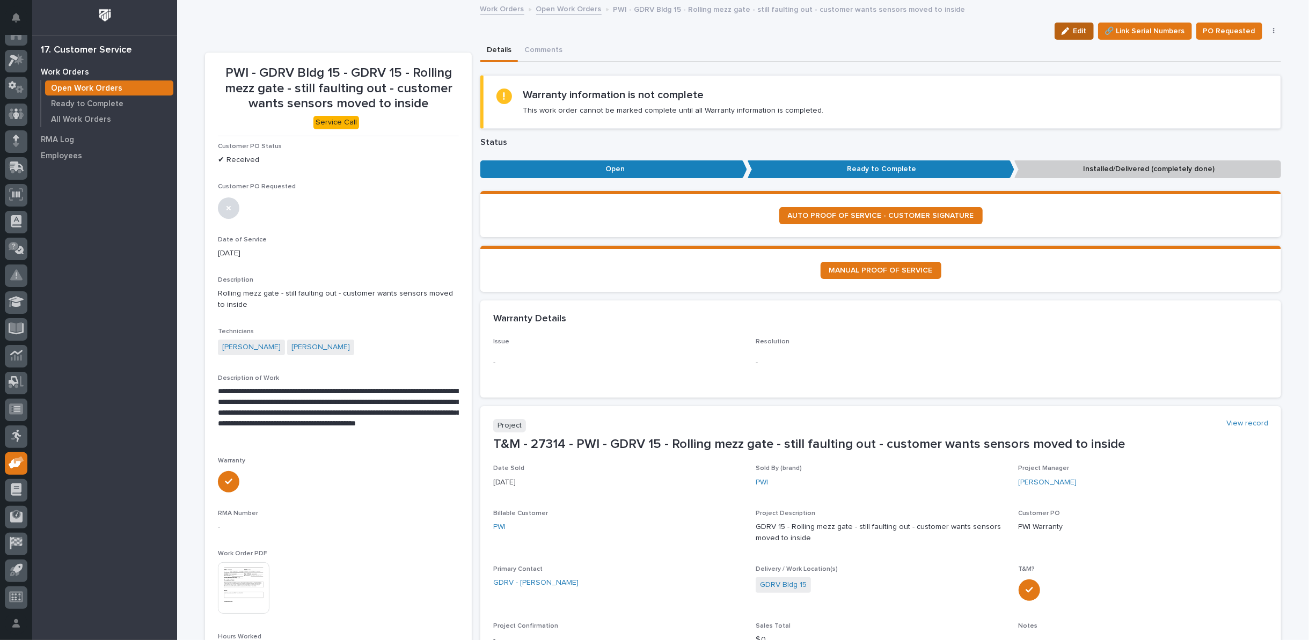
click at [1067, 31] on icon "button" at bounding box center [1066, 31] width 8 height 8
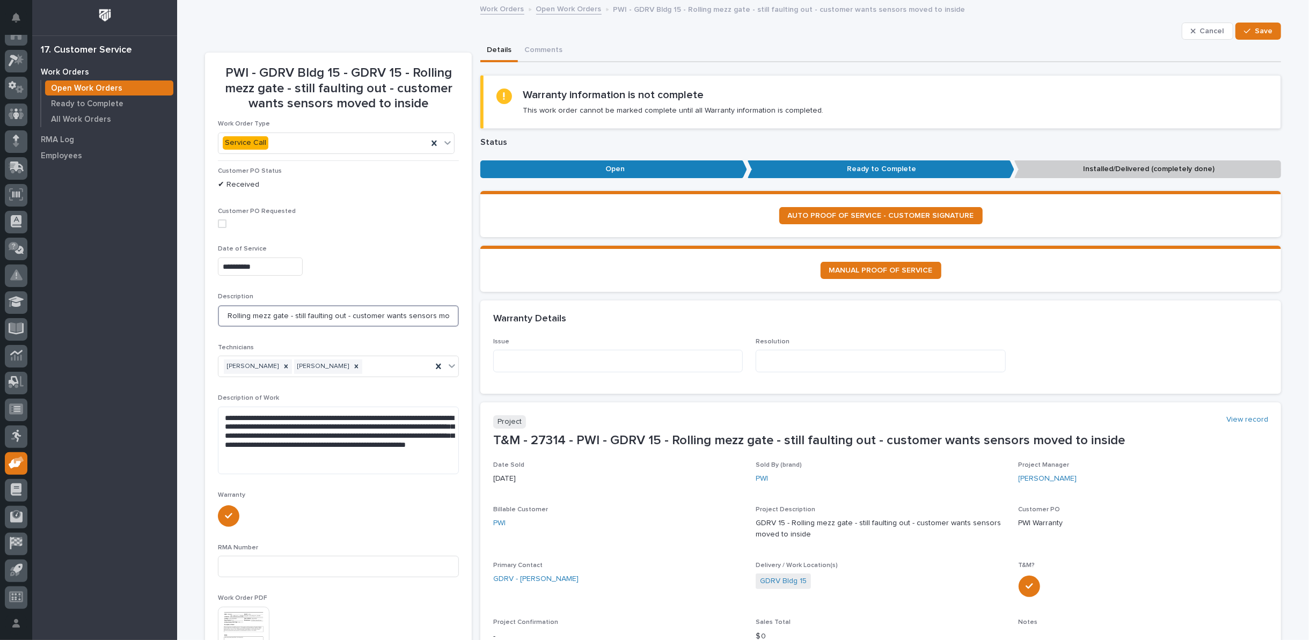
scroll to position [0, 32]
drag, startPoint x: 222, startPoint y: 315, endPoint x: 457, endPoint y: 312, distance: 235.7
click at [457, 312] on section "**********" at bounding box center [338, 580] width 267 height 1055
click at [564, 359] on textarea at bounding box center [618, 361] width 250 height 23
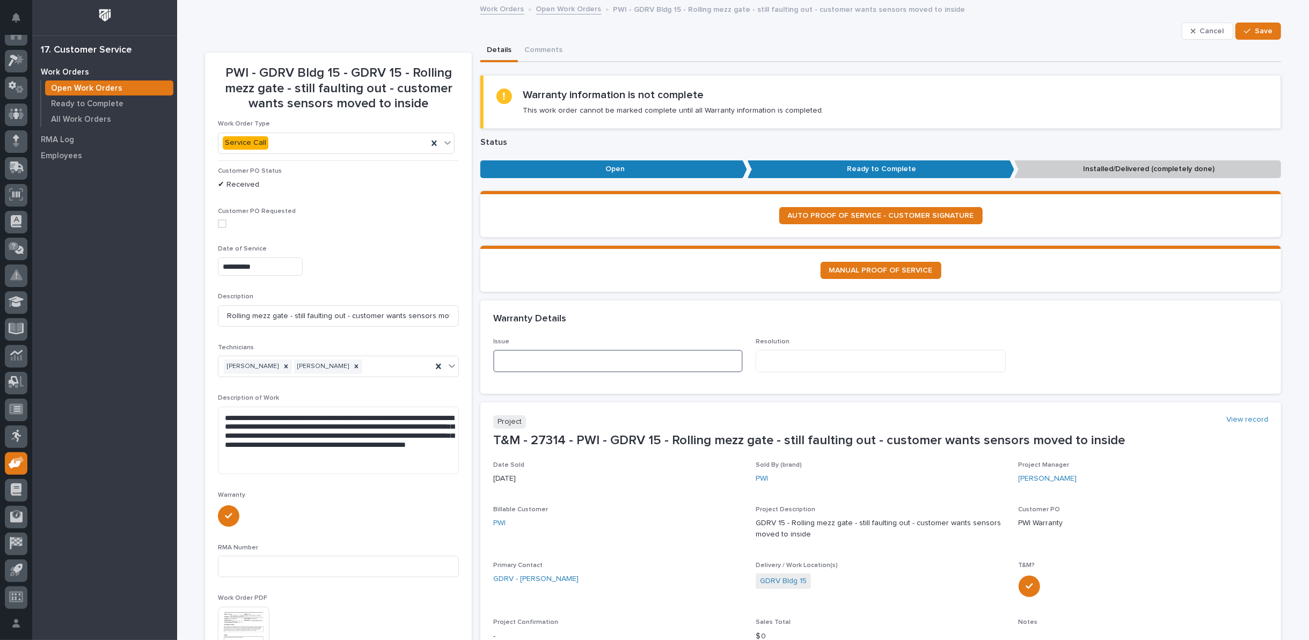
paste textarea "**********"
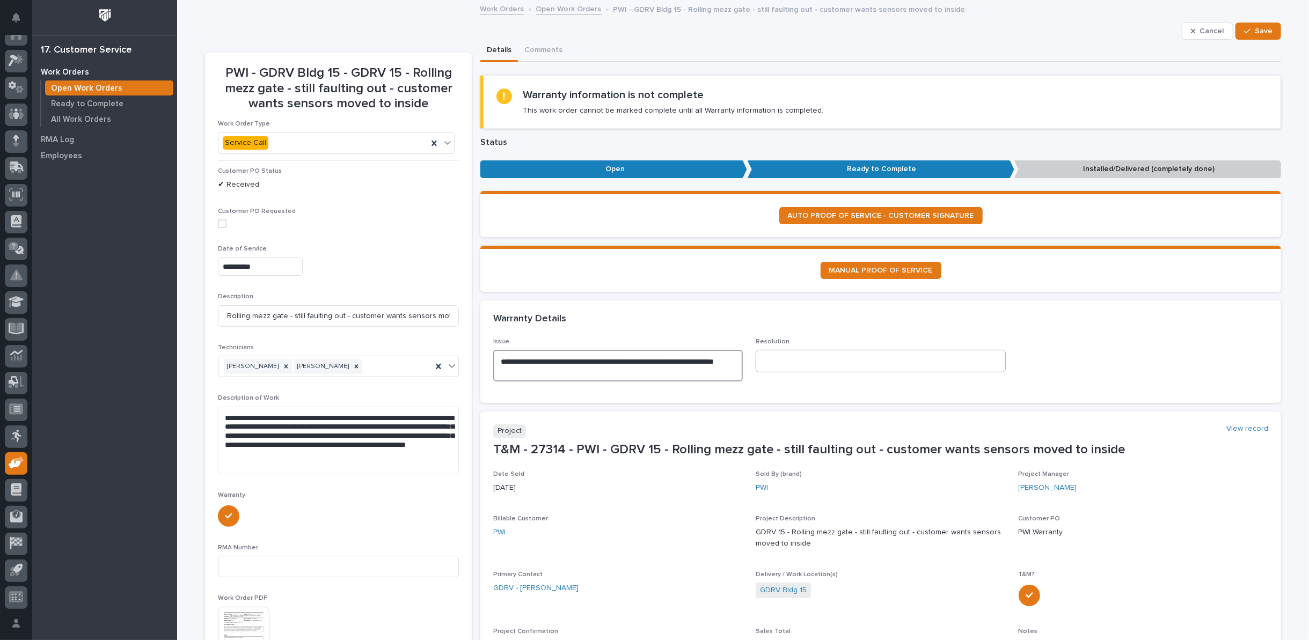
type textarea "**********"
click at [773, 358] on textarea at bounding box center [881, 361] width 250 height 23
drag, startPoint x: 220, startPoint y: 414, endPoint x: 432, endPoint y: 456, distance: 216.5
click at [432, 456] on textarea "**********" at bounding box center [338, 441] width 241 height 68
click at [779, 360] on textarea at bounding box center [881, 361] width 250 height 23
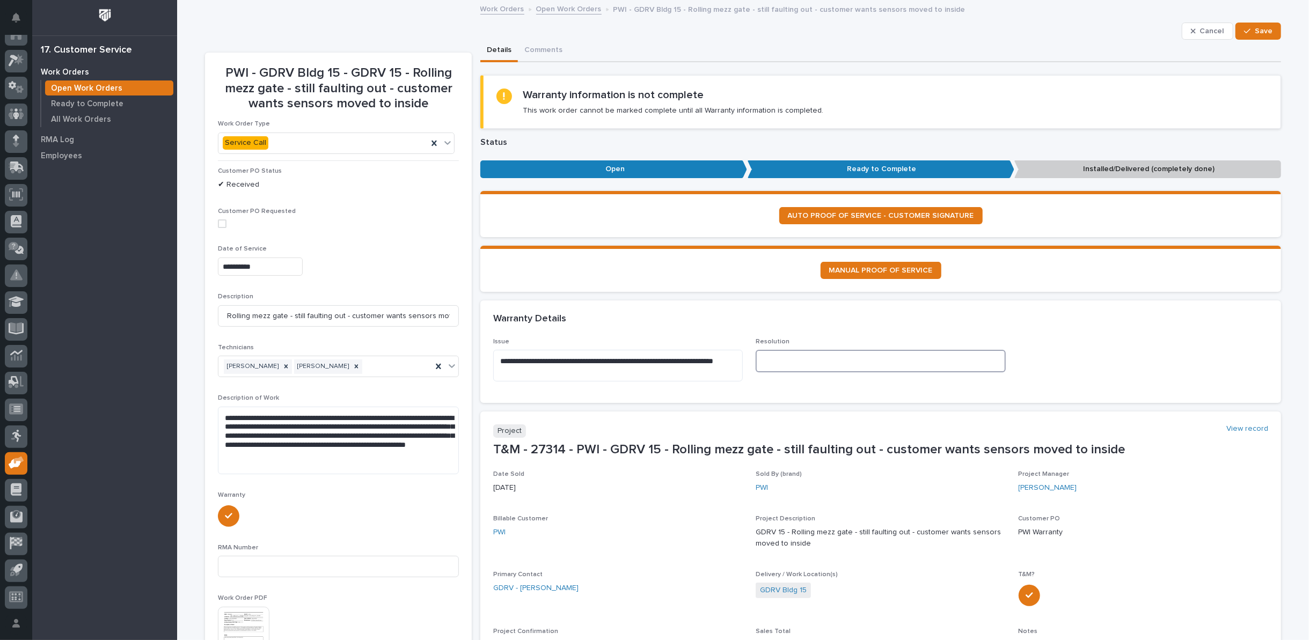
paste textarea "**********"
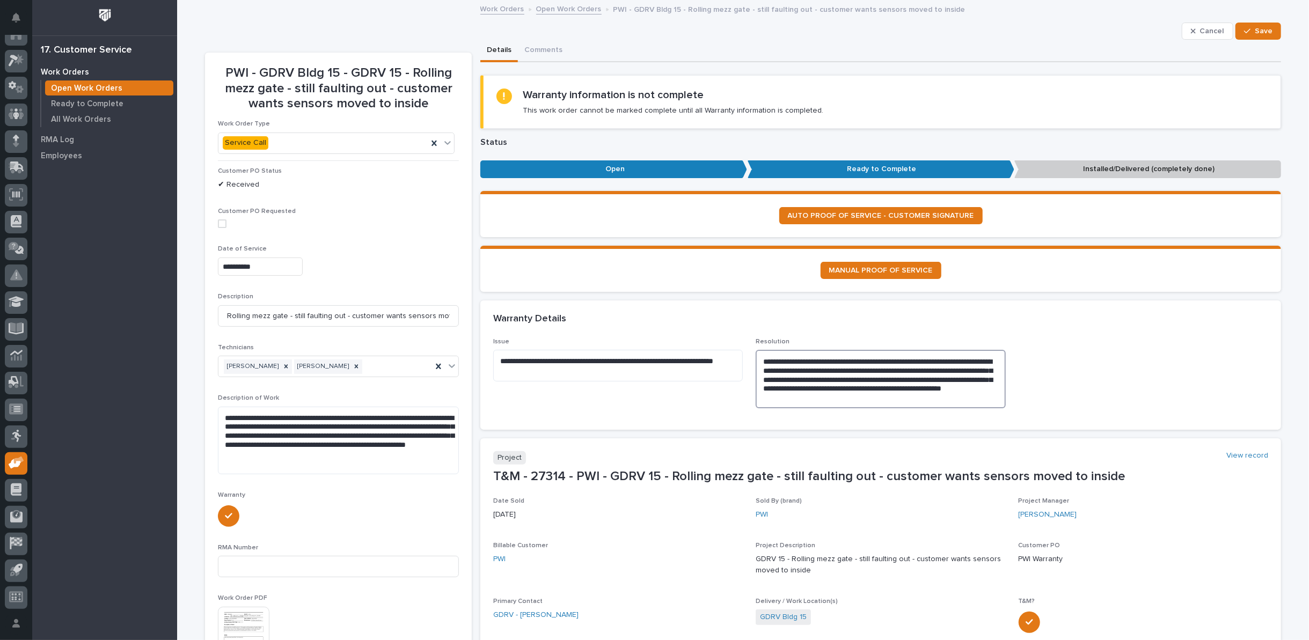
type textarea "**********"
drag, startPoint x: 493, startPoint y: 360, endPoint x: 527, endPoint y: 376, distance: 37.7
click at [527, 376] on textarea "**********" at bounding box center [618, 366] width 250 height 32
drag, startPoint x: 757, startPoint y: 360, endPoint x: 988, endPoint y: 396, distance: 234.1
click at [988, 396] on textarea "**********" at bounding box center [881, 379] width 250 height 59
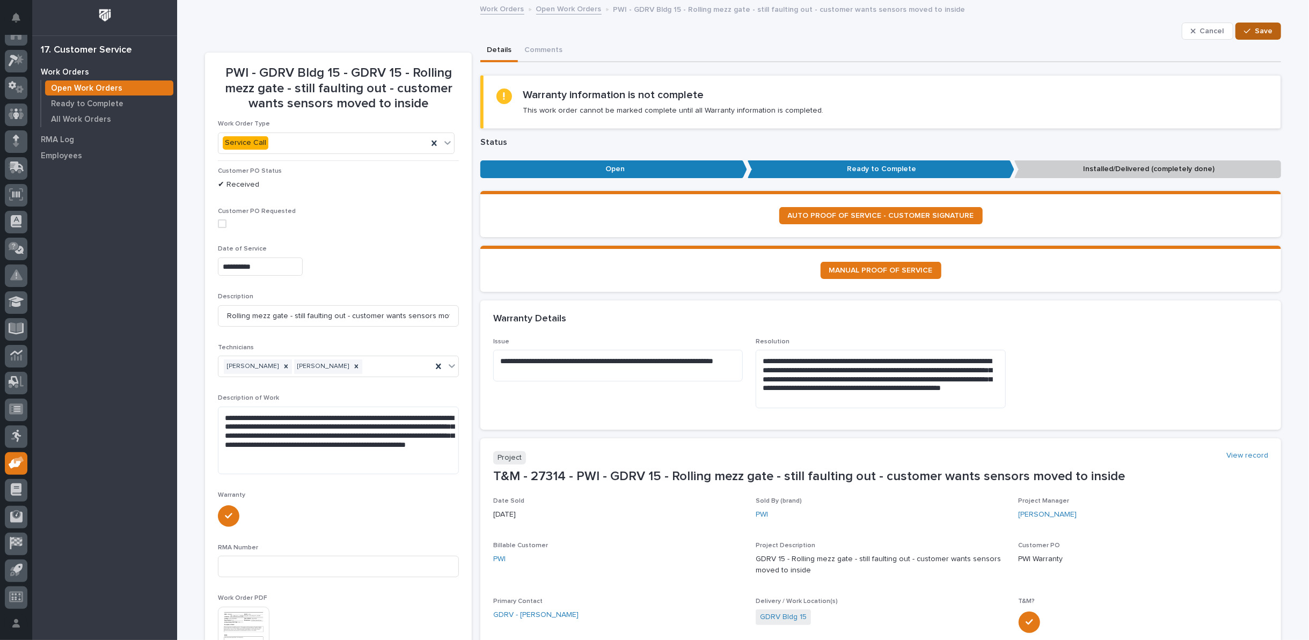
click at [1250, 30] on div "button" at bounding box center [1249, 31] width 11 height 8
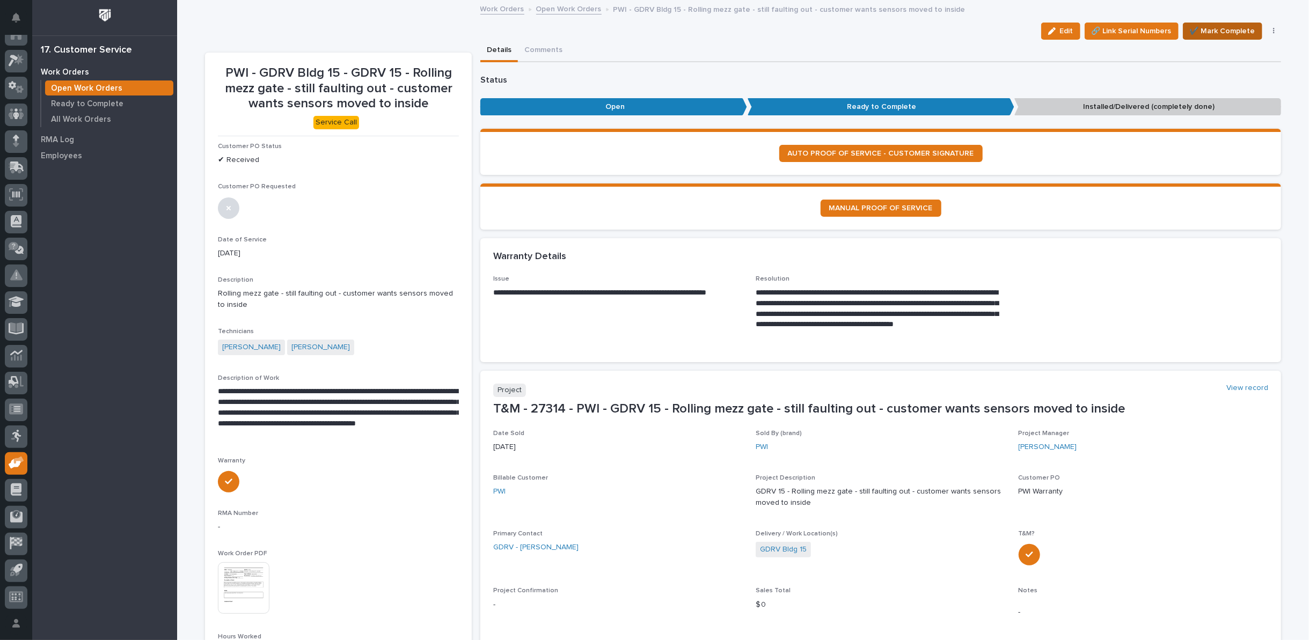
click at [1215, 32] on span "✔️ Mark Complete" at bounding box center [1222, 31] width 65 height 13
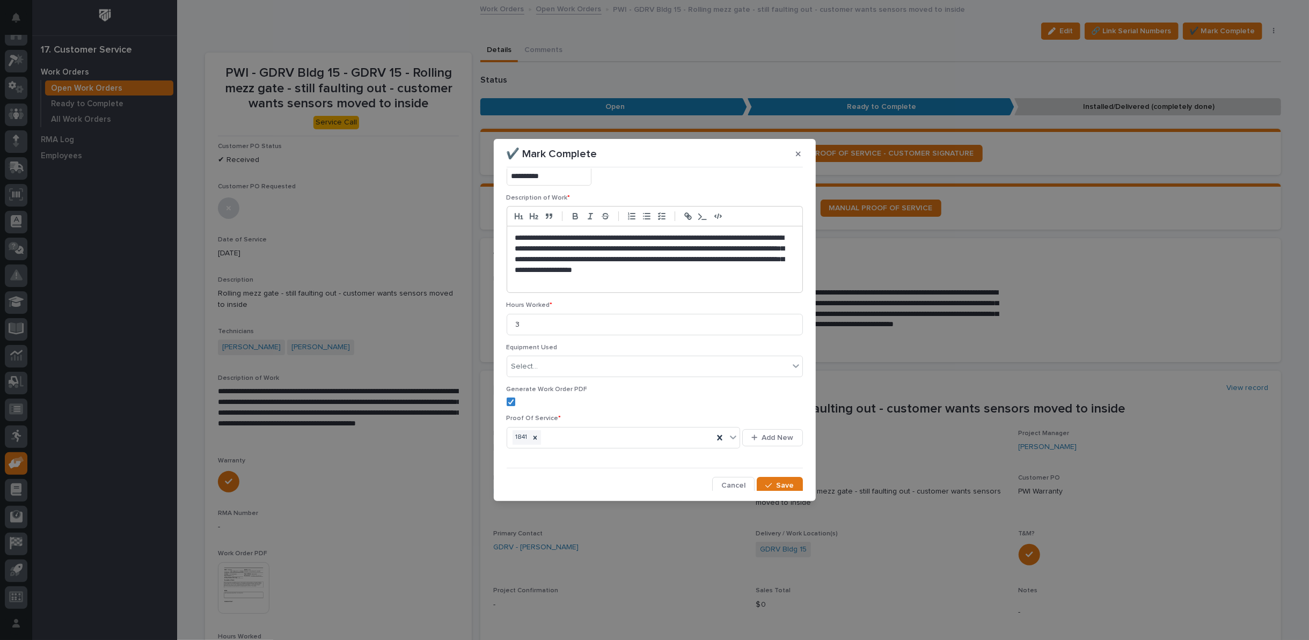
scroll to position [68, 0]
click at [770, 485] on div "button" at bounding box center [770, 485] width 11 height 8
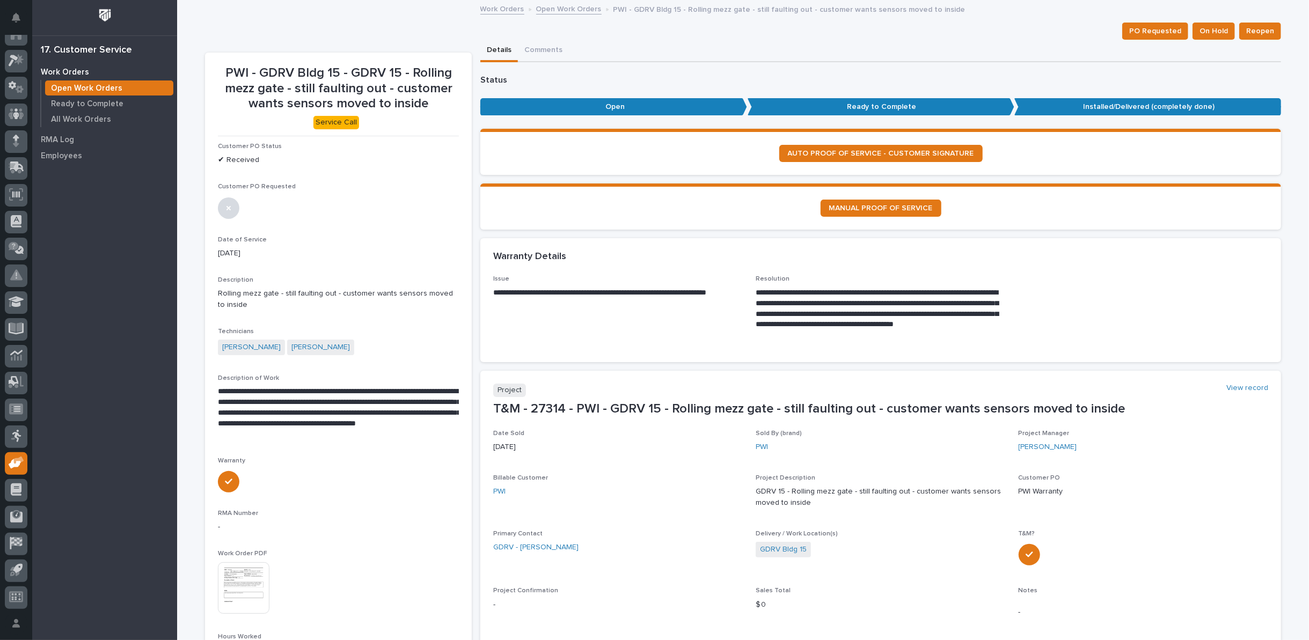
click at [551, 6] on link "Open Work Orders" at bounding box center [568, 8] width 65 height 12
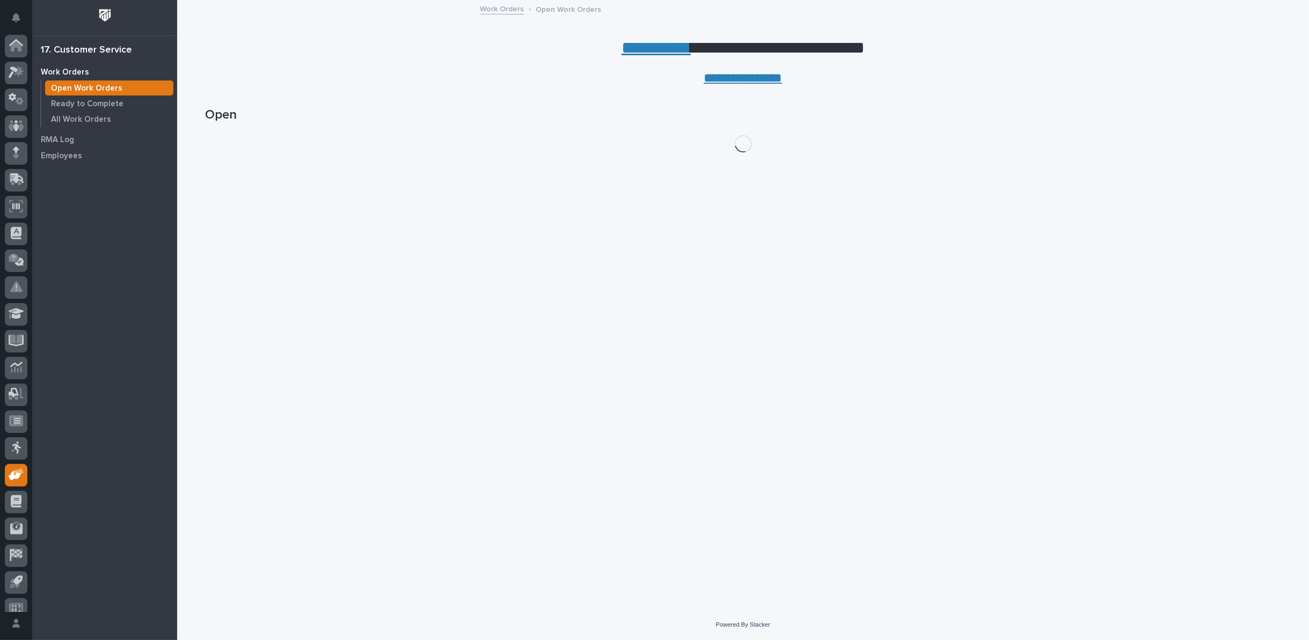
scroll to position [12, 0]
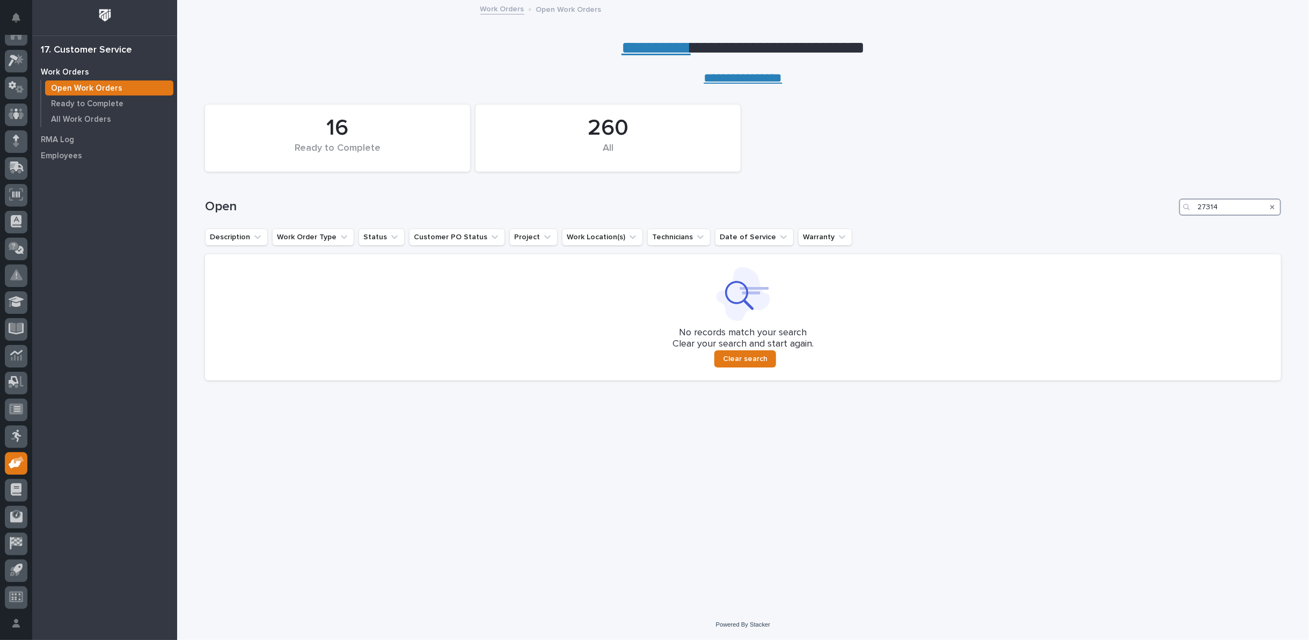
drag, startPoint x: 1228, startPoint y: 208, endPoint x: 1125, endPoint y: 203, distance: 103.7
click at [1148, 204] on div "Open 27314" at bounding box center [743, 207] width 1076 height 17
type input "27348"
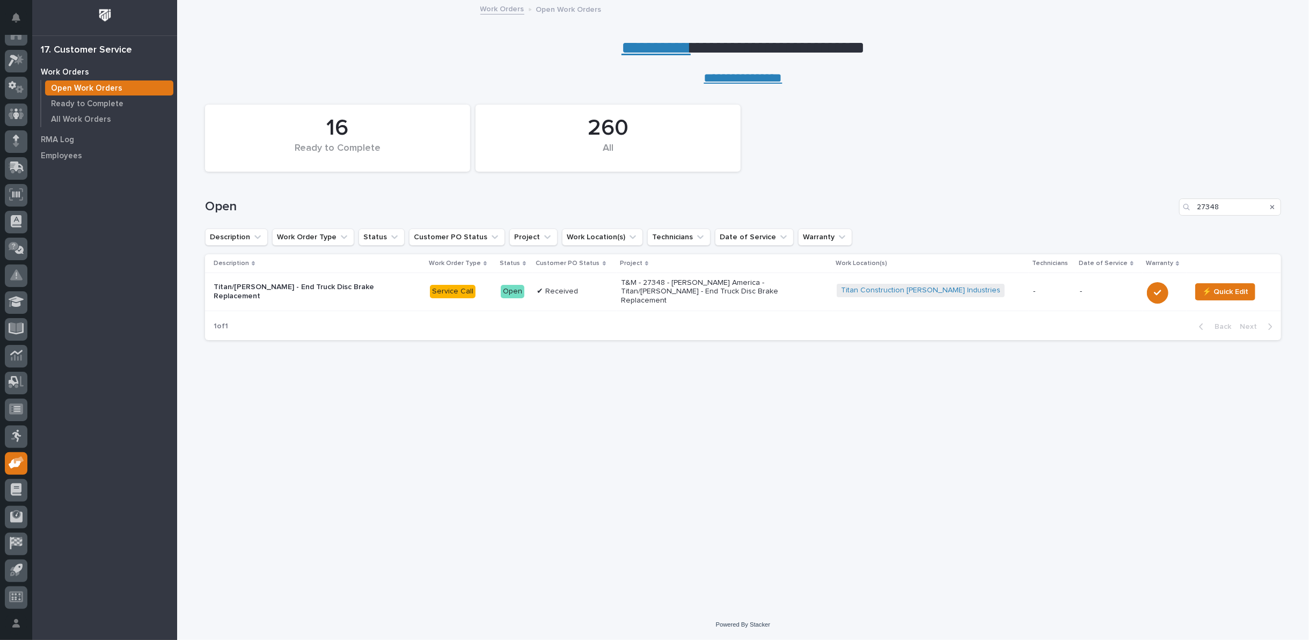
click at [684, 290] on p "T&M - 27348 - Starke America - Titan/Girtz - End Truck Disc Brake Replacement" at bounding box center [715, 292] width 188 height 27
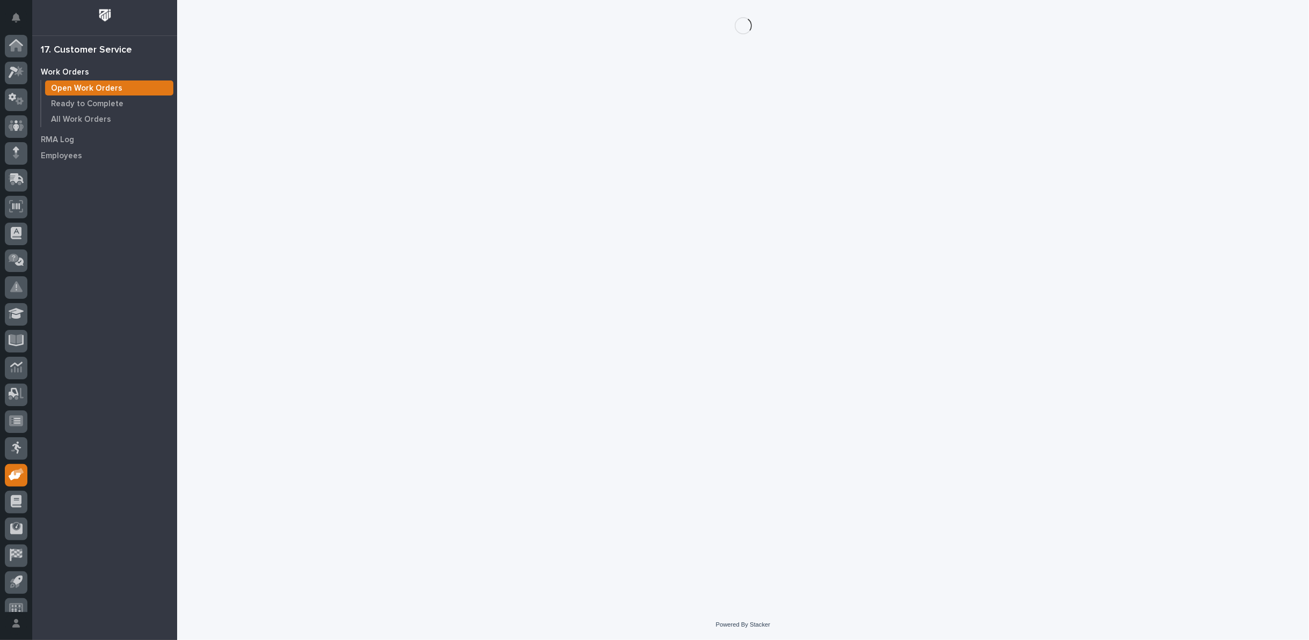
scroll to position [12, 0]
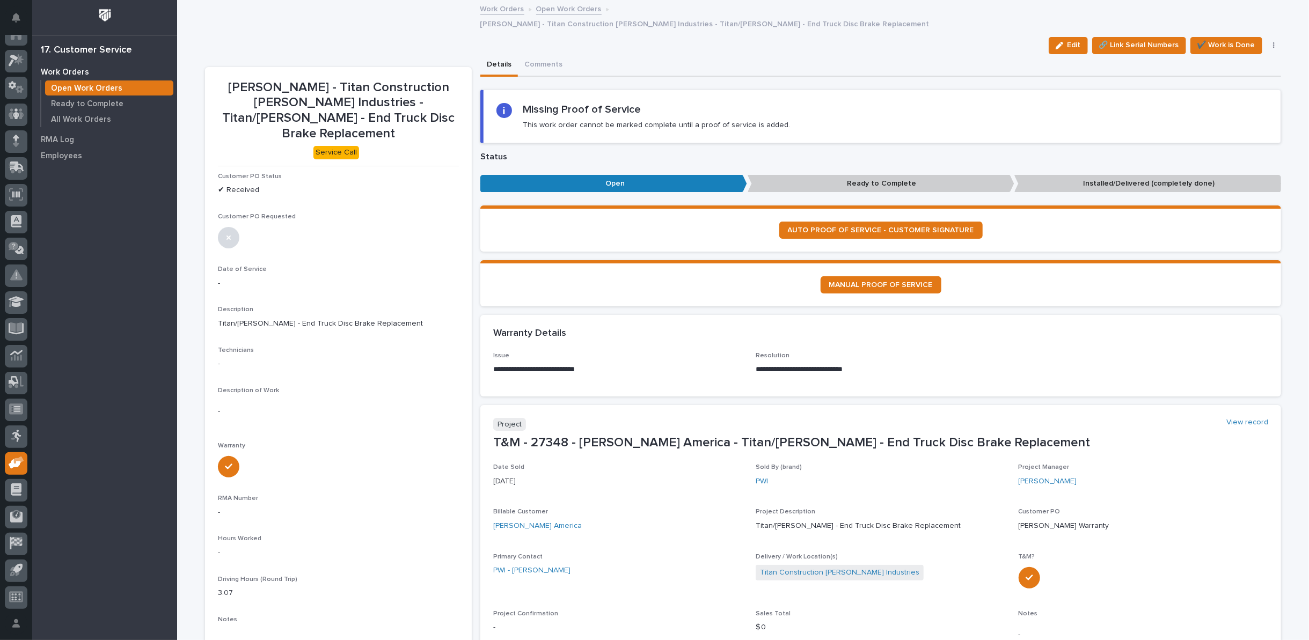
click at [550, 9] on link "Open Work Orders" at bounding box center [568, 8] width 65 height 12
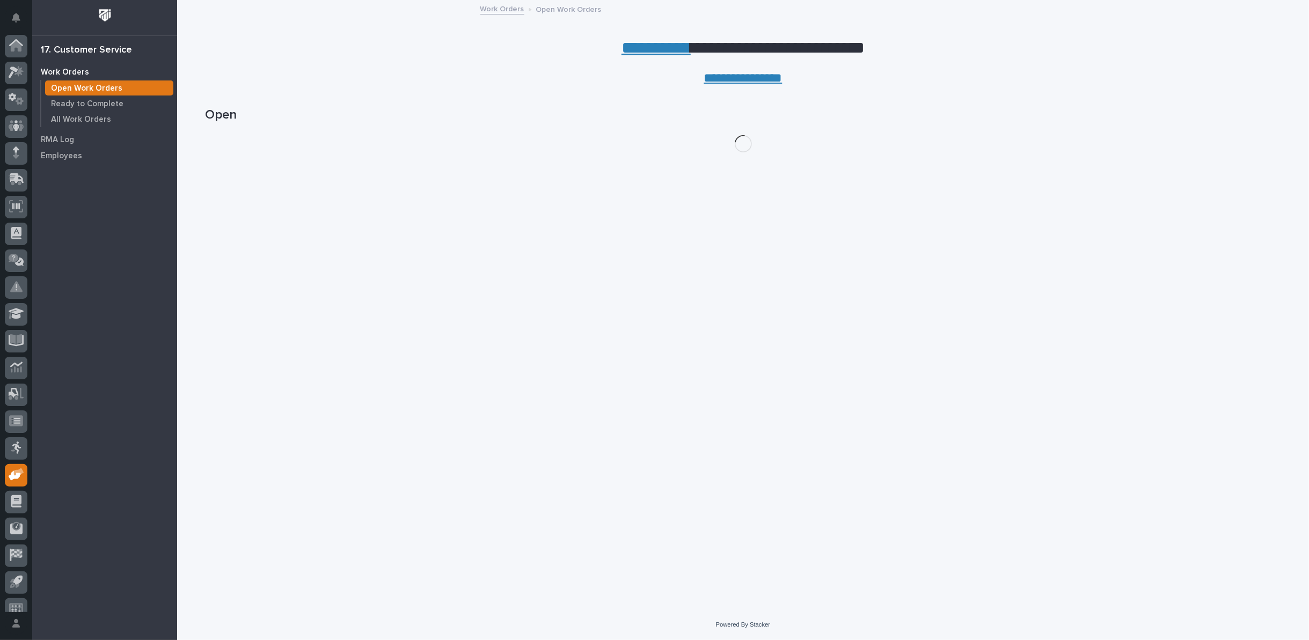
scroll to position [12, 0]
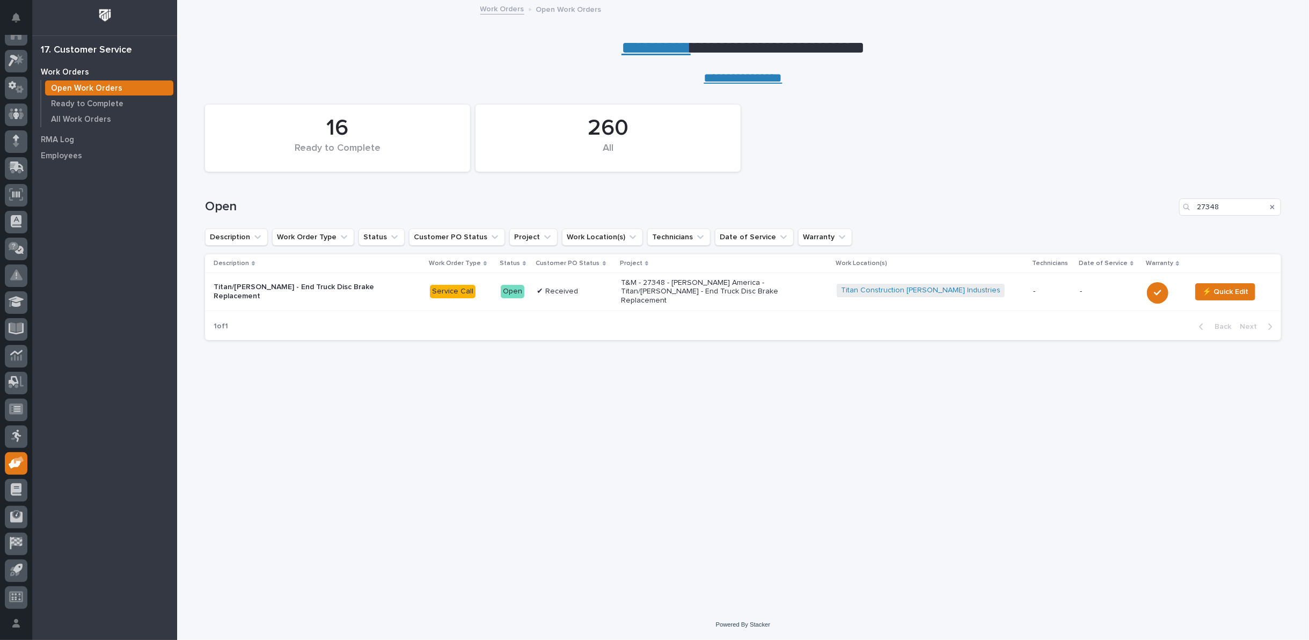
click at [666, 284] on p "T&M - 27348 - Starke America - Titan/Girtz - End Truck Disc Brake Replacement" at bounding box center [715, 292] width 188 height 27
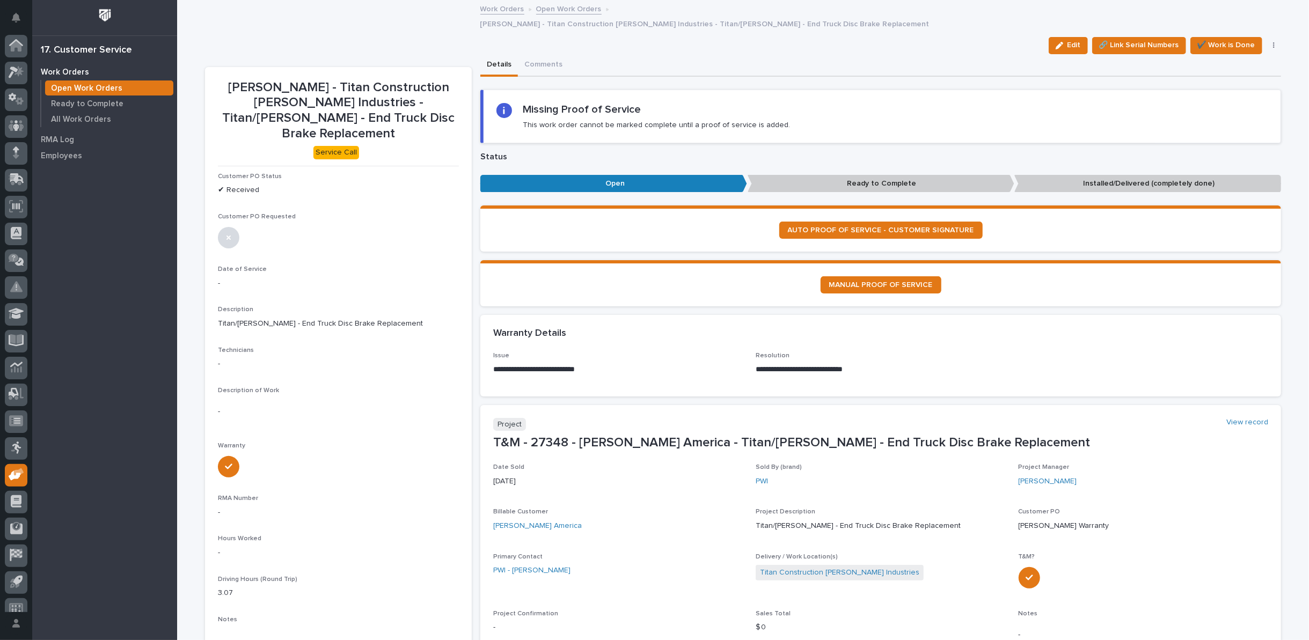
scroll to position [12, 0]
click at [1060, 42] on icon "button" at bounding box center [1060, 46] width 8 height 8
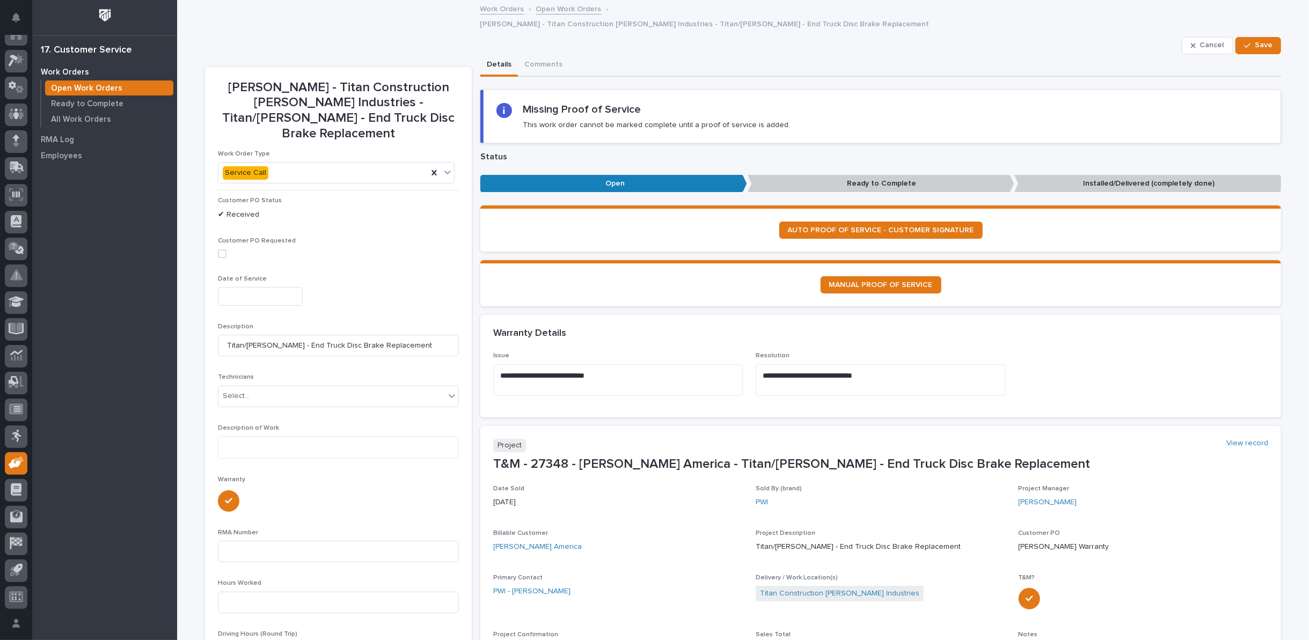
click at [277, 287] on input "text" at bounding box center [260, 296] width 85 height 19
click at [246, 160] on div "8" at bounding box center [249, 160] width 14 height 14
type input "**********"
click at [261, 388] on div "Select..." at bounding box center [331, 397] width 227 height 18
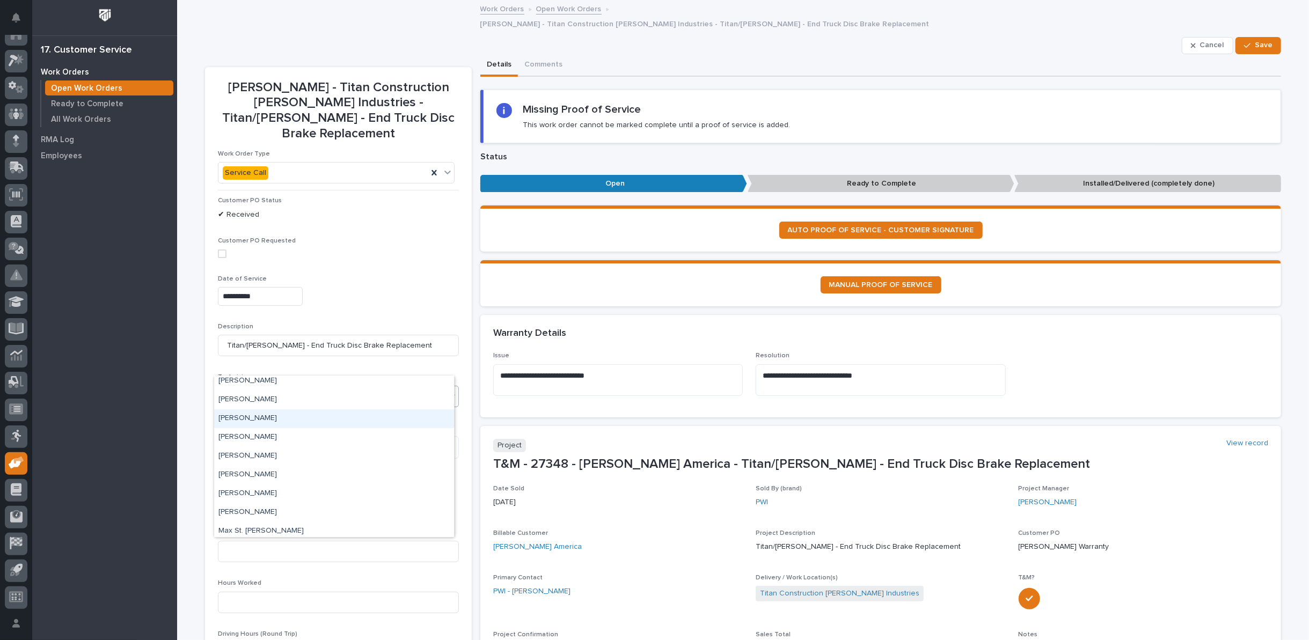
scroll to position [179, 0]
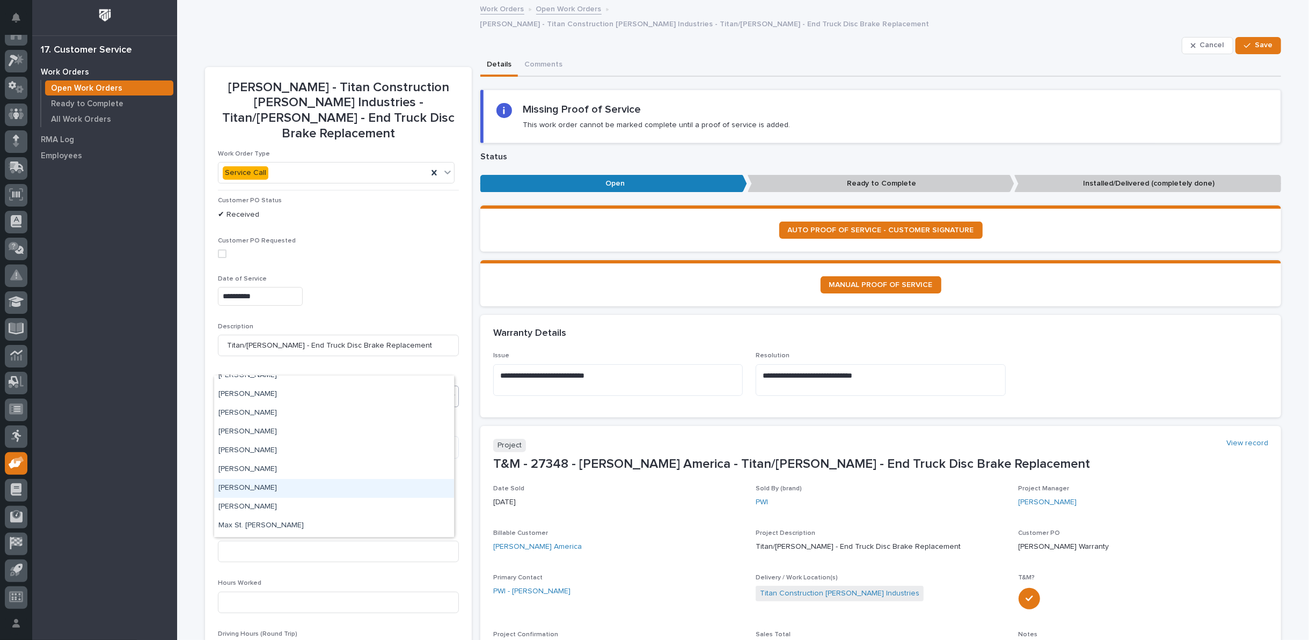
click at [263, 486] on div "[PERSON_NAME]" at bounding box center [334, 488] width 240 height 19
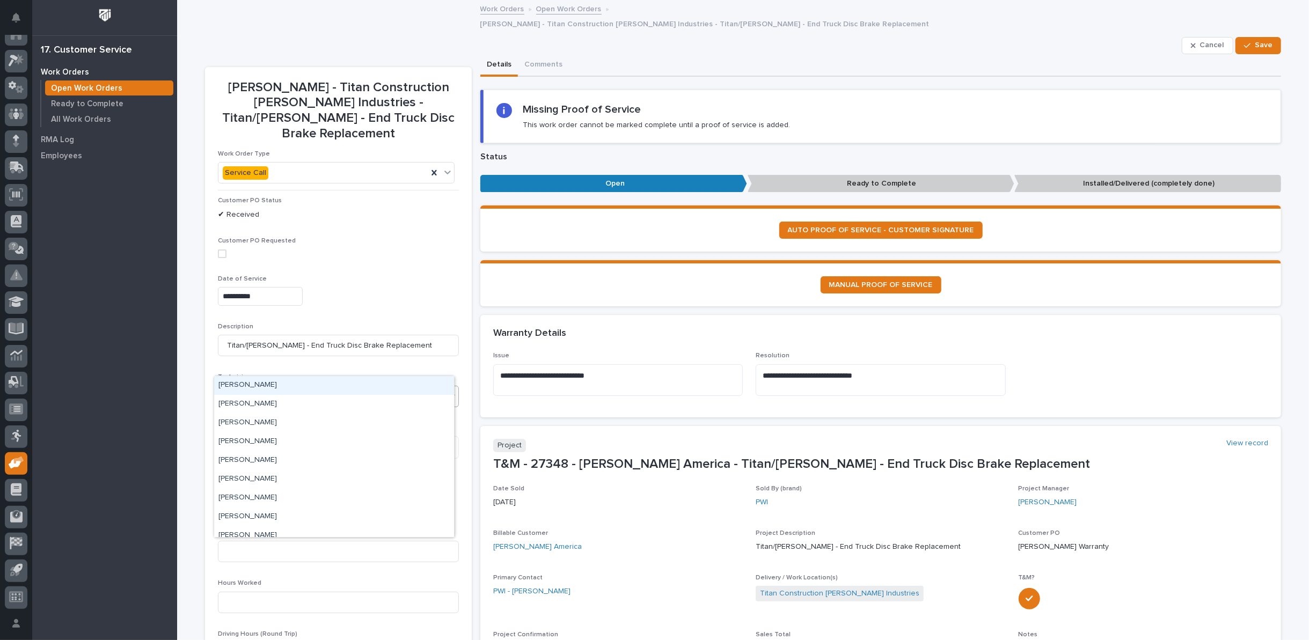
click at [449, 395] on icon at bounding box center [452, 397] width 6 height 4
click at [256, 526] on div "Todd Berger" at bounding box center [334, 528] width 240 height 19
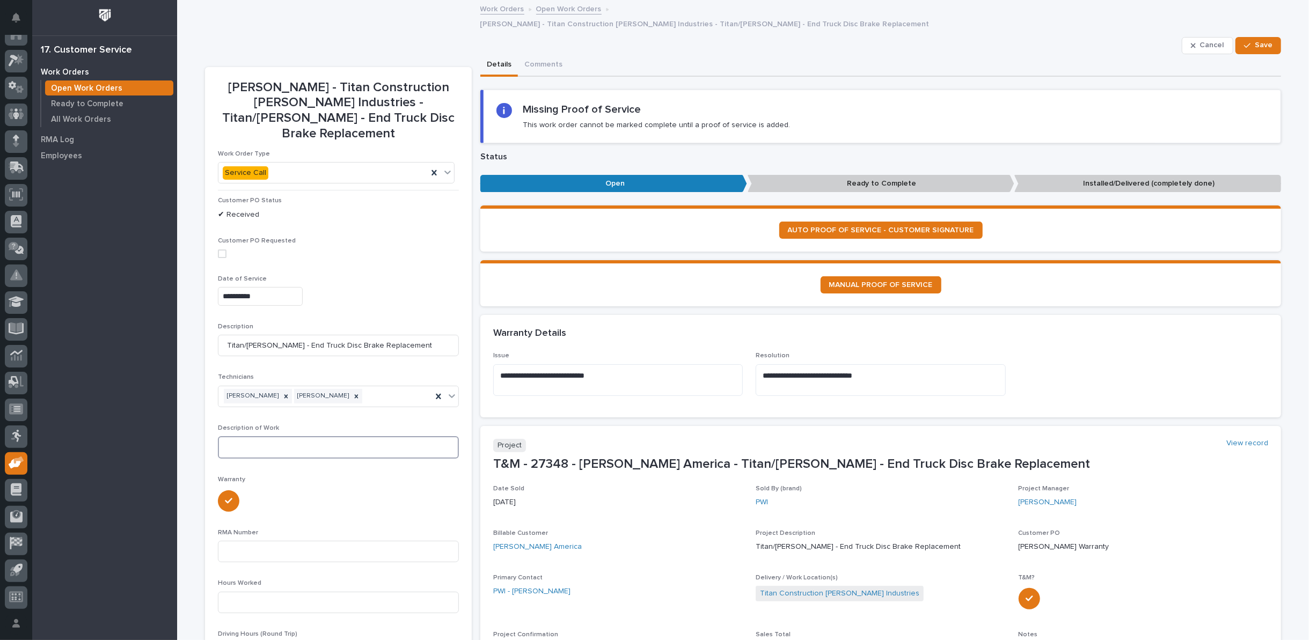
click at [271, 436] on textarea at bounding box center [338, 447] width 241 height 23
click at [254, 592] on input at bounding box center [338, 602] width 241 height 21
click at [218, 436] on textarea "**********" at bounding box center [338, 447] width 241 height 23
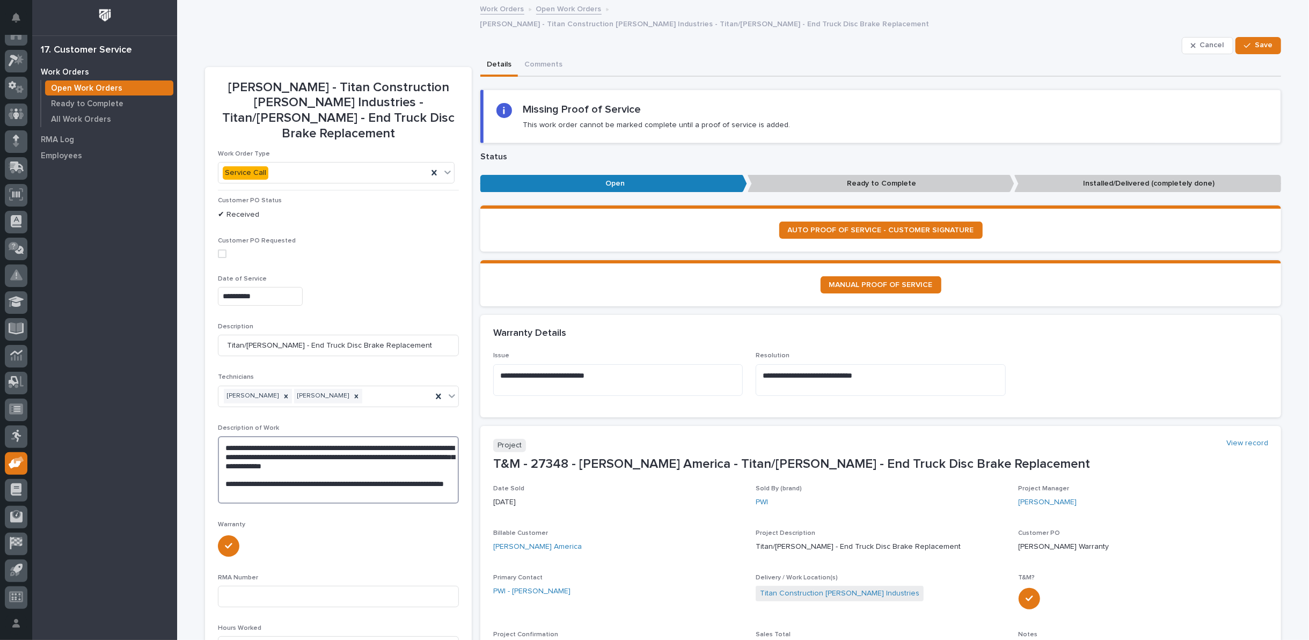
click at [275, 462] on textarea "**********" at bounding box center [338, 470] width 241 height 68
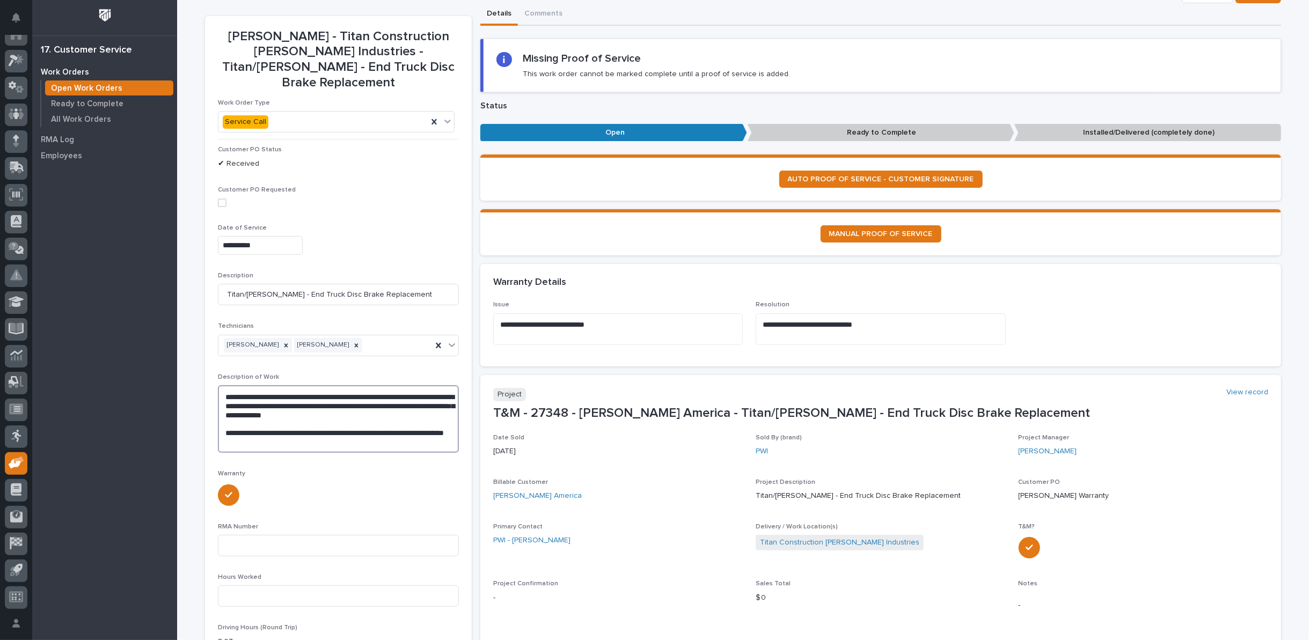
scroll to position [119, 0]
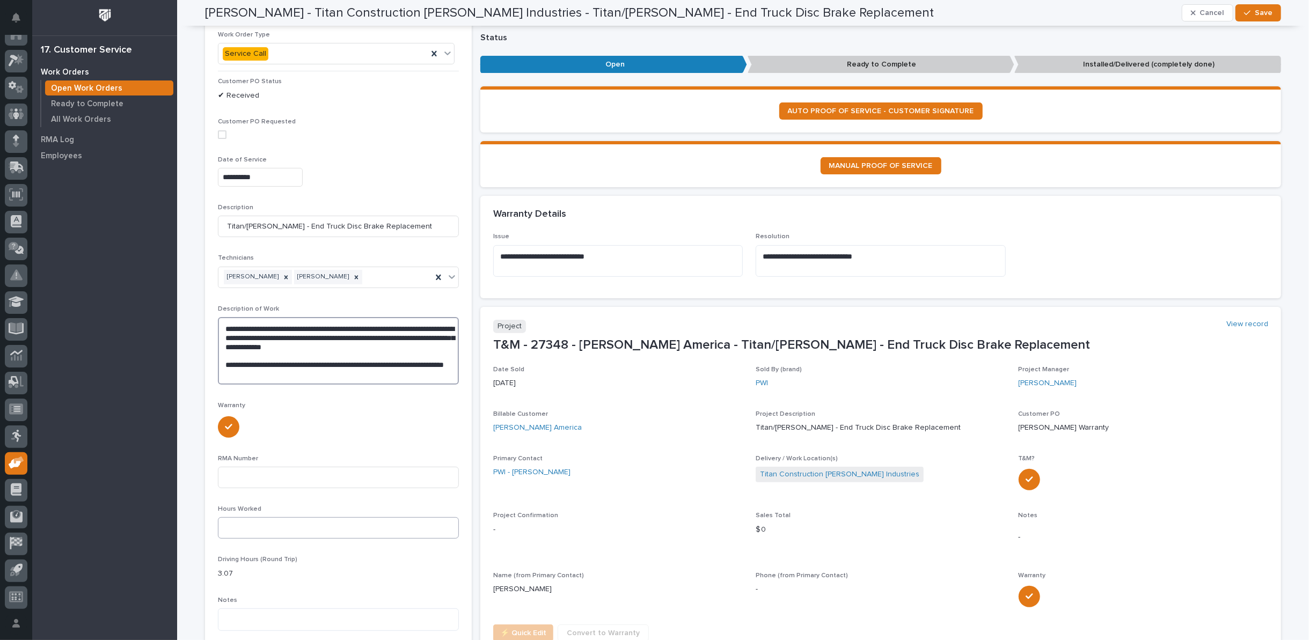
type textarea "**********"
click at [243, 517] on input at bounding box center [338, 527] width 241 height 21
type input "4"
drag, startPoint x: 290, startPoint y: 579, endPoint x: 291, endPoint y: 587, distance: 8.1
click at [291, 609] on textarea at bounding box center [338, 620] width 241 height 23
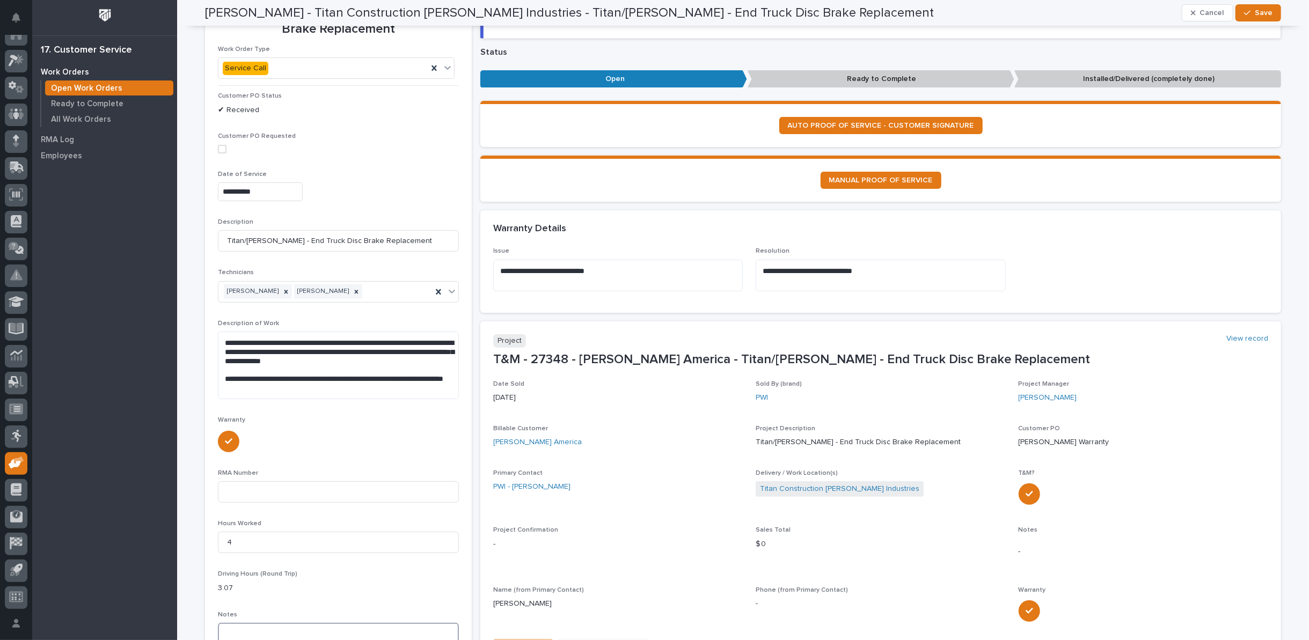
scroll to position [60, 0]
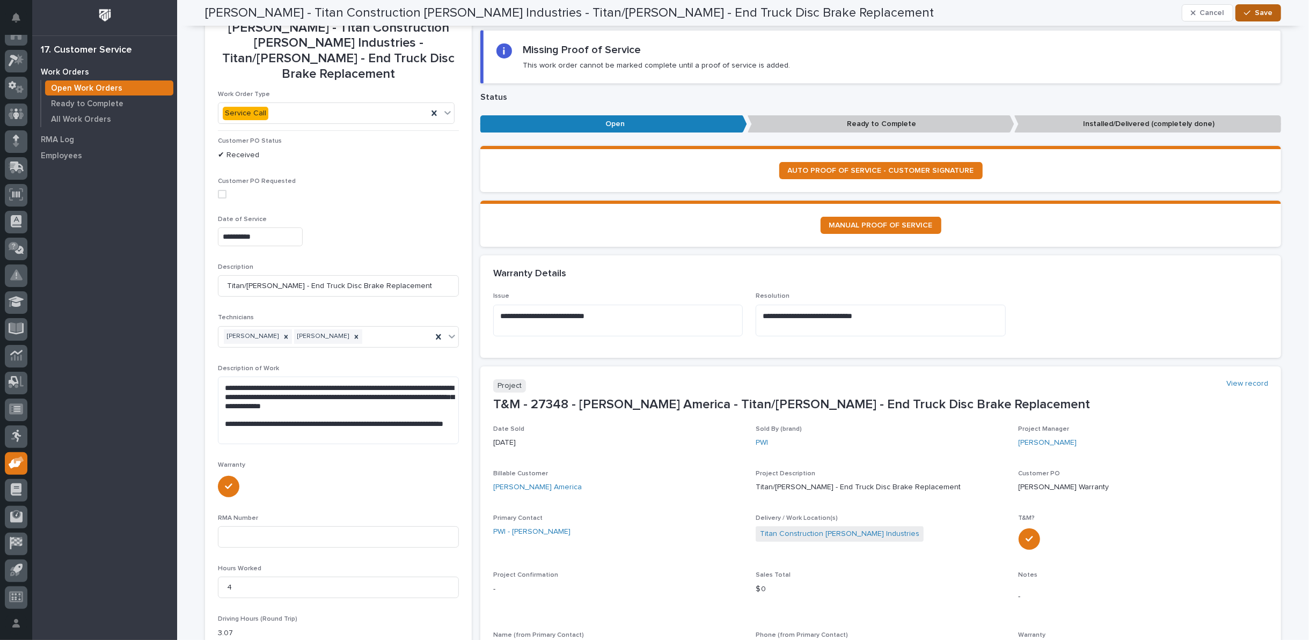
click at [1250, 11] on div "button" at bounding box center [1249, 13] width 11 height 8
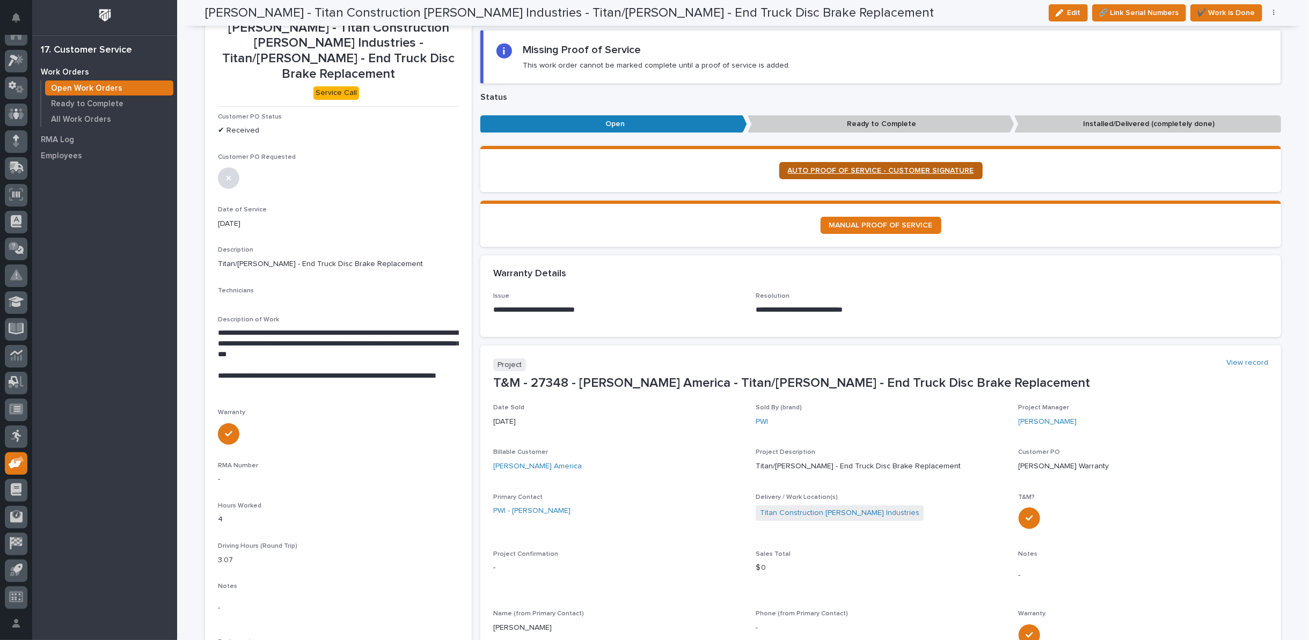
click at [880, 167] on span "AUTO PROOF OF SERVICE - CUSTOMER SIGNATURE" at bounding box center [881, 171] width 186 height 8
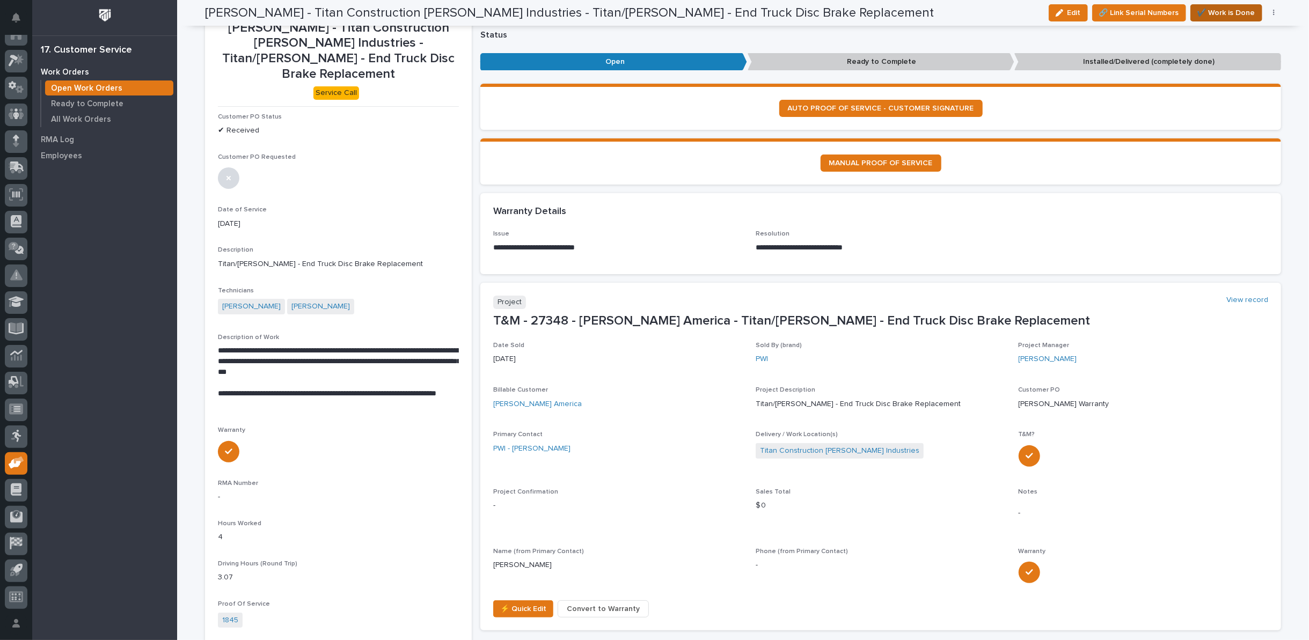
click at [1202, 11] on span "✔️ Work is Done" at bounding box center [1227, 12] width 58 height 13
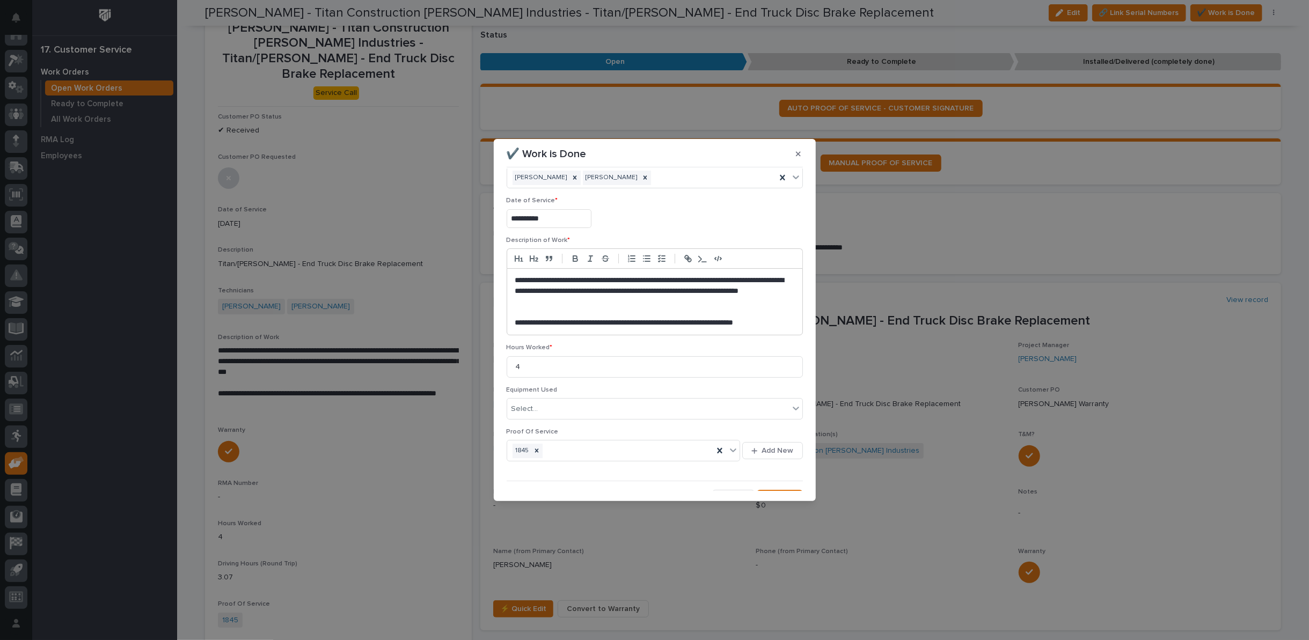
scroll to position [39, 0]
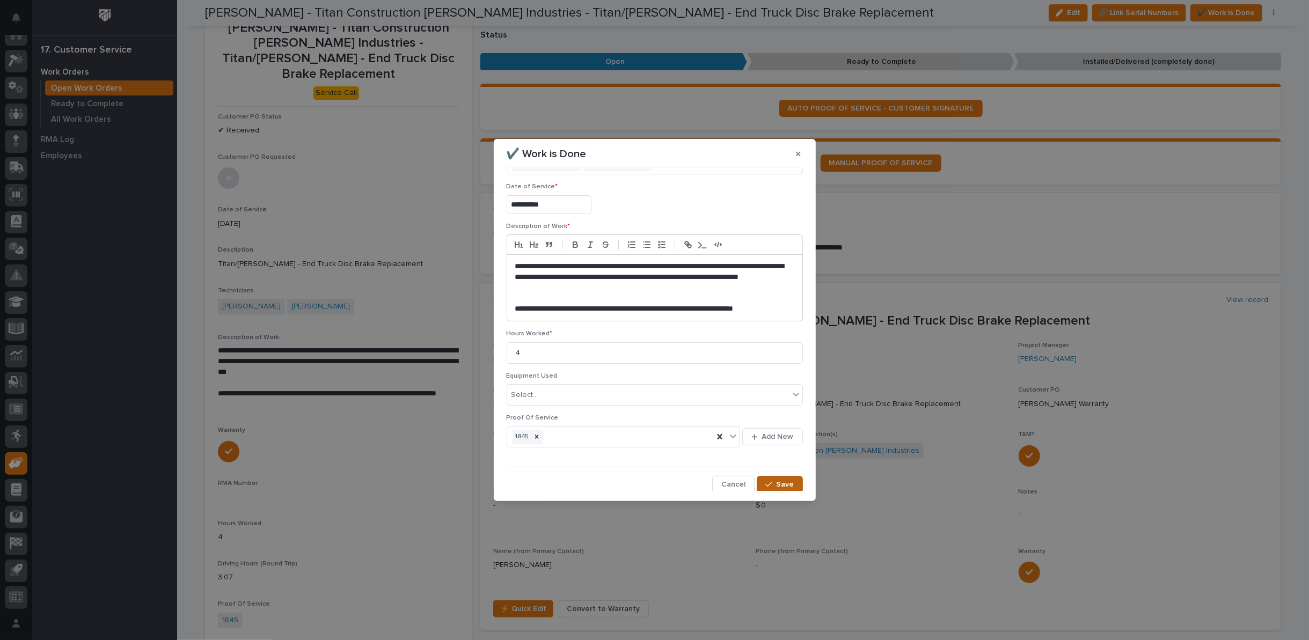
click at [766, 485] on icon "button" at bounding box center [768, 485] width 6 height 8
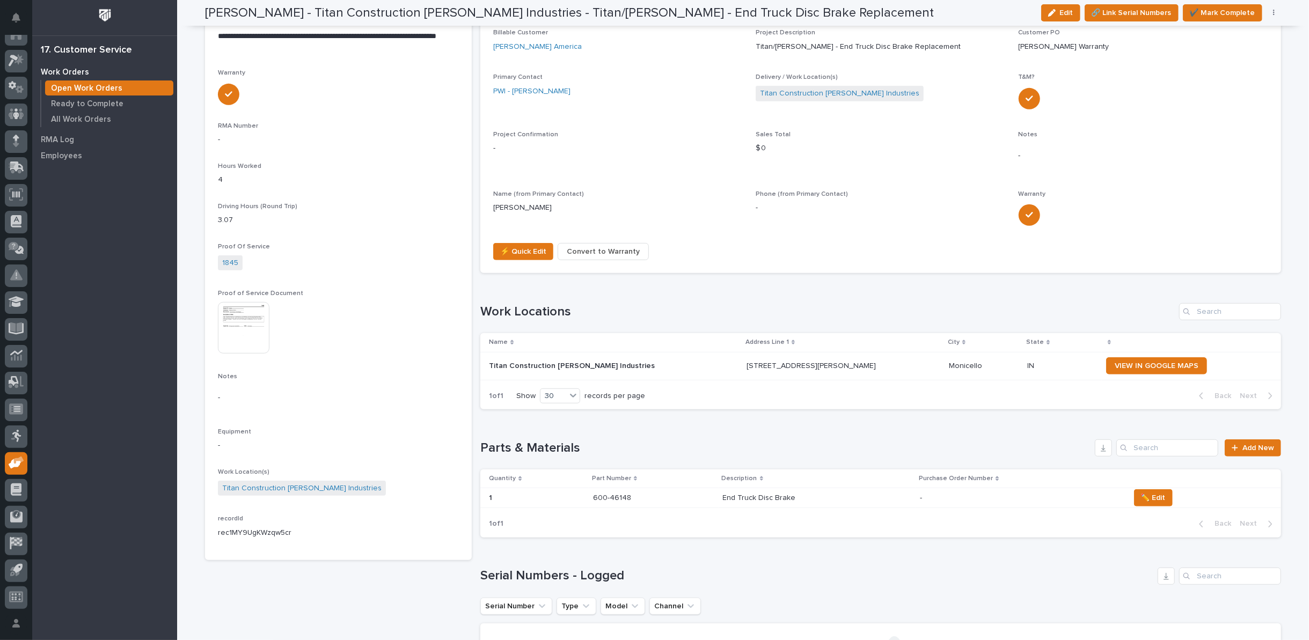
scroll to position [0, 0]
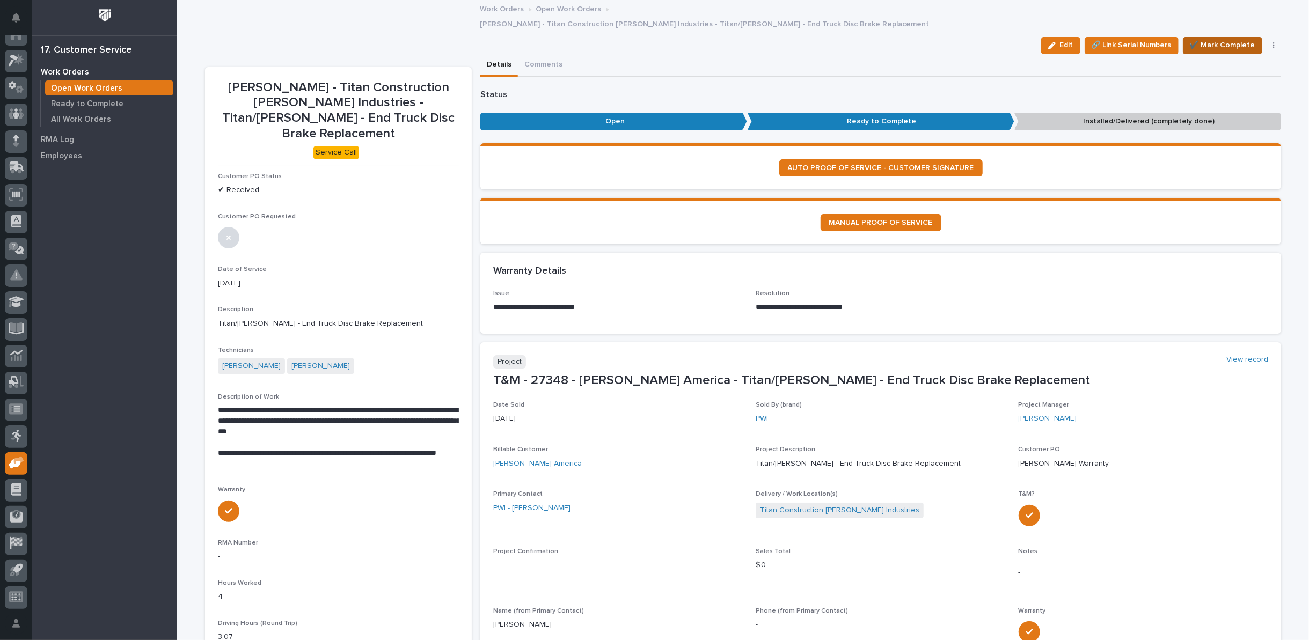
click at [1216, 39] on span "✔️ Mark Complete" at bounding box center [1222, 45] width 65 height 13
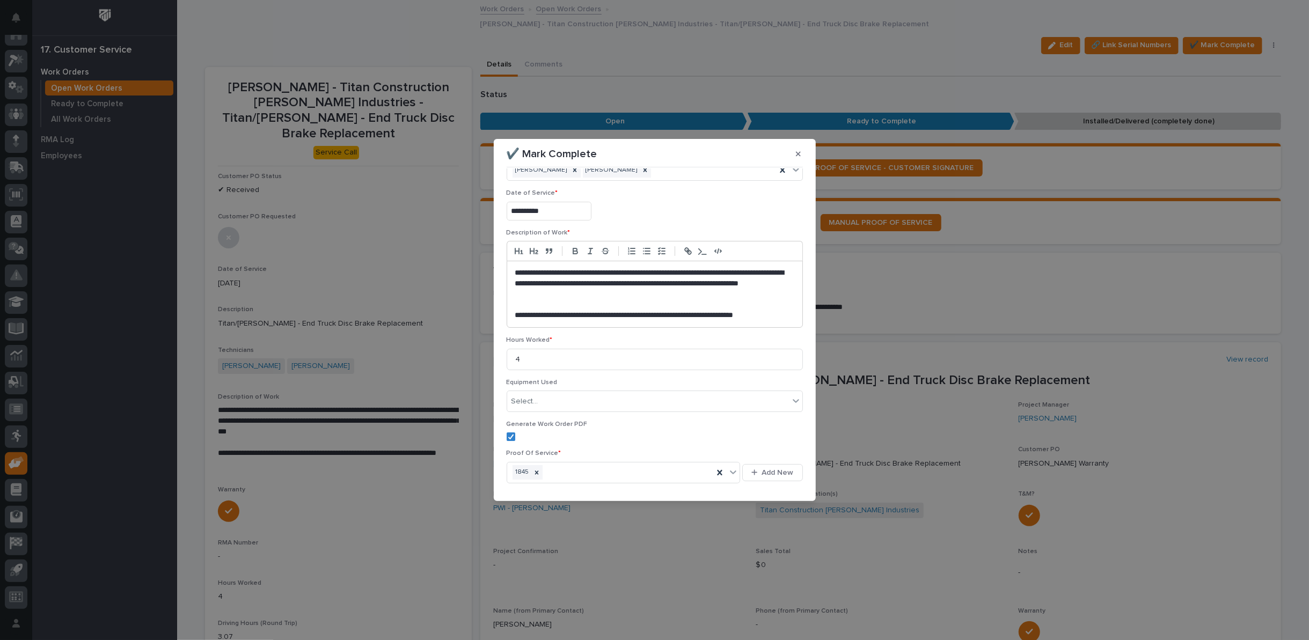
scroll to position [68, 0]
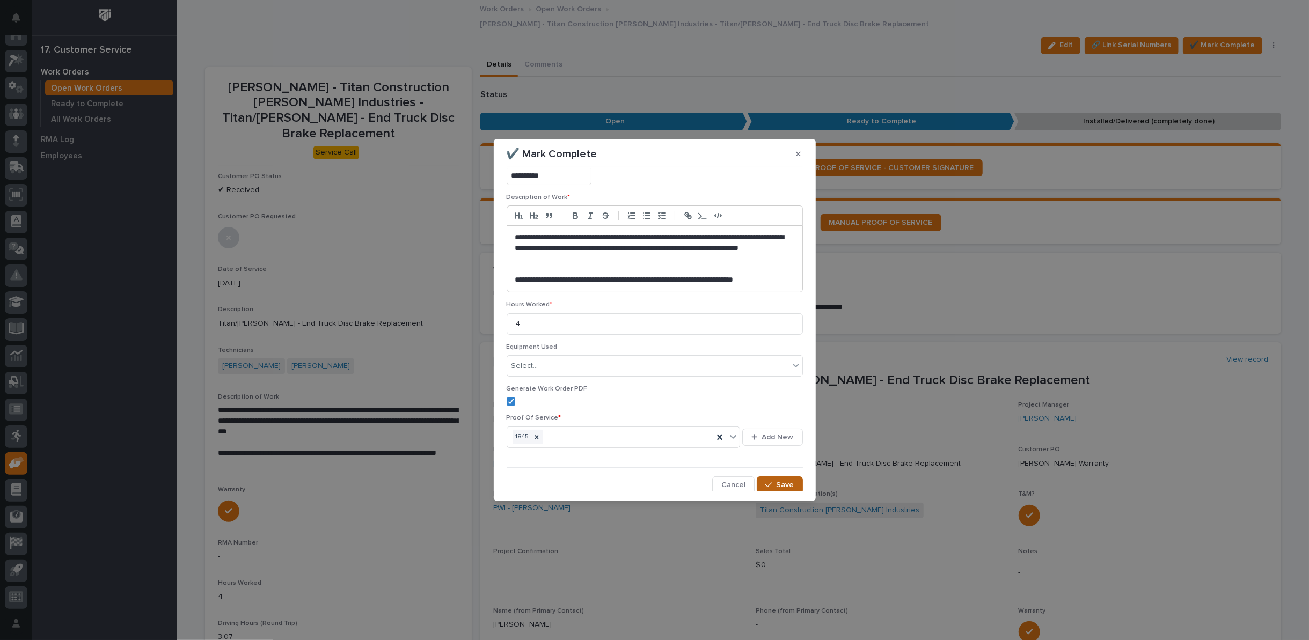
click at [767, 484] on icon "button" at bounding box center [768, 485] width 6 height 8
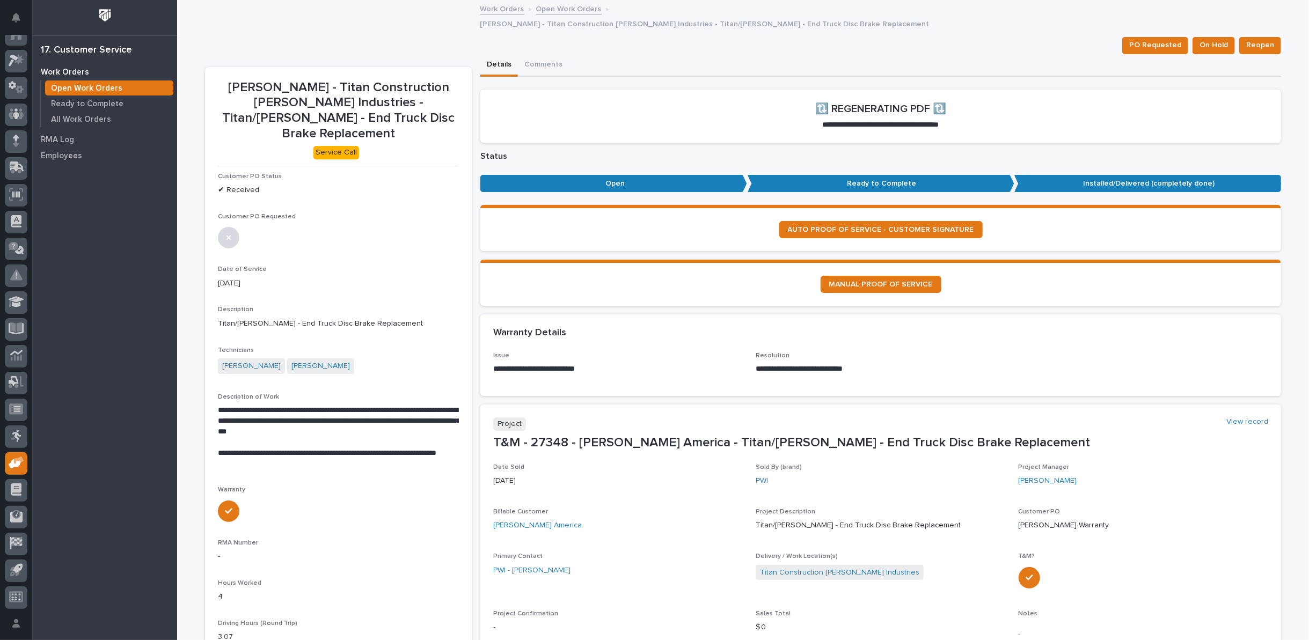
click at [550, 8] on link "Open Work Orders" at bounding box center [568, 8] width 65 height 12
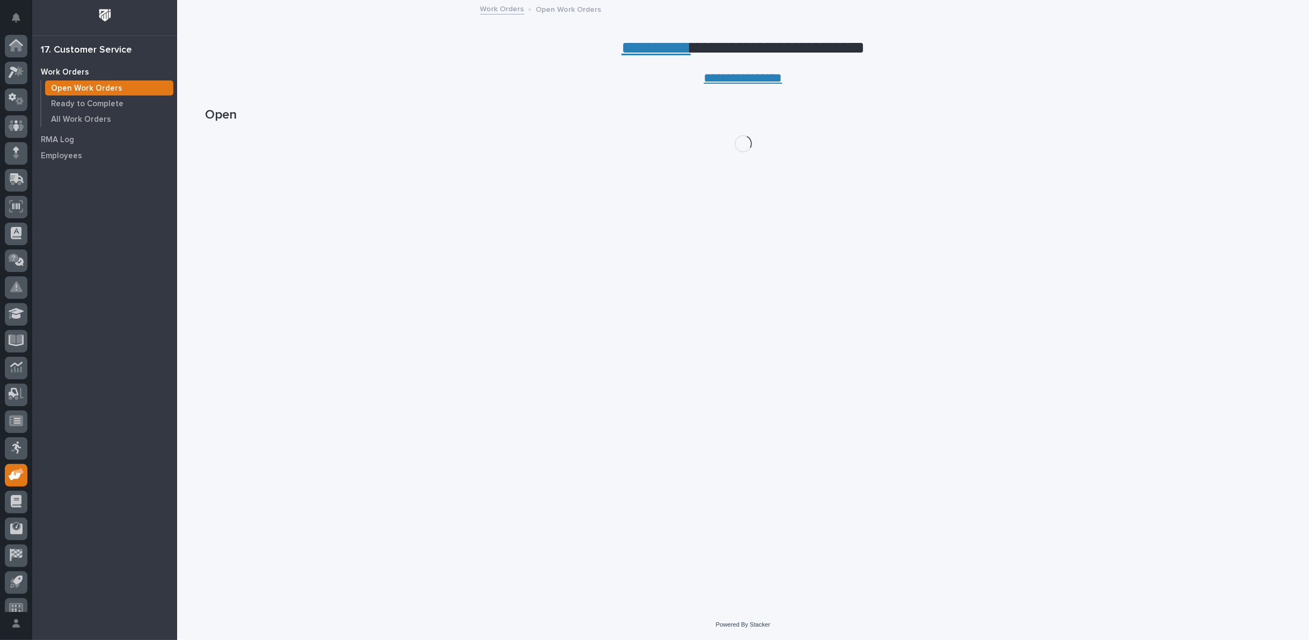
scroll to position [12, 0]
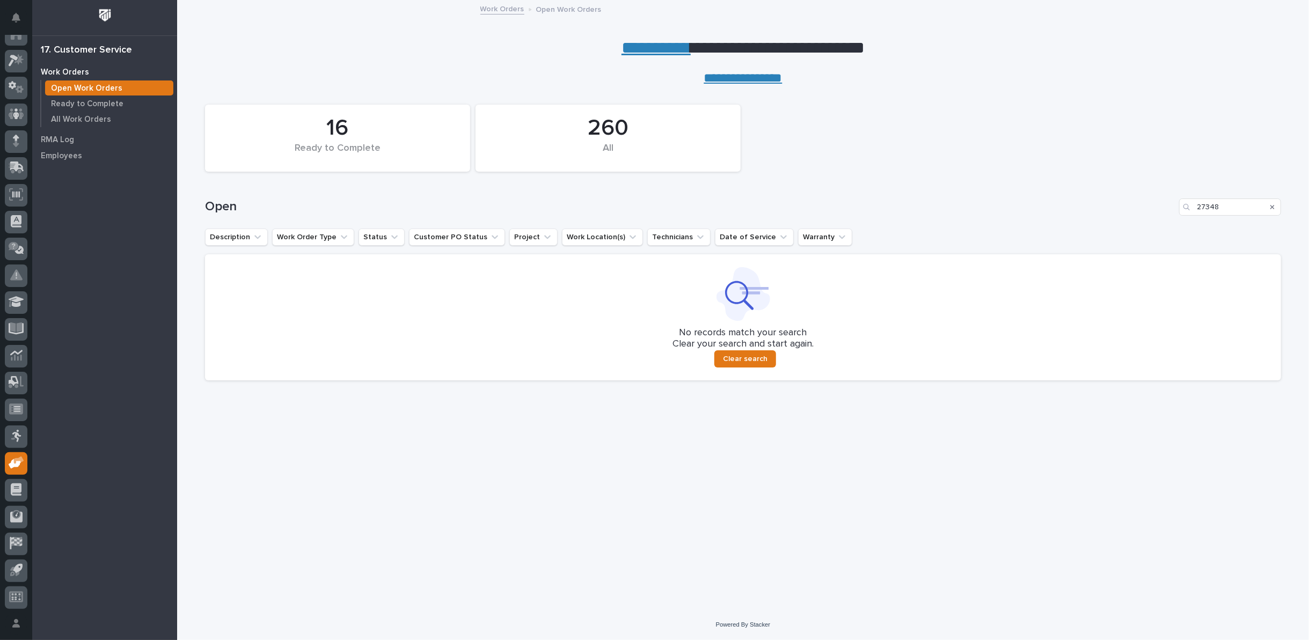
click at [1273, 207] on icon "Search" at bounding box center [1273, 207] width 4 height 4
click at [77, 103] on p "Ready to Complete" at bounding box center [87, 104] width 72 height 10
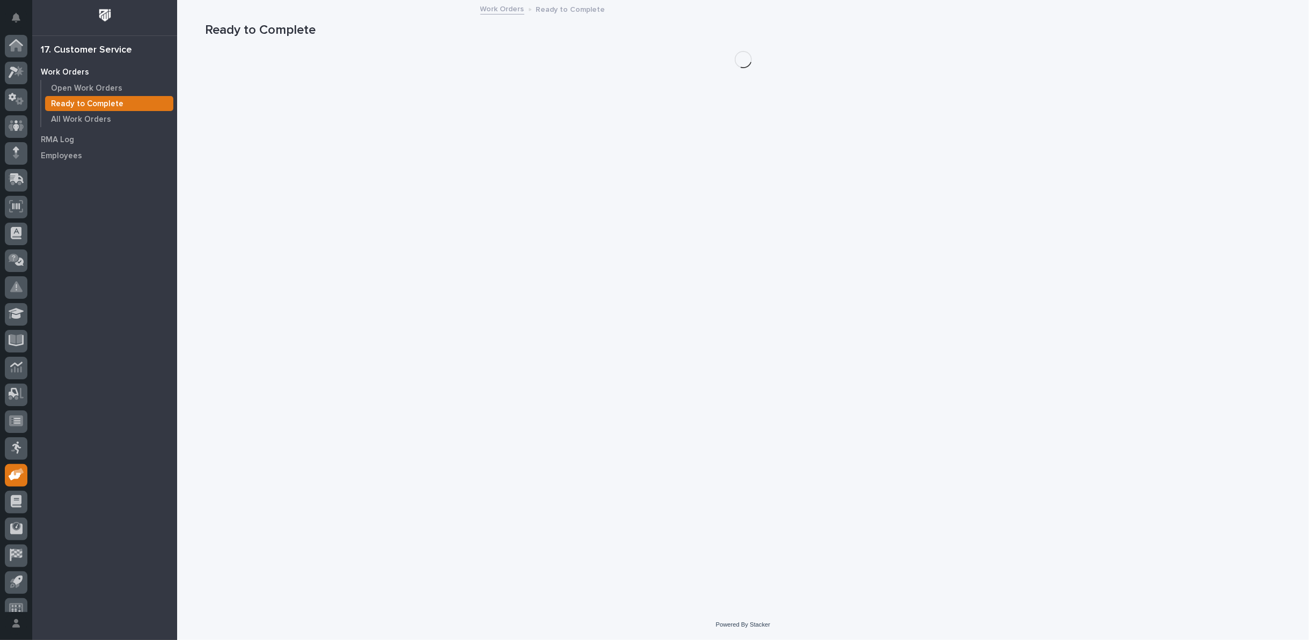
scroll to position [12, 0]
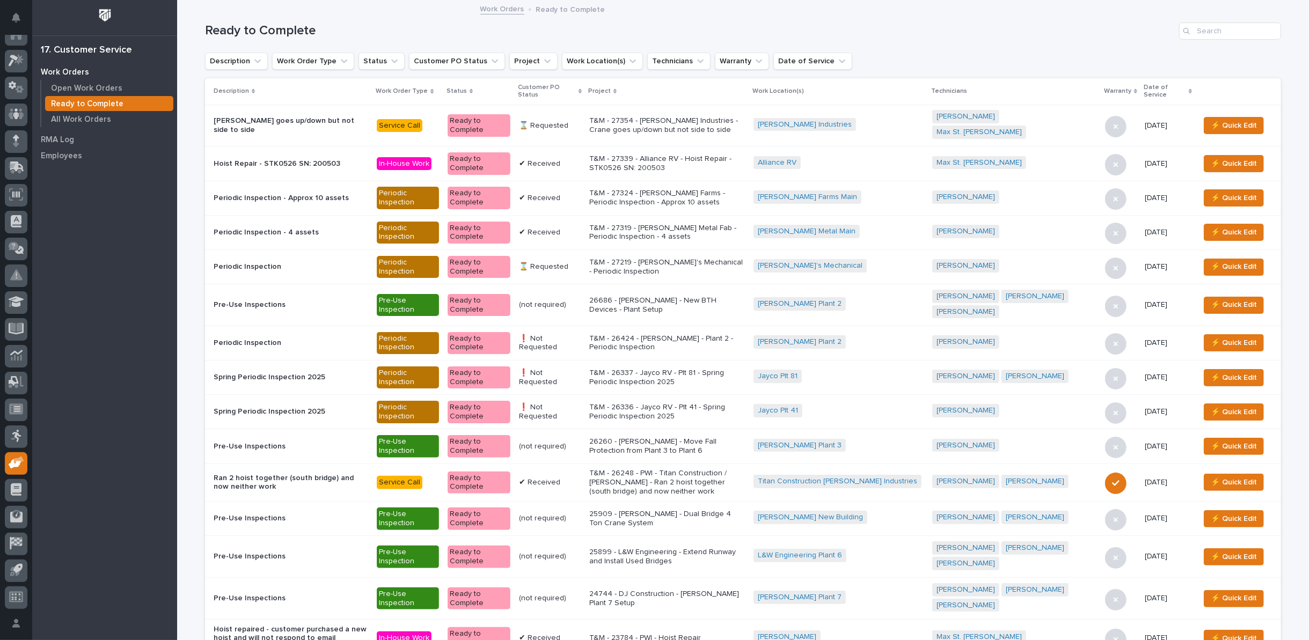
click at [582, 89] on icon at bounding box center [580, 91] width 3 height 5
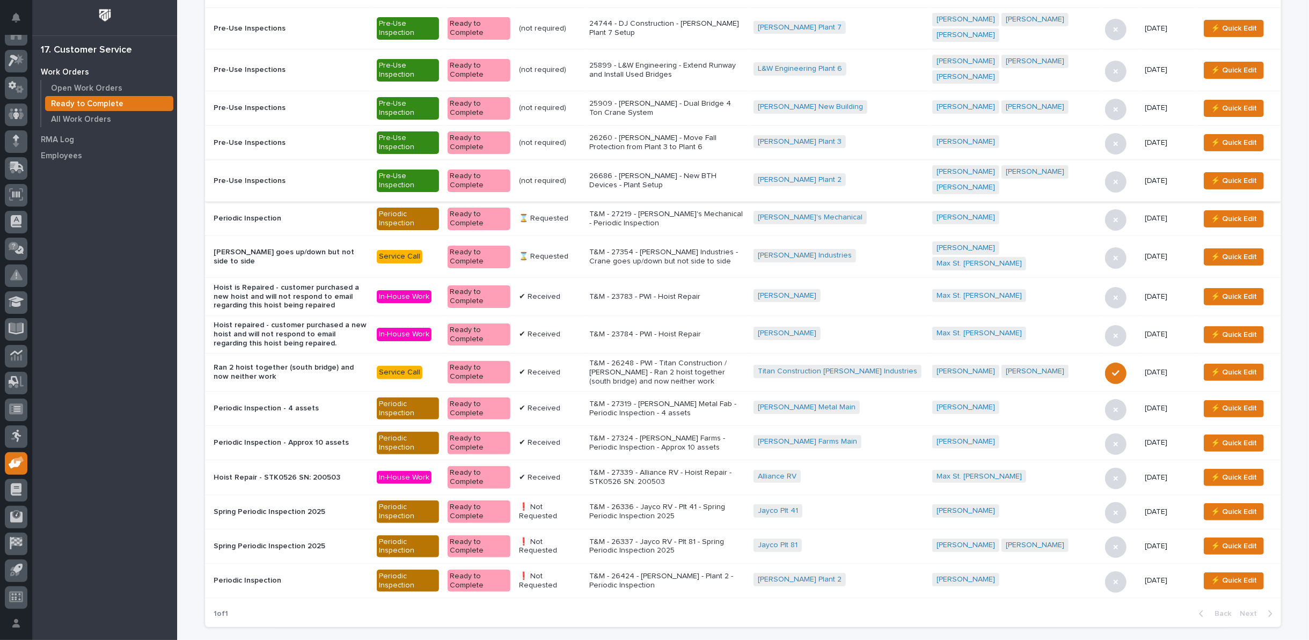
scroll to position [119, 0]
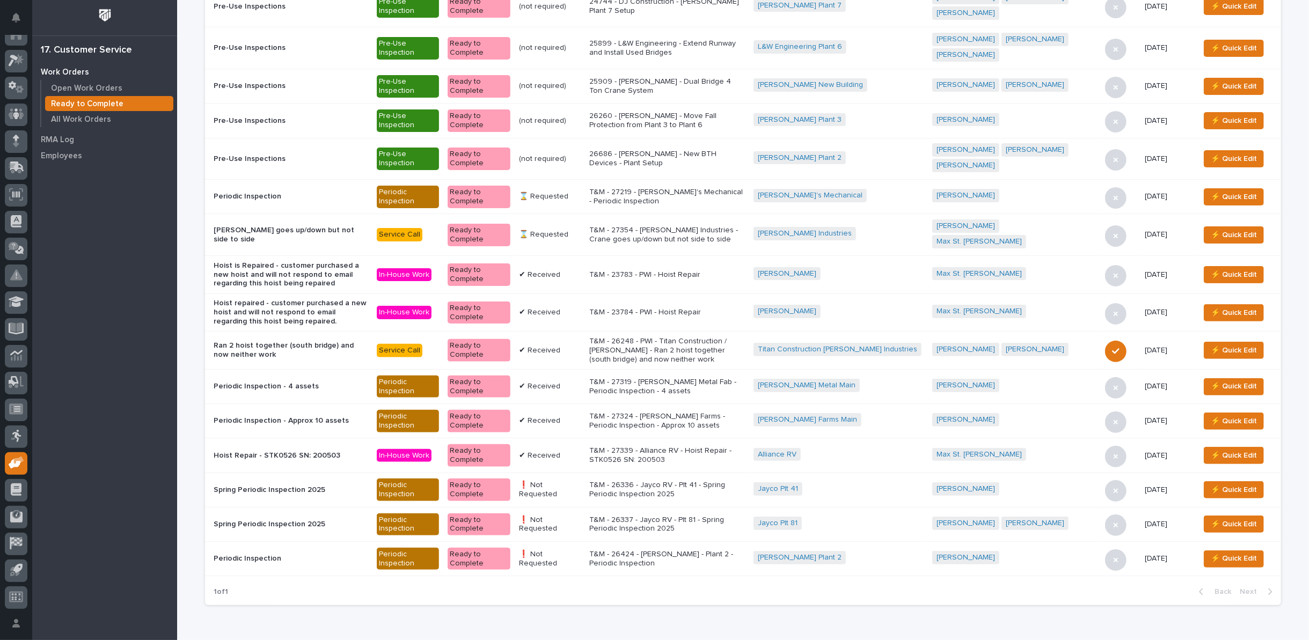
click at [675, 412] on p "T&M - 27324 - Ferguson Farms - Periodic Inspection - Approx 10 assets" at bounding box center [667, 421] width 156 height 18
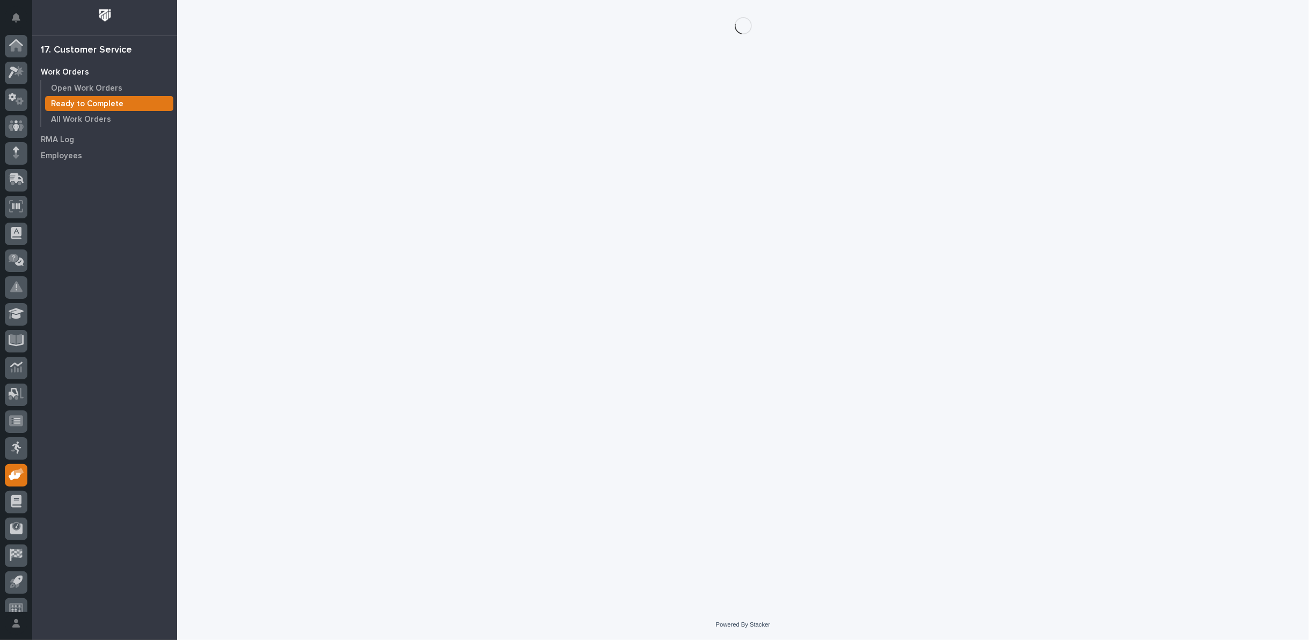
scroll to position [12, 0]
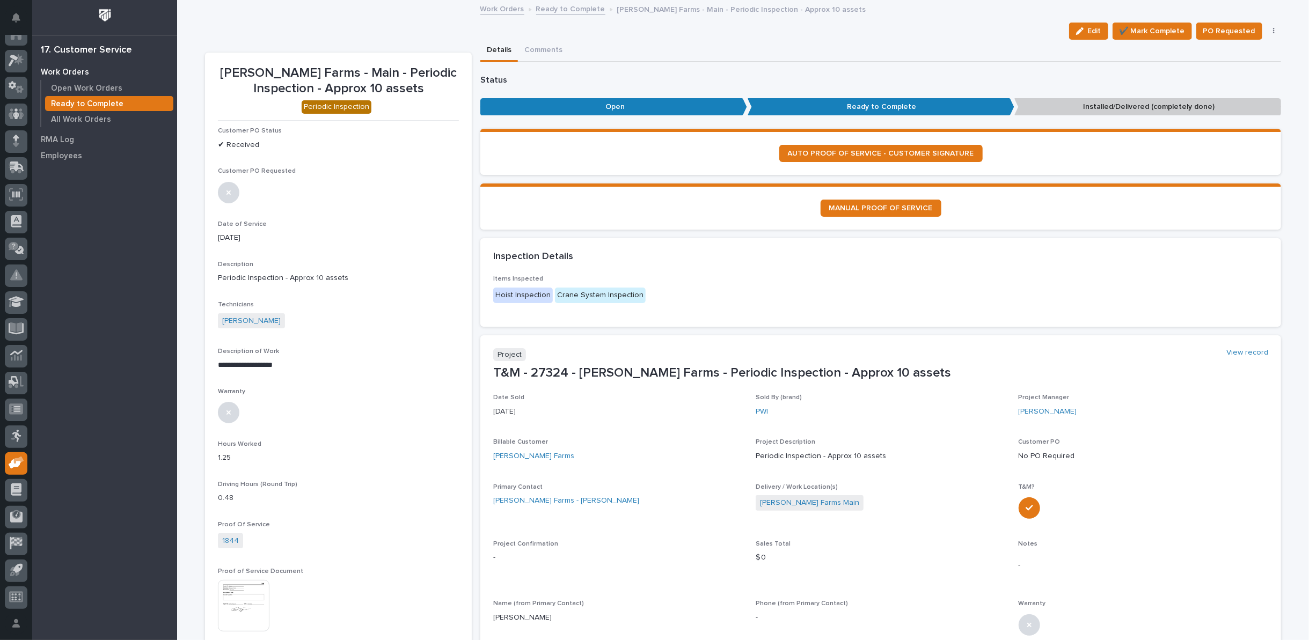
click at [1273, 29] on icon "button" at bounding box center [1274, 31] width 2 height 8
click at [1250, 85] on span "Regenerate PDF" at bounding box center [1240, 87] width 57 height 13
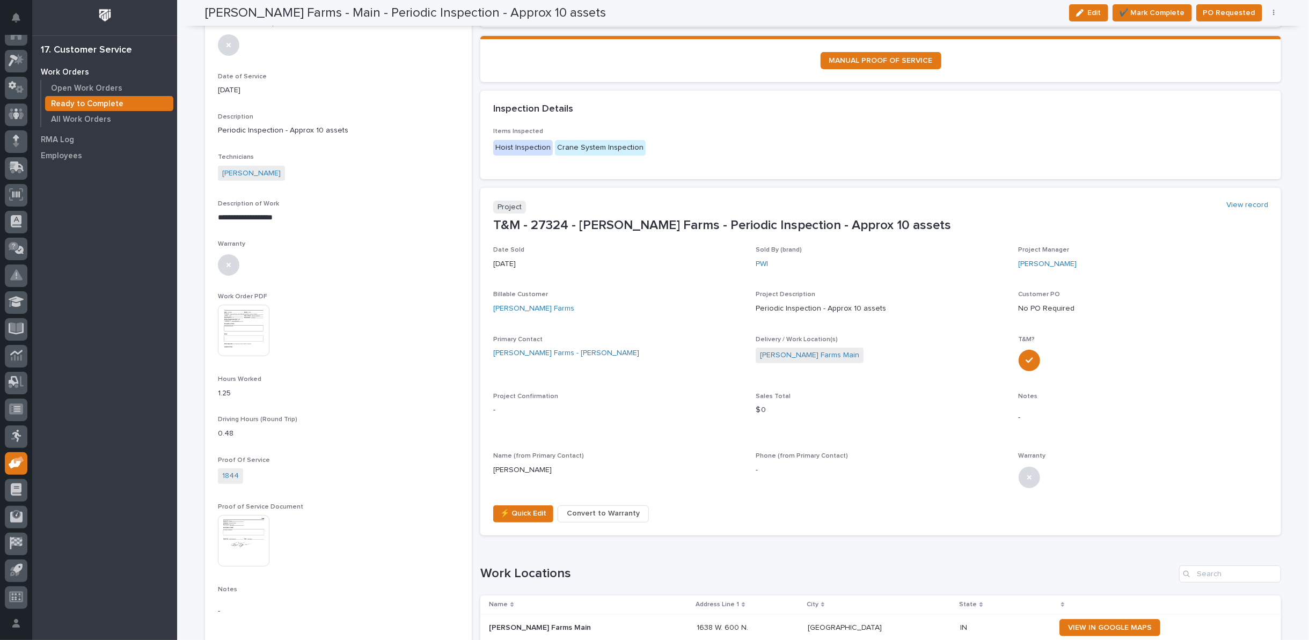
scroll to position [148, 0]
click at [218, 317] on img at bounding box center [244, 331] width 52 height 52
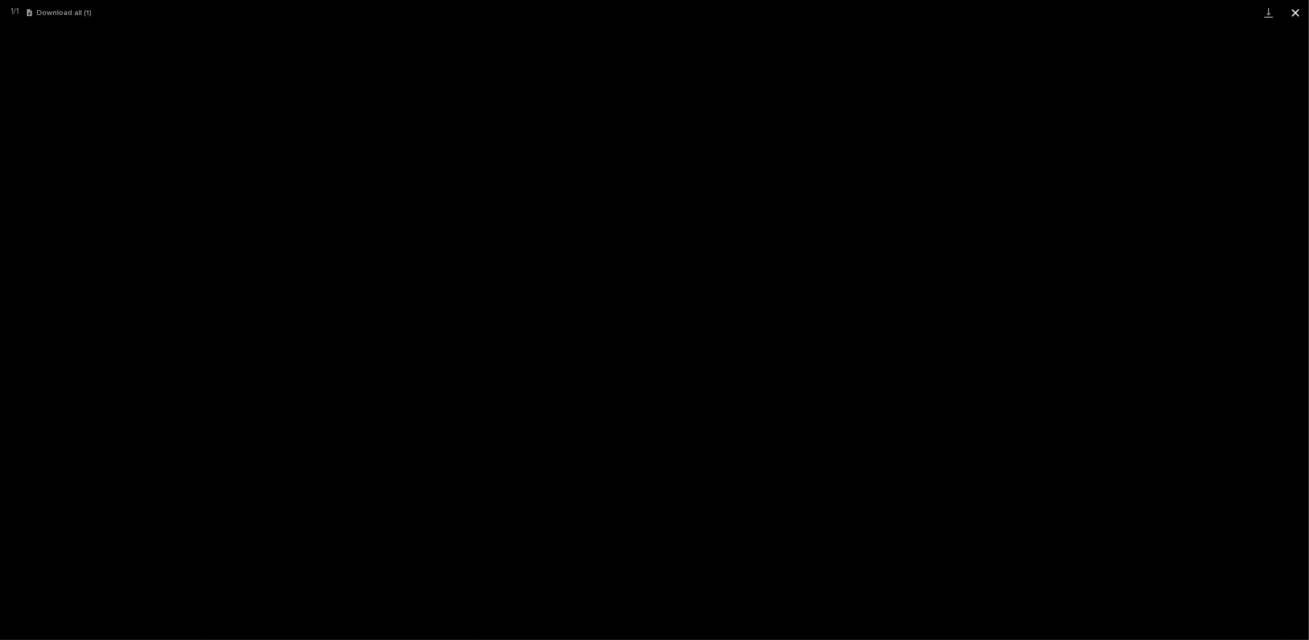
click at [1294, 10] on button "Close gallery" at bounding box center [1295, 12] width 27 height 25
